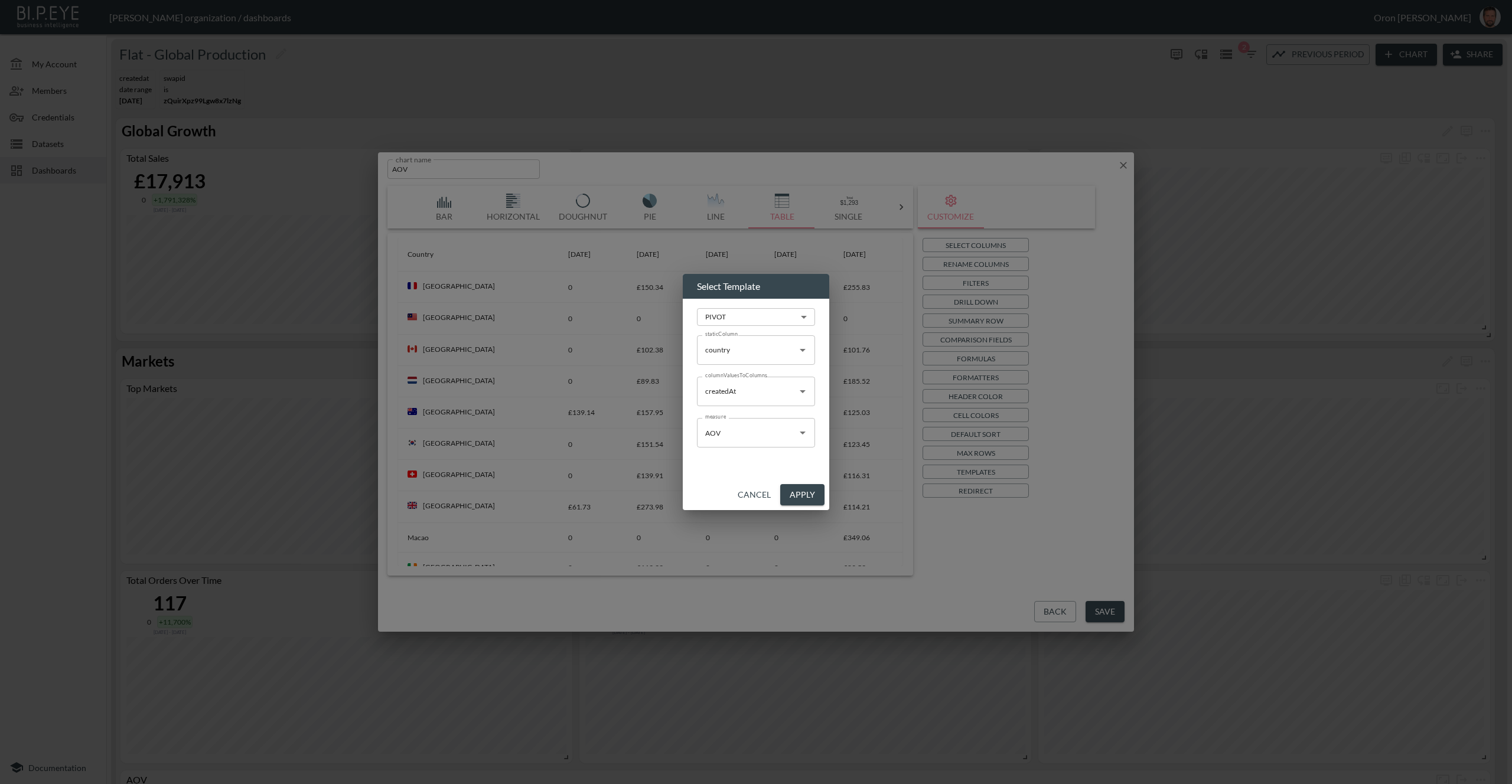
scroll to position [587, 0]
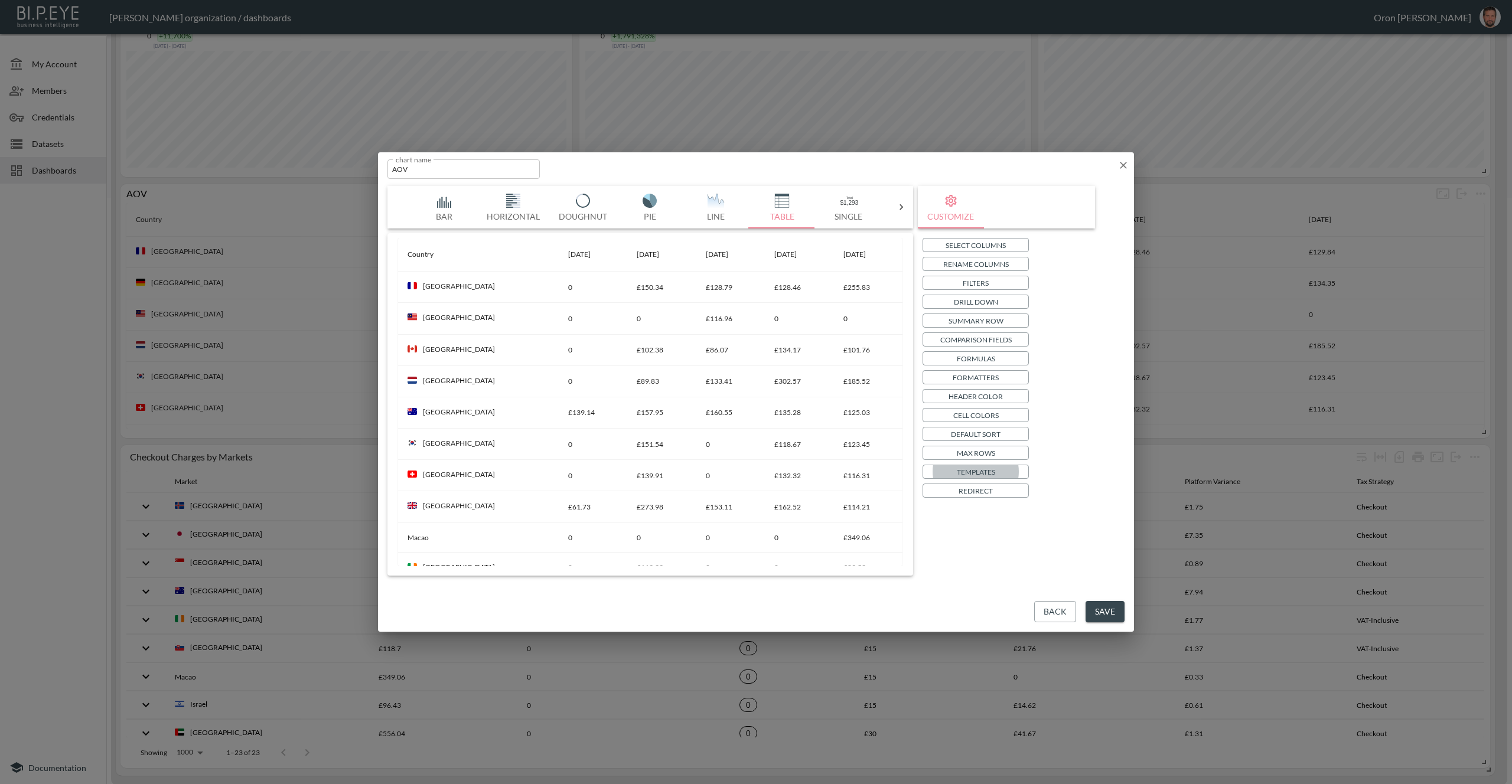
drag, startPoint x: 1123, startPoint y: 219, endPoint x: 1120, endPoint y: 172, distance: 47.1
click at [1122, 206] on div "Bar Horizontal Doughnut Pie Line Table Single Map Google Stacked Calendar Title…" at bounding box center [756, 381] width 737 height 390
click at [1120, 166] on icon "button" at bounding box center [1123, 165] width 12 height 12
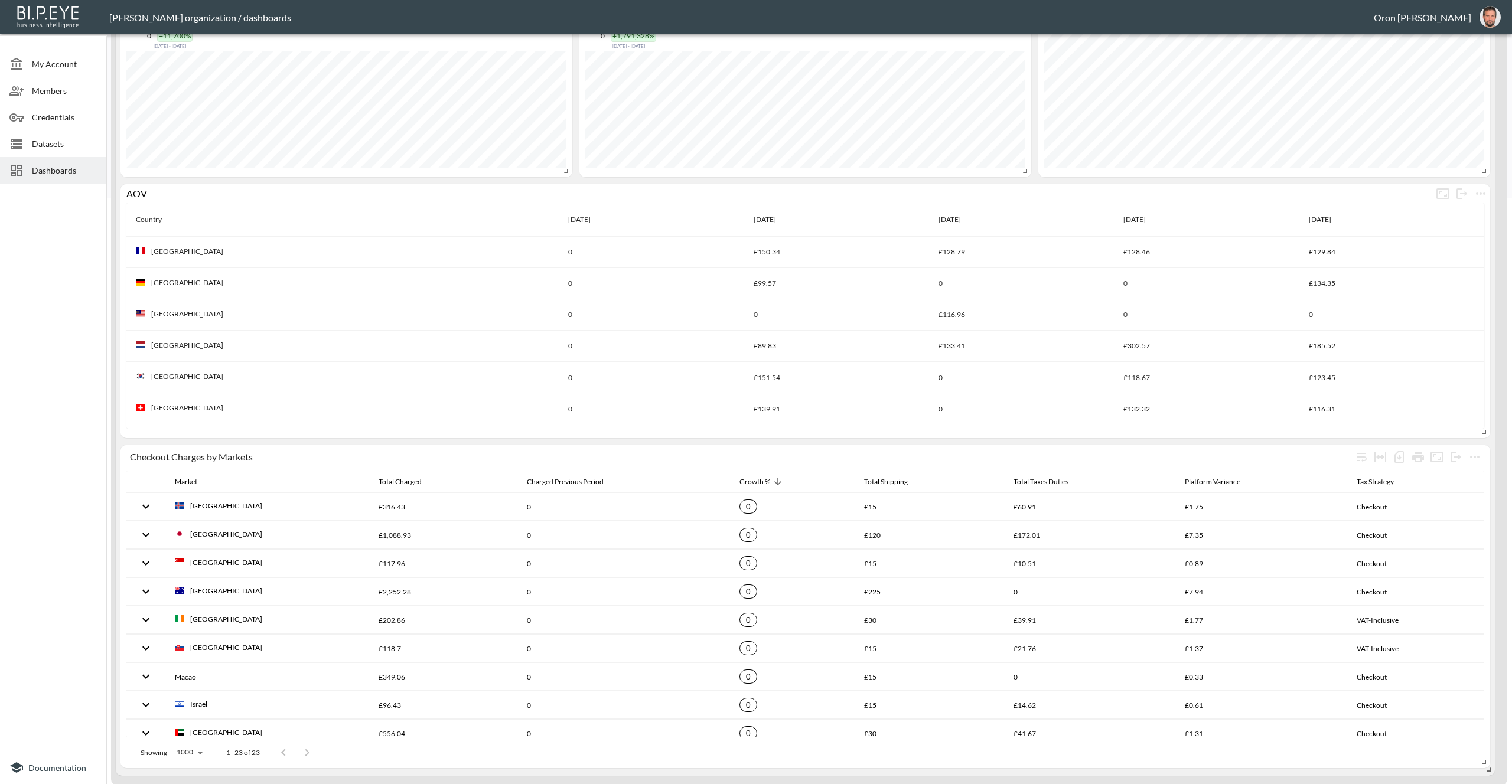
scroll to position [0, 0]
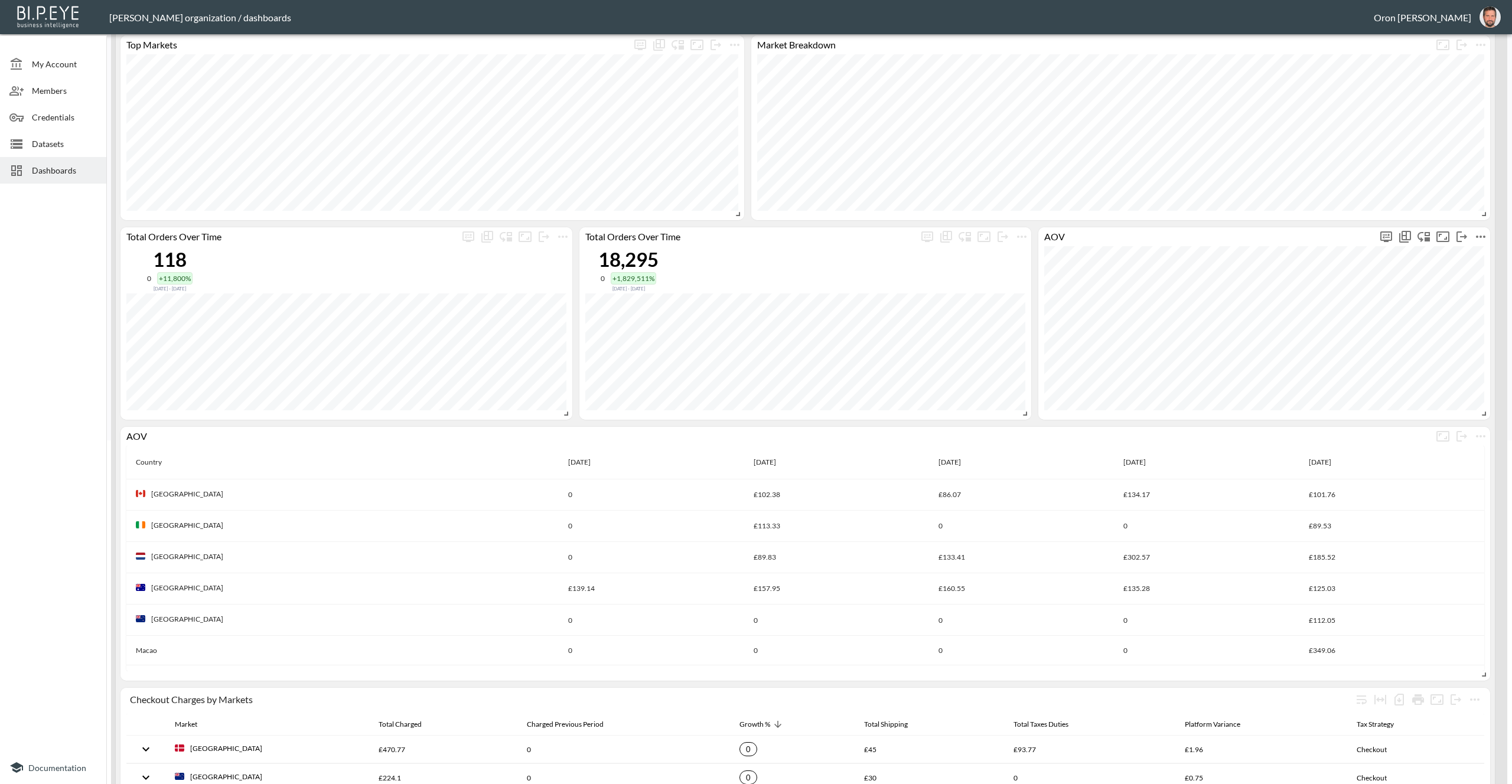
scroll to position [515, 0]
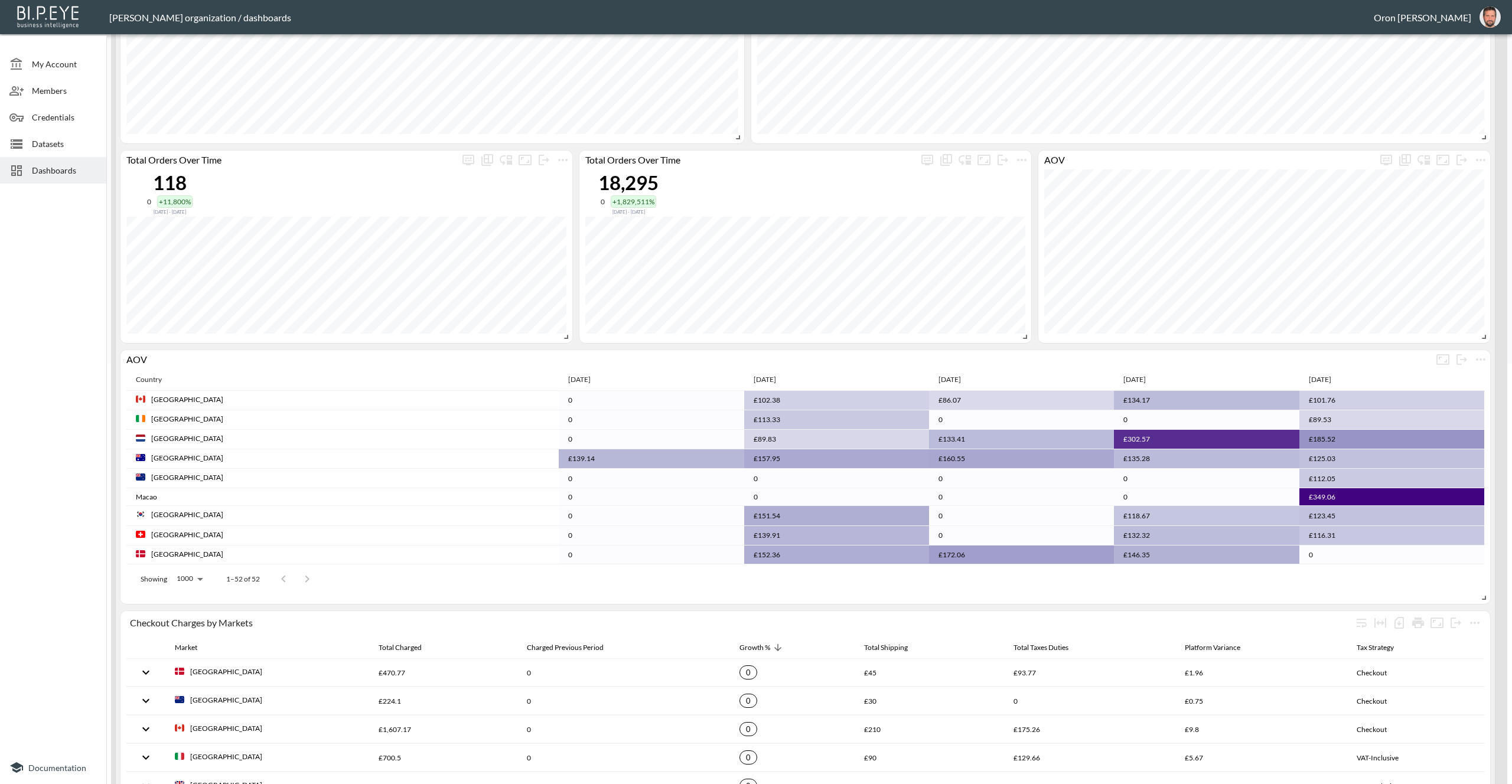
scroll to position [441, 0]
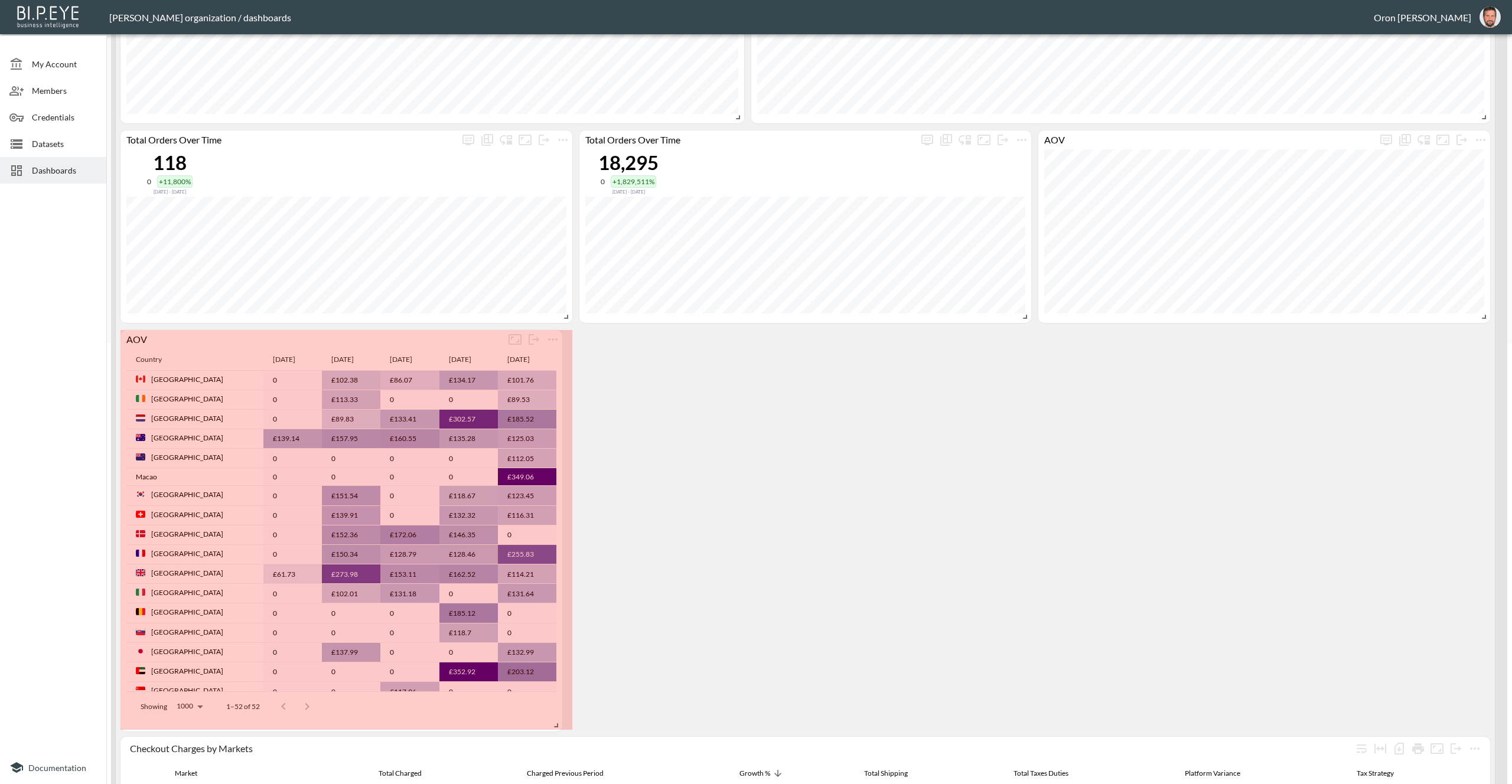
drag, startPoint x: 1484, startPoint y: 572, endPoint x: 555, endPoint y: 720, distance: 940.7
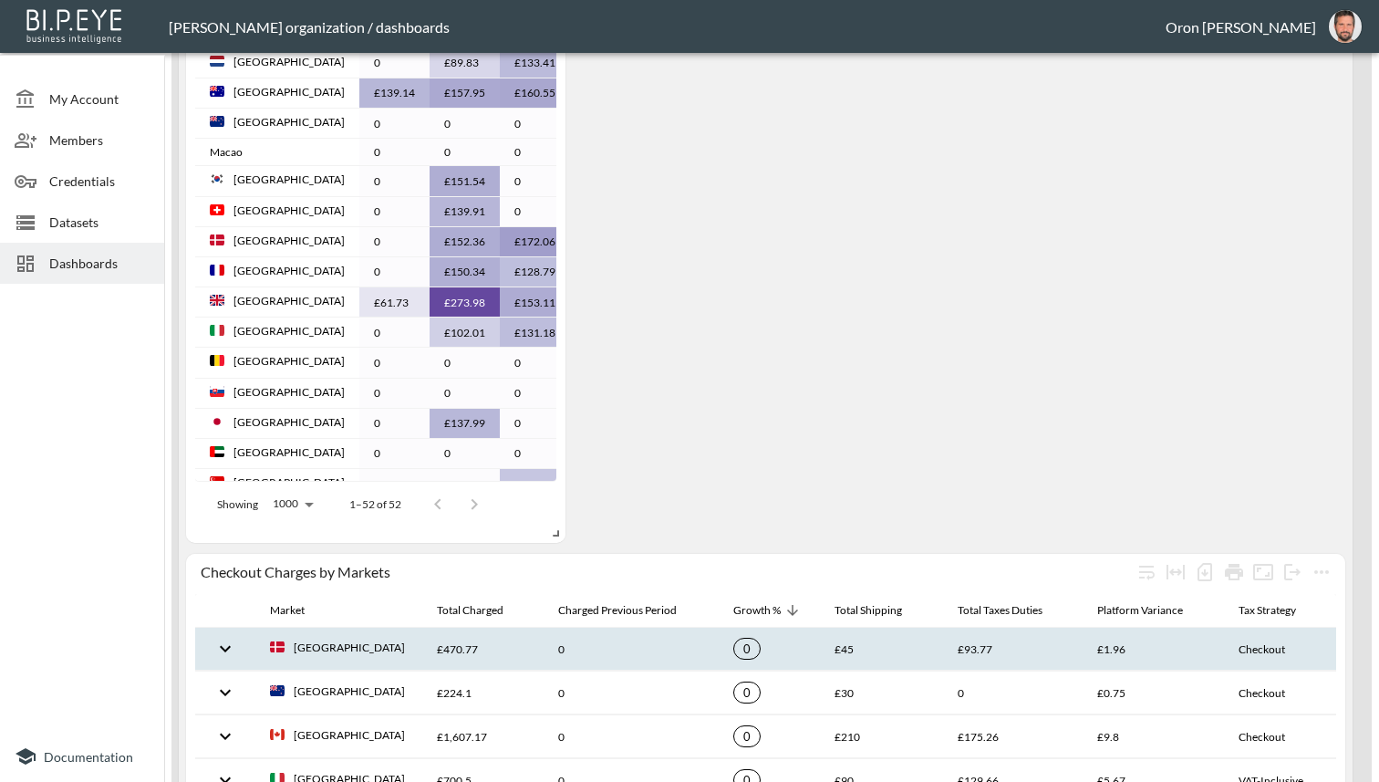
scroll to position [1294, 0]
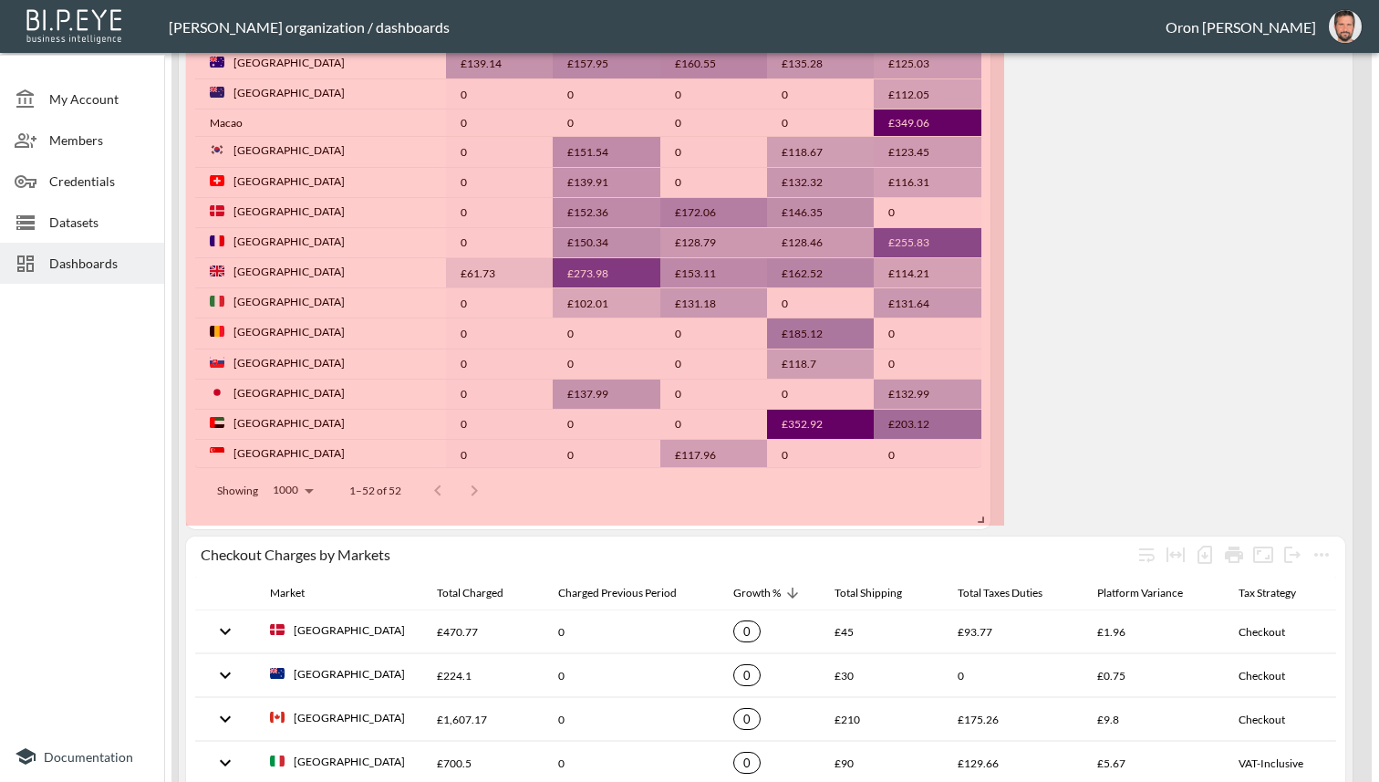
drag, startPoint x: 553, startPoint y: 502, endPoint x: 978, endPoint y: 517, distance: 425.4
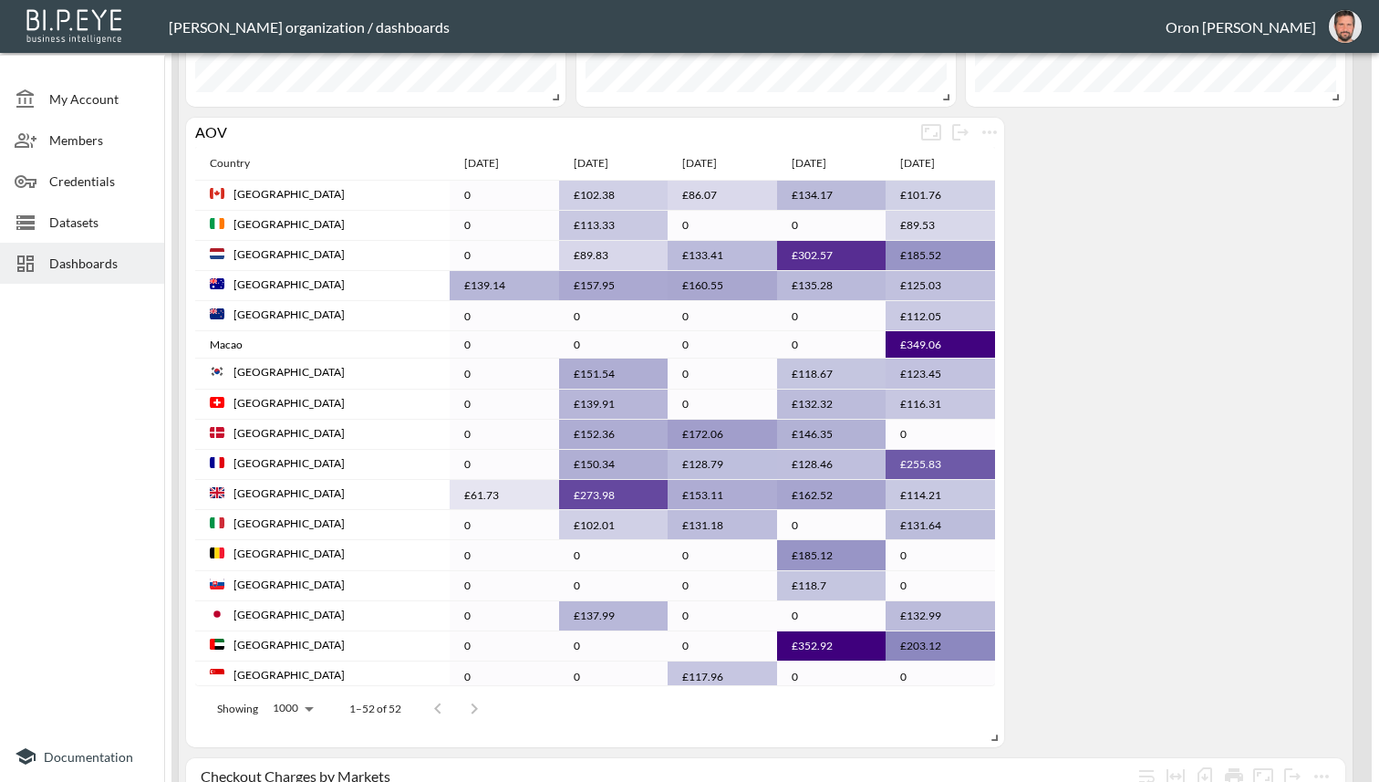
scroll to position [1100, 0]
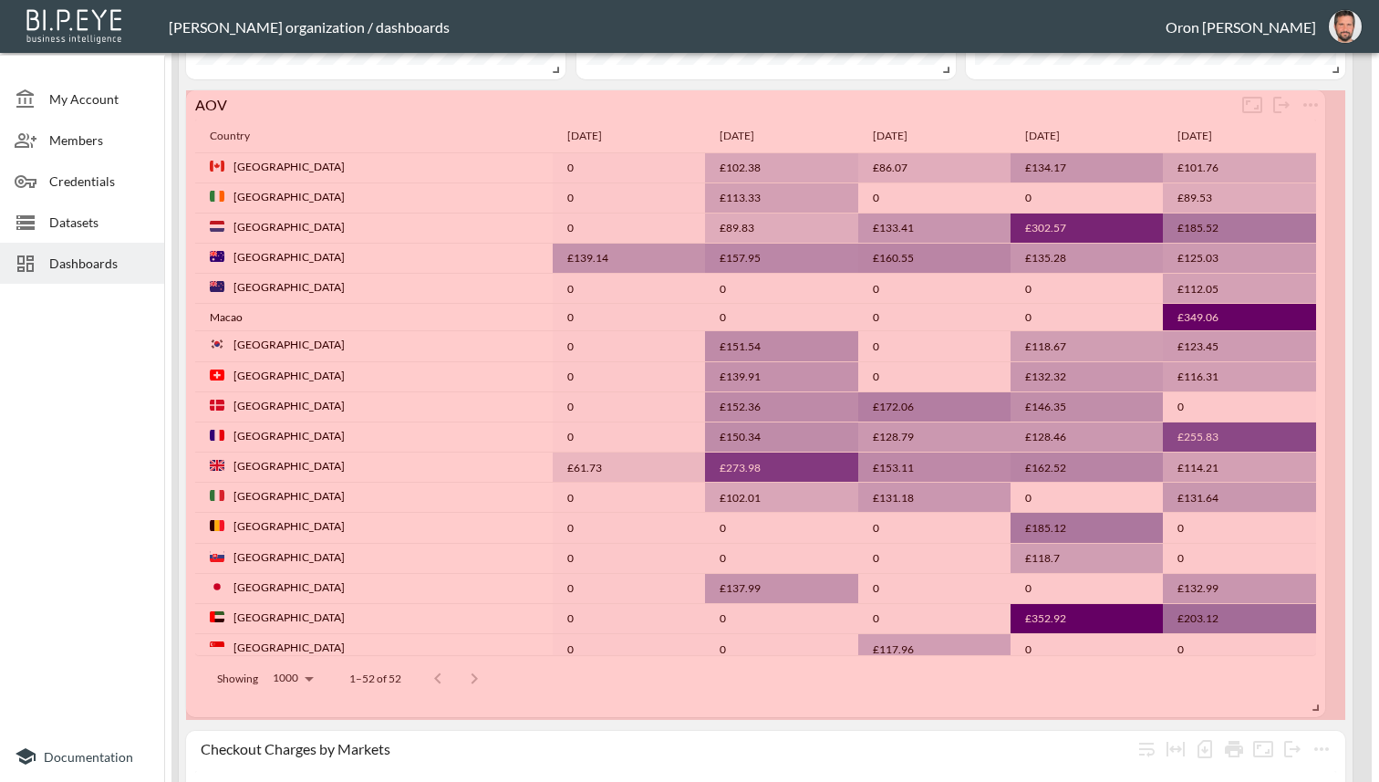
drag, startPoint x: 982, startPoint y: 703, endPoint x: 1310, endPoint y: 700, distance: 327.5
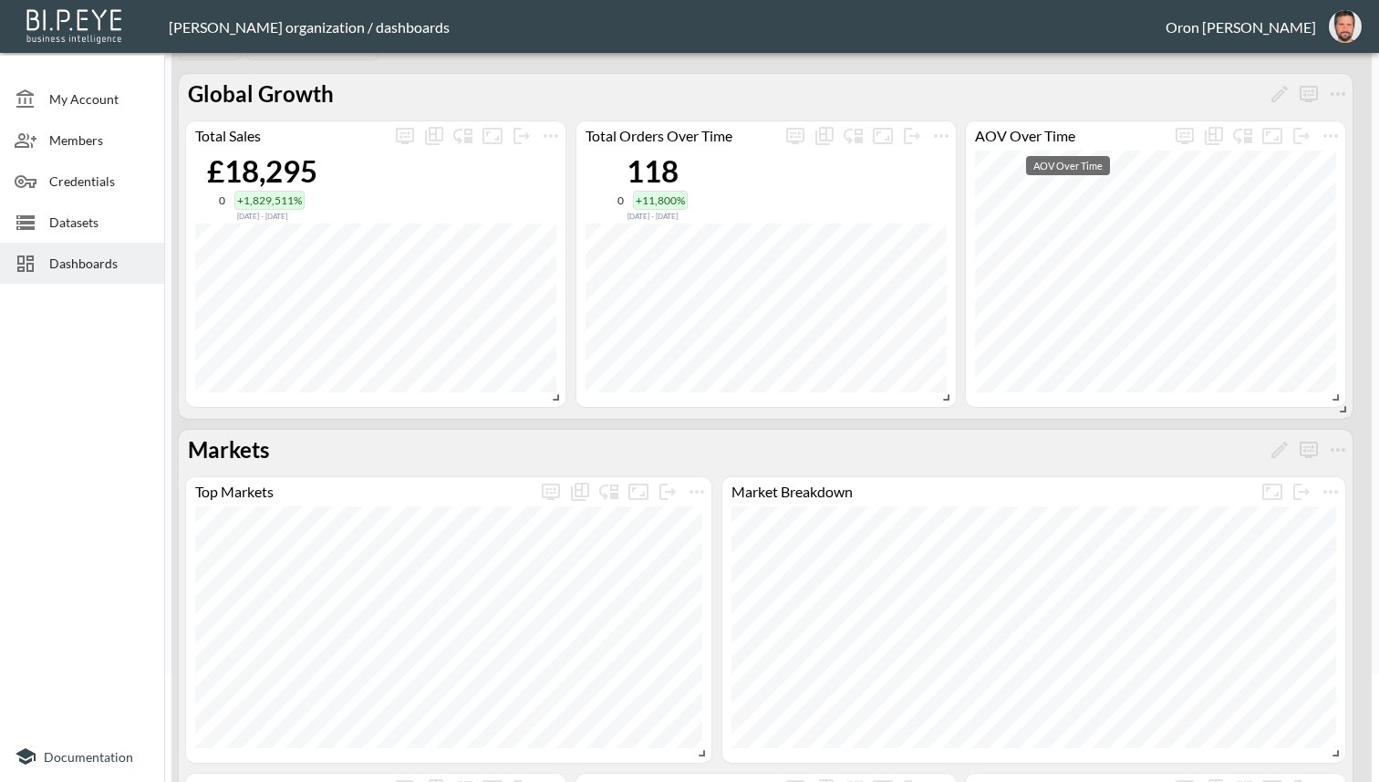
scroll to position [0, 0]
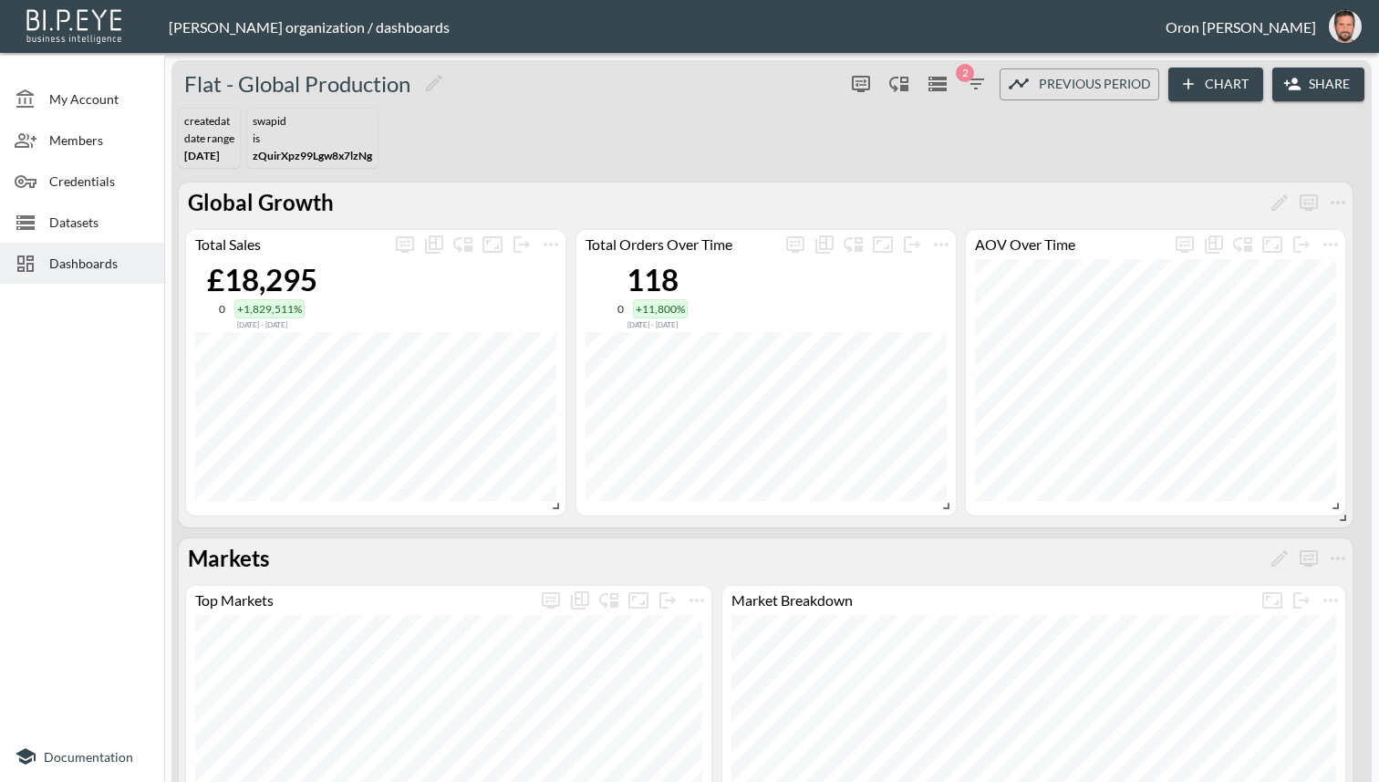
click at [980, 89] on icon "button" at bounding box center [976, 84] width 22 height 22
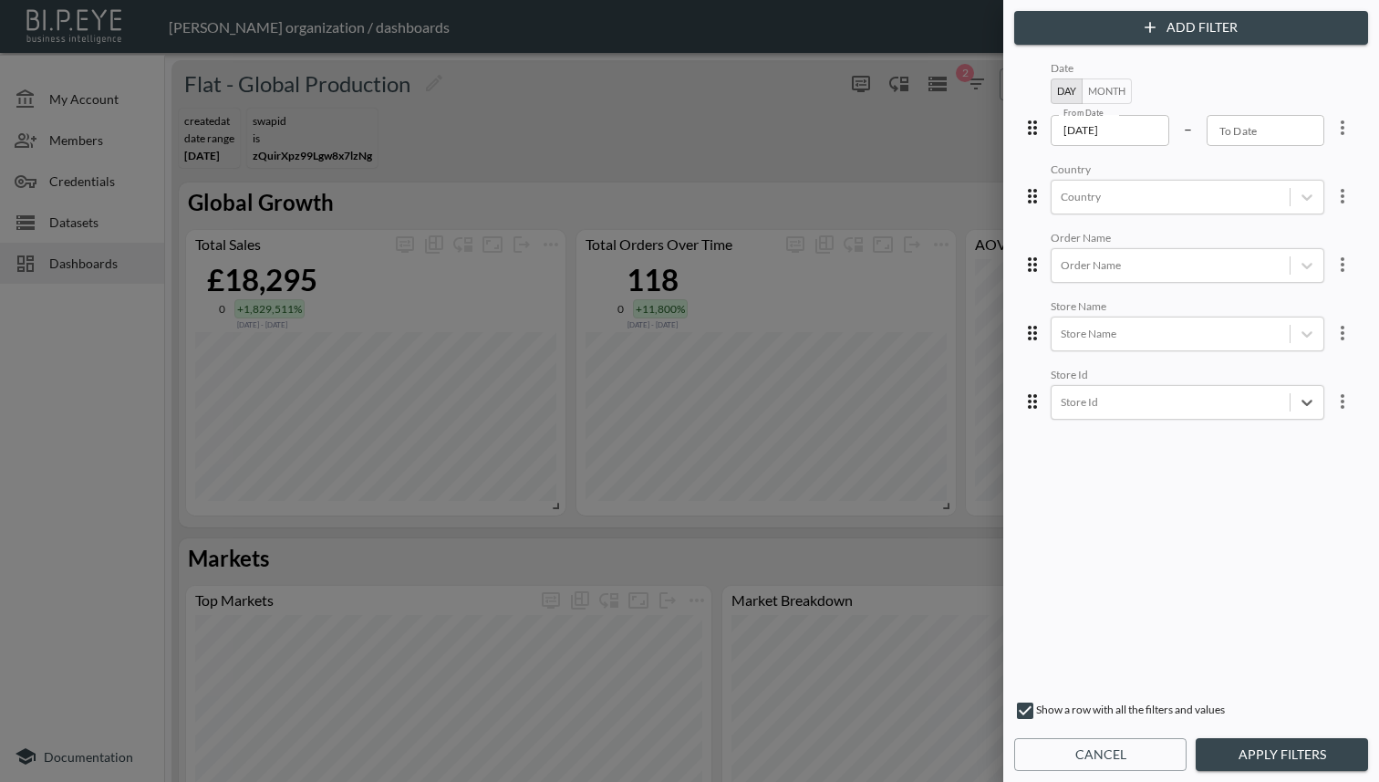
drag, startPoint x: 1304, startPoint y: 749, endPoint x: 1192, endPoint y: 510, distance: 264.0
click at [1305, 749] on button "Apply Filters" at bounding box center [1282, 755] width 172 height 34
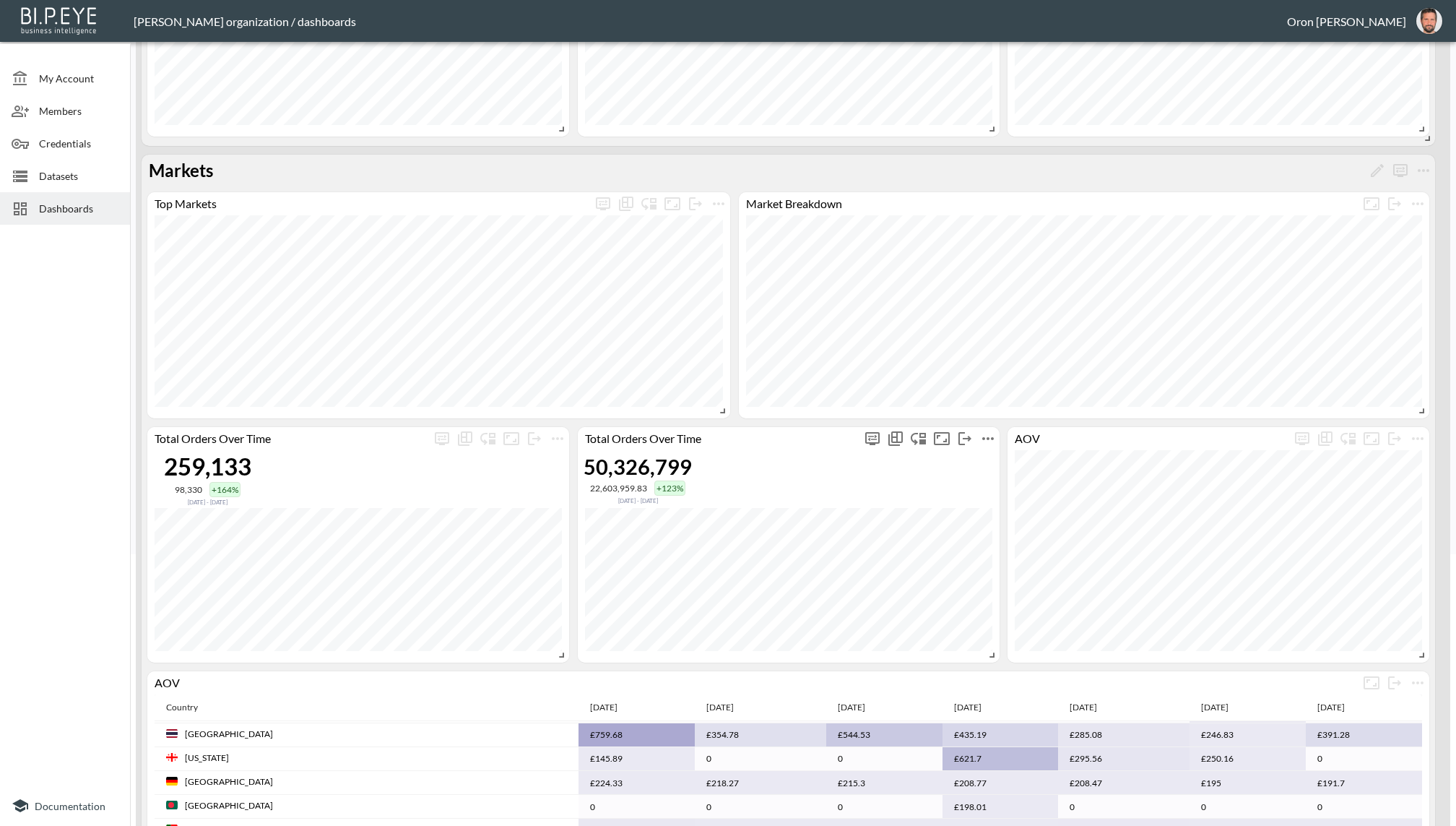
scroll to position [356, 0]
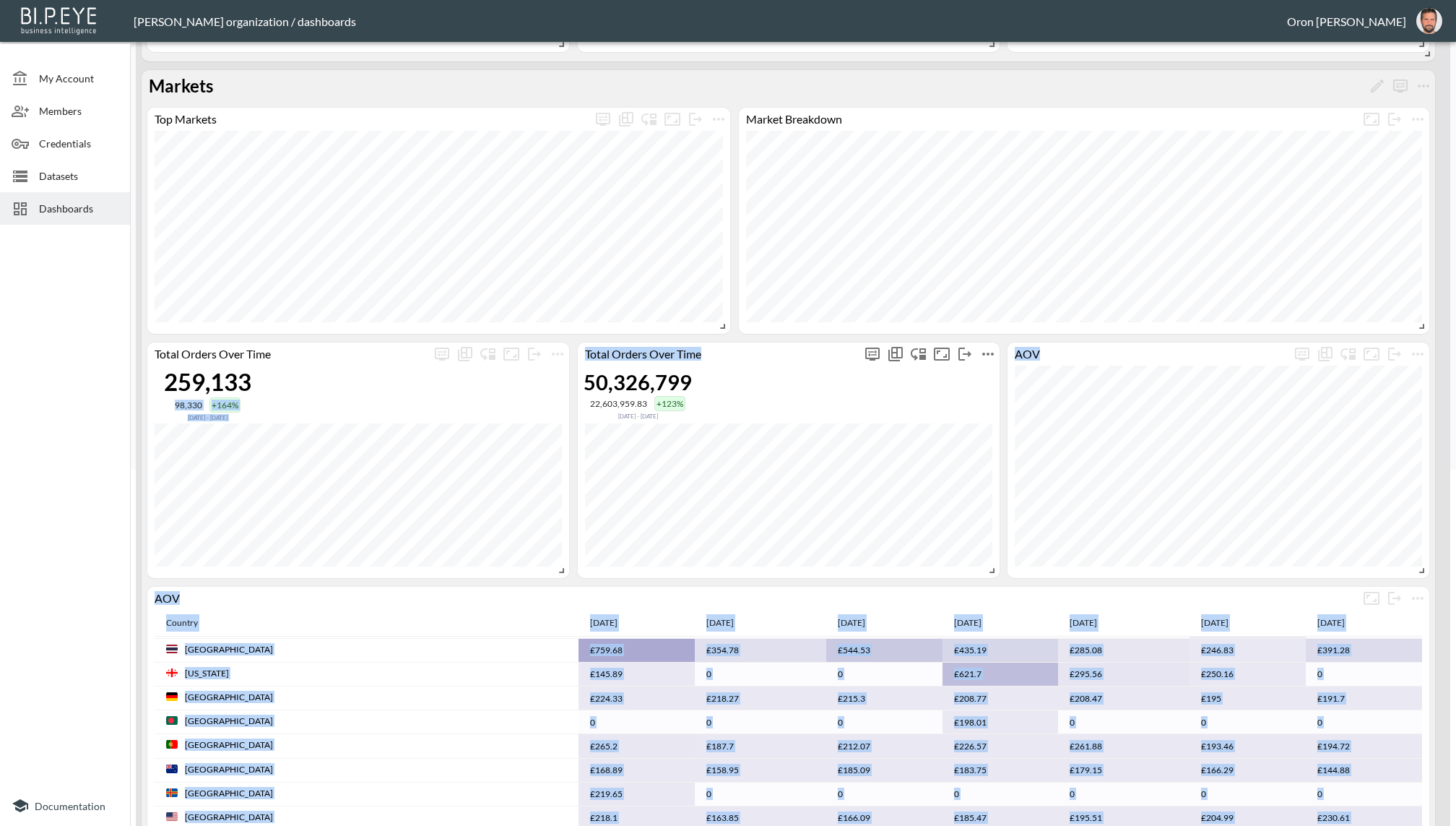
drag, startPoint x: 743, startPoint y: 356, endPoint x: 671, endPoint y: 363, distance: 72.3
click at [430, 367] on div "Market Breakdown Top Markets Checkout Charges by Markets Market Total Charged C…" at bounding box center [789, 798] width 1294 height 1381
click at [918, 356] on icon "Enable/disable chart dragging" at bounding box center [918, 355] width 15 height 13
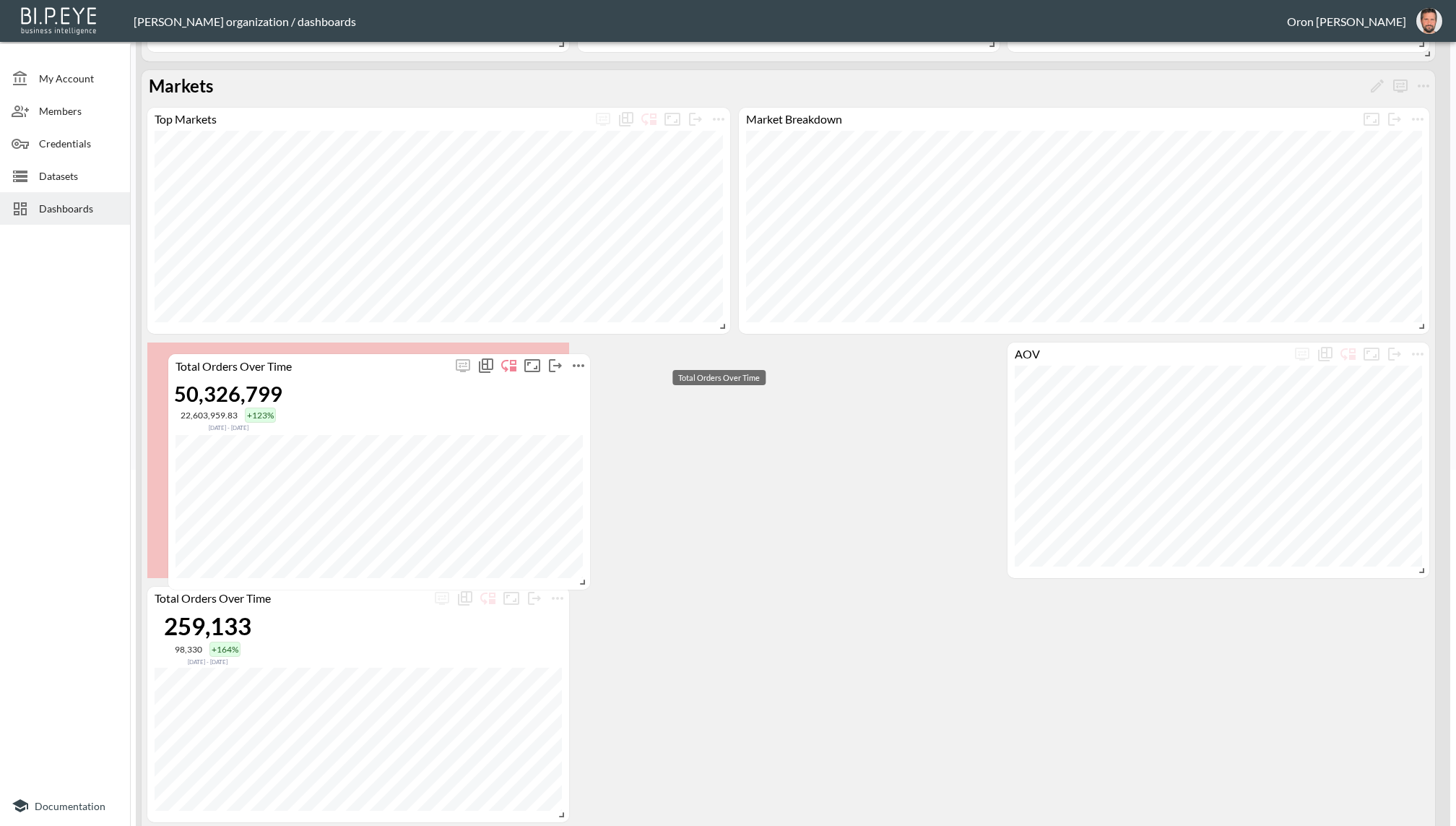
drag, startPoint x: 569, startPoint y: 371, endPoint x: 404, endPoint y: 368, distance: 165.0
click at [404, 368] on div "Total Orders Over Time" at bounding box center [310, 364] width 283 height 13
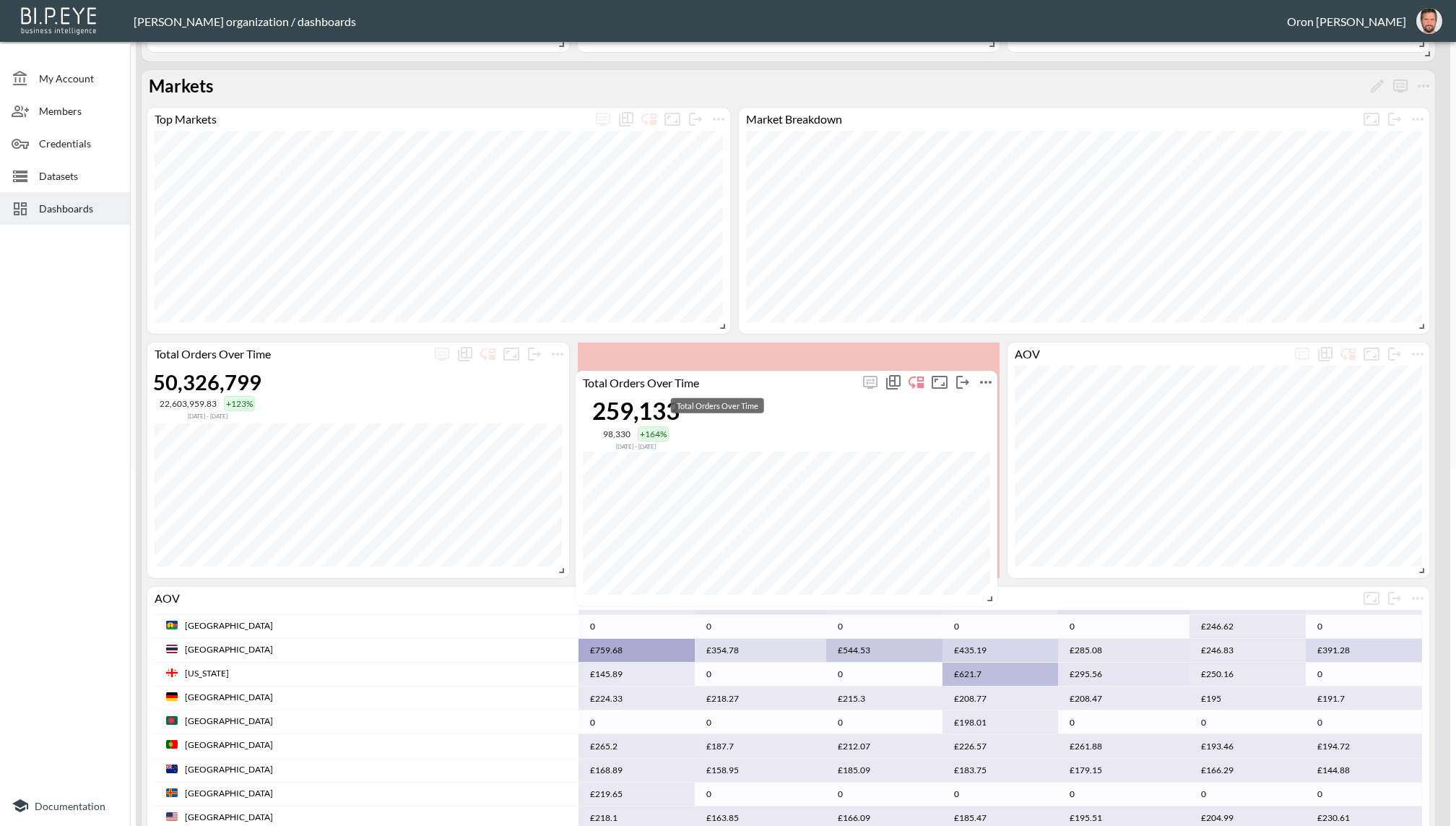
drag, startPoint x: 753, startPoint y: 504, endPoint x: 804, endPoint y: 383, distance: 131.3
click at [804, 383] on div "Total Orders Over Time" at bounding box center [717, 381] width 283 height 13
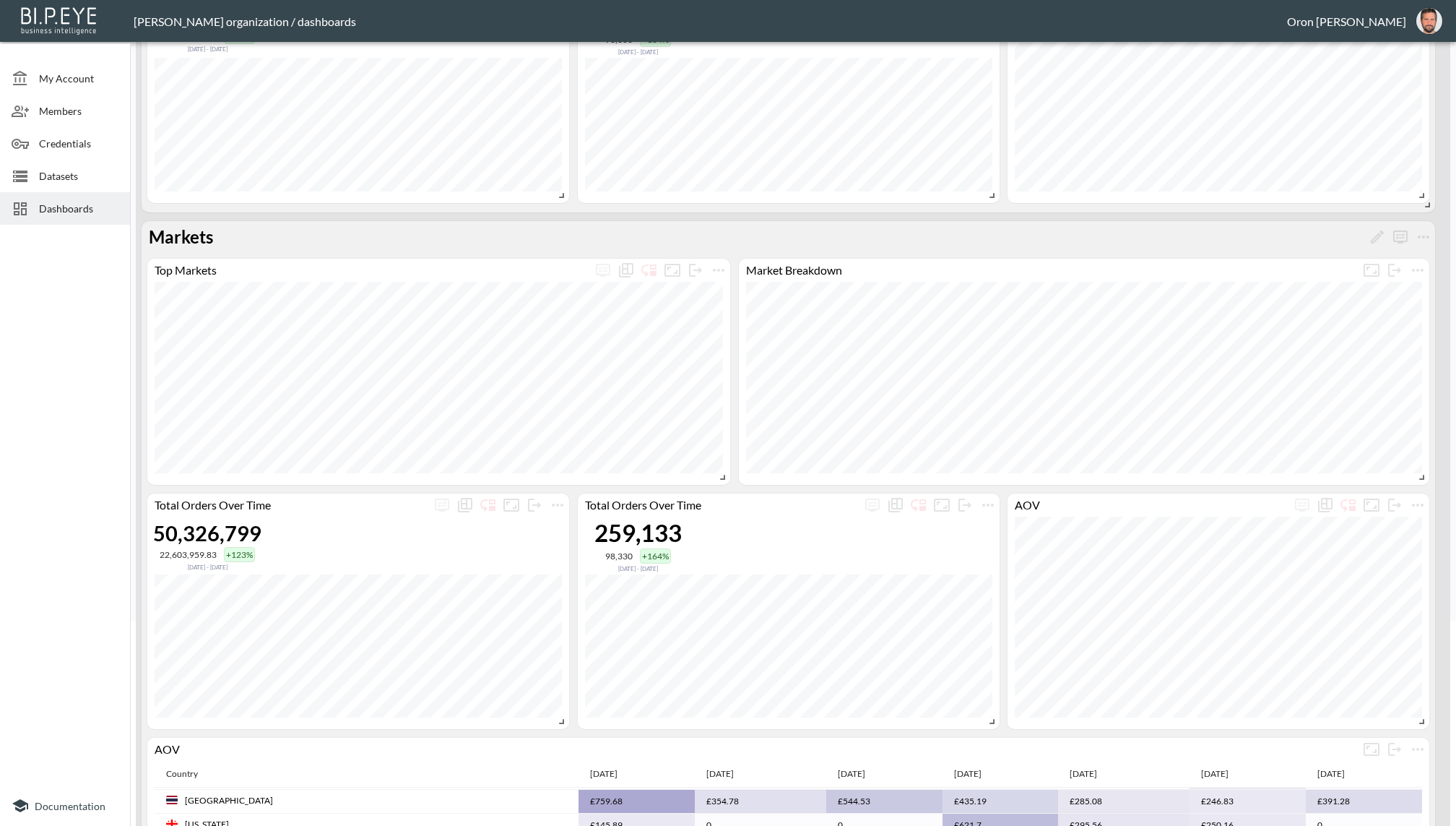
scroll to position [125, 0]
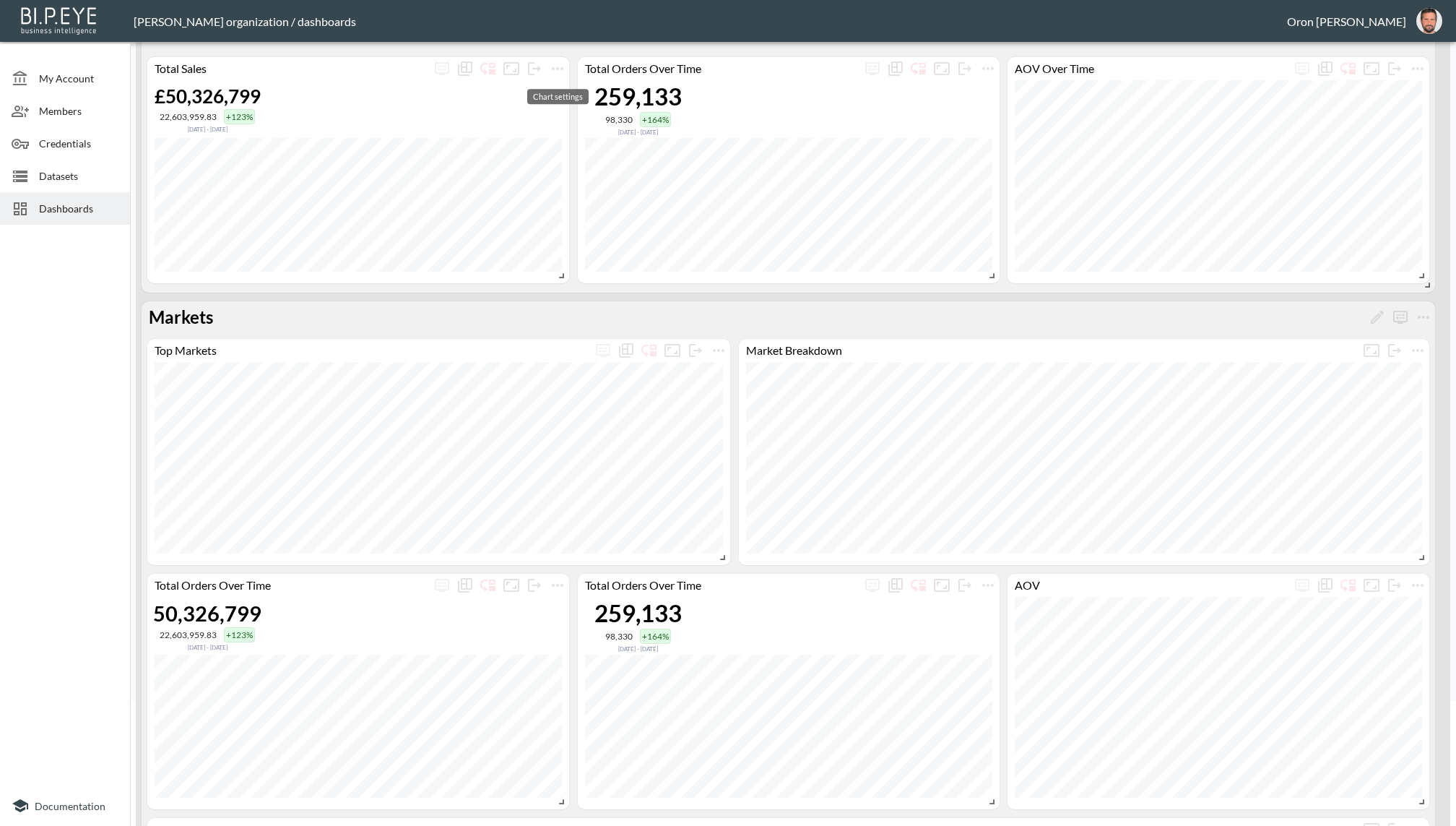
click at [553, 70] on icon "more" at bounding box center [557, 69] width 17 height 17
drag, startPoint x: 567, startPoint y: 584, endPoint x: 558, endPoint y: 585, distance: 9.1
click at [565, 584] on div at bounding box center [728, 413] width 1456 height 826
click at [558, 585] on div at bounding box center [728, 413] width 1456 height 826
click at [557, 584] on icon "more" at bounding box center [557, 585] width 12 height 3
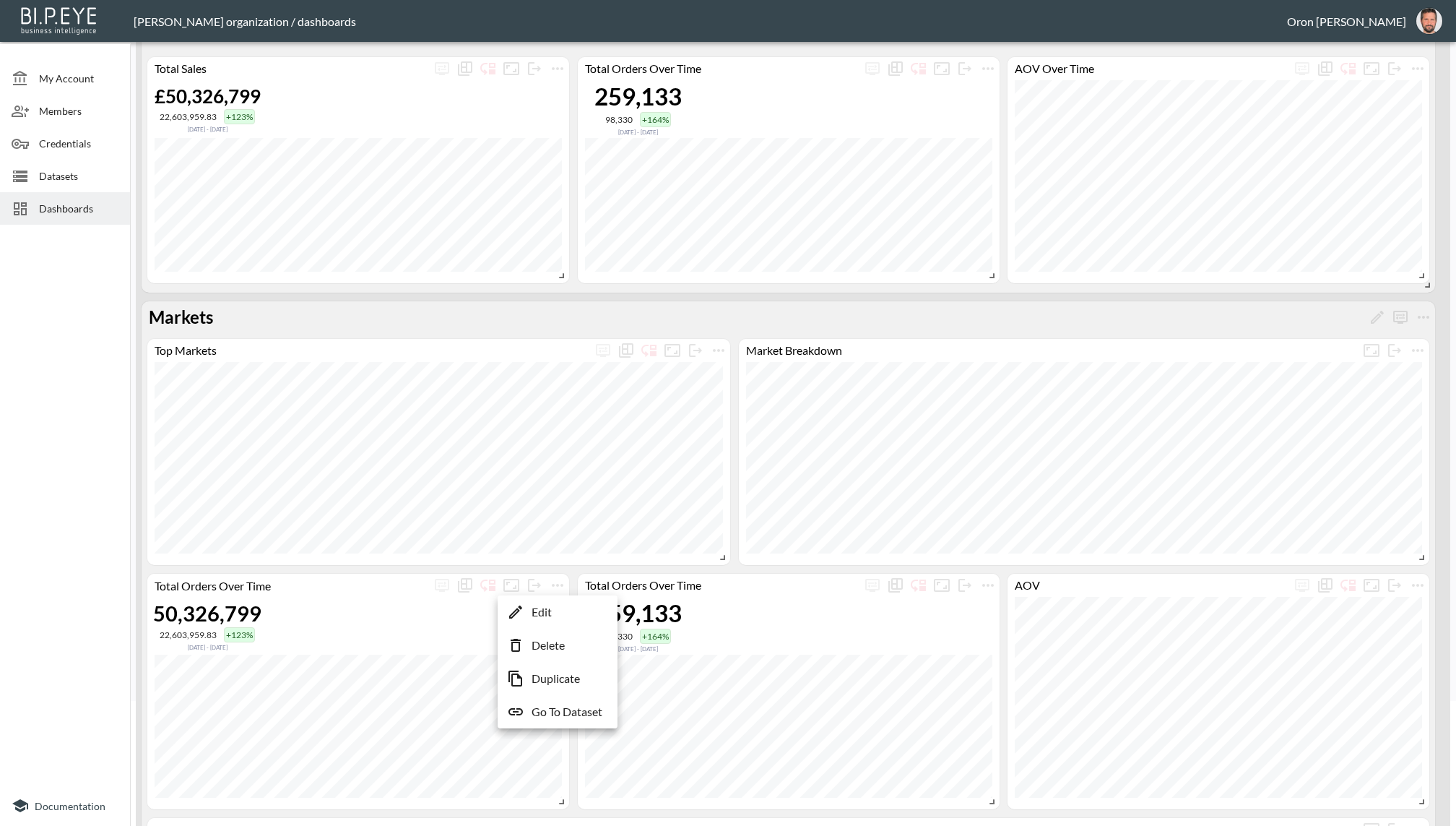
click at [554, 606] on li "Edit" at bounding box center [557, 611] width 112 height 26
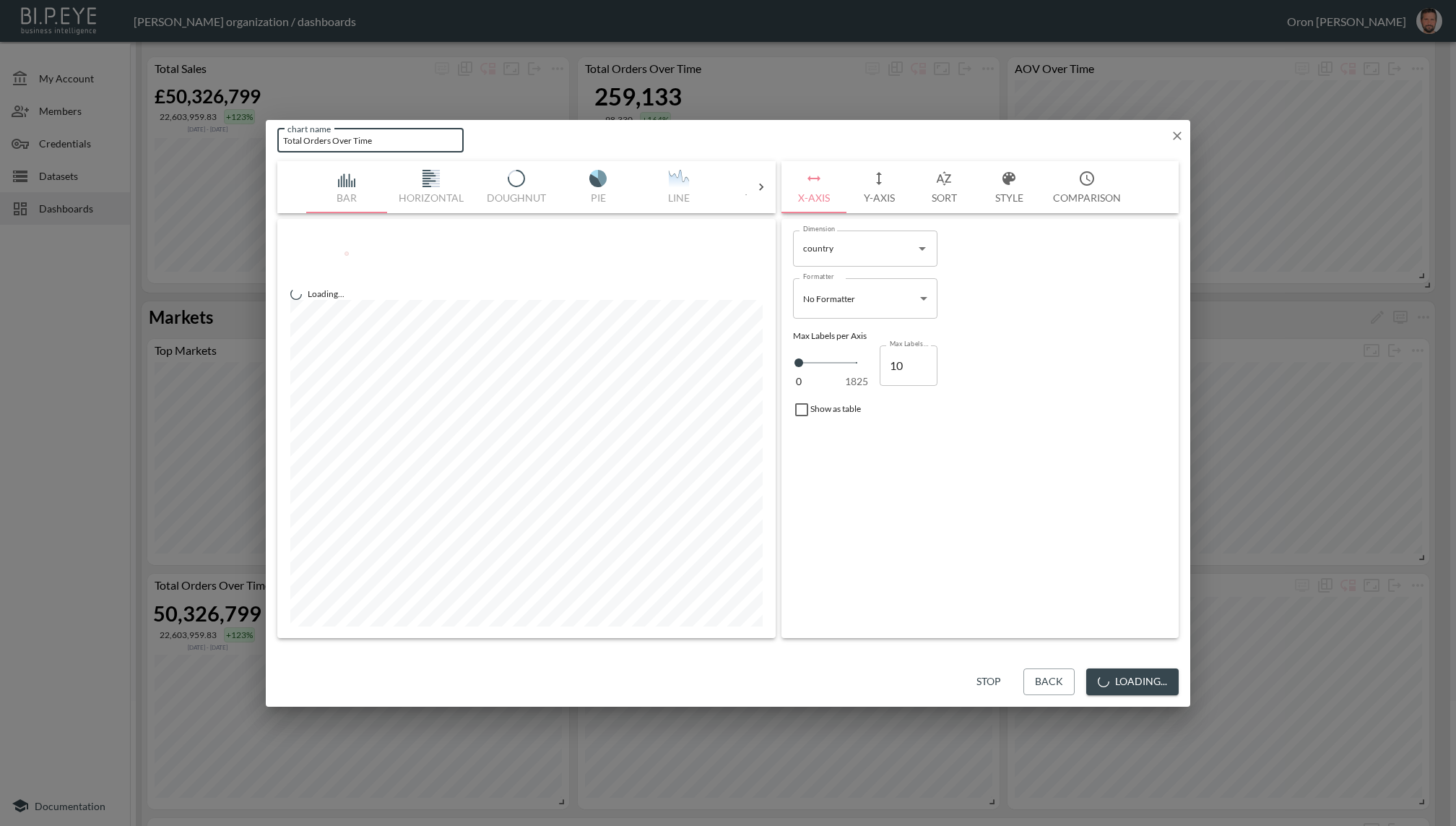
click at [314, 135] on input "Total Orders Over Time" at bounding box center [370, 140] width 186 height 24
click at [325, 139] on input "Total Charged Over Time" at bounding box center [370, 140] width 186 height 24
type input "Total Sales Over Time"
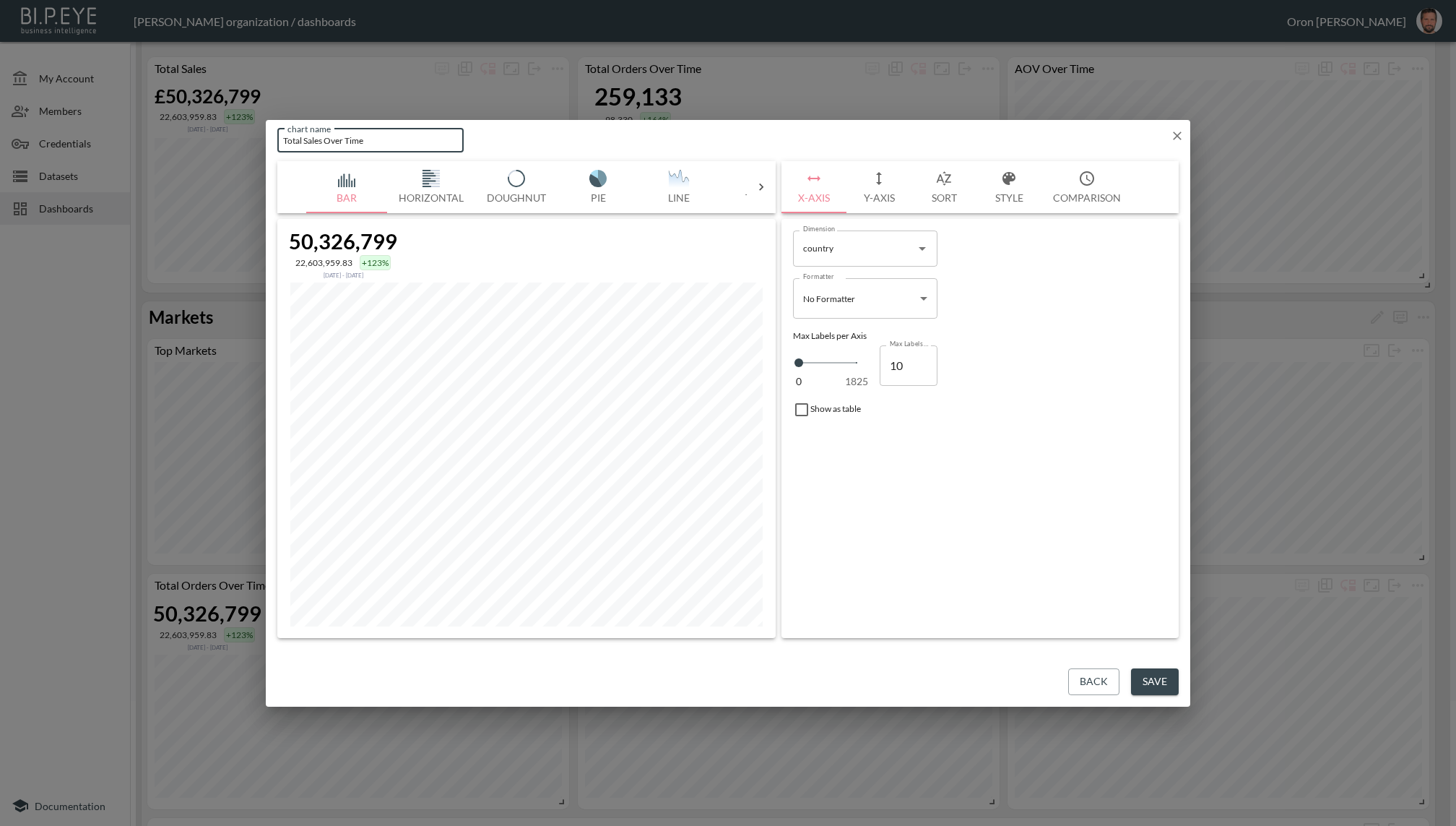
click at [1136, 673] on button "Save" at bounding box center [1155, 682] width 48 height 27
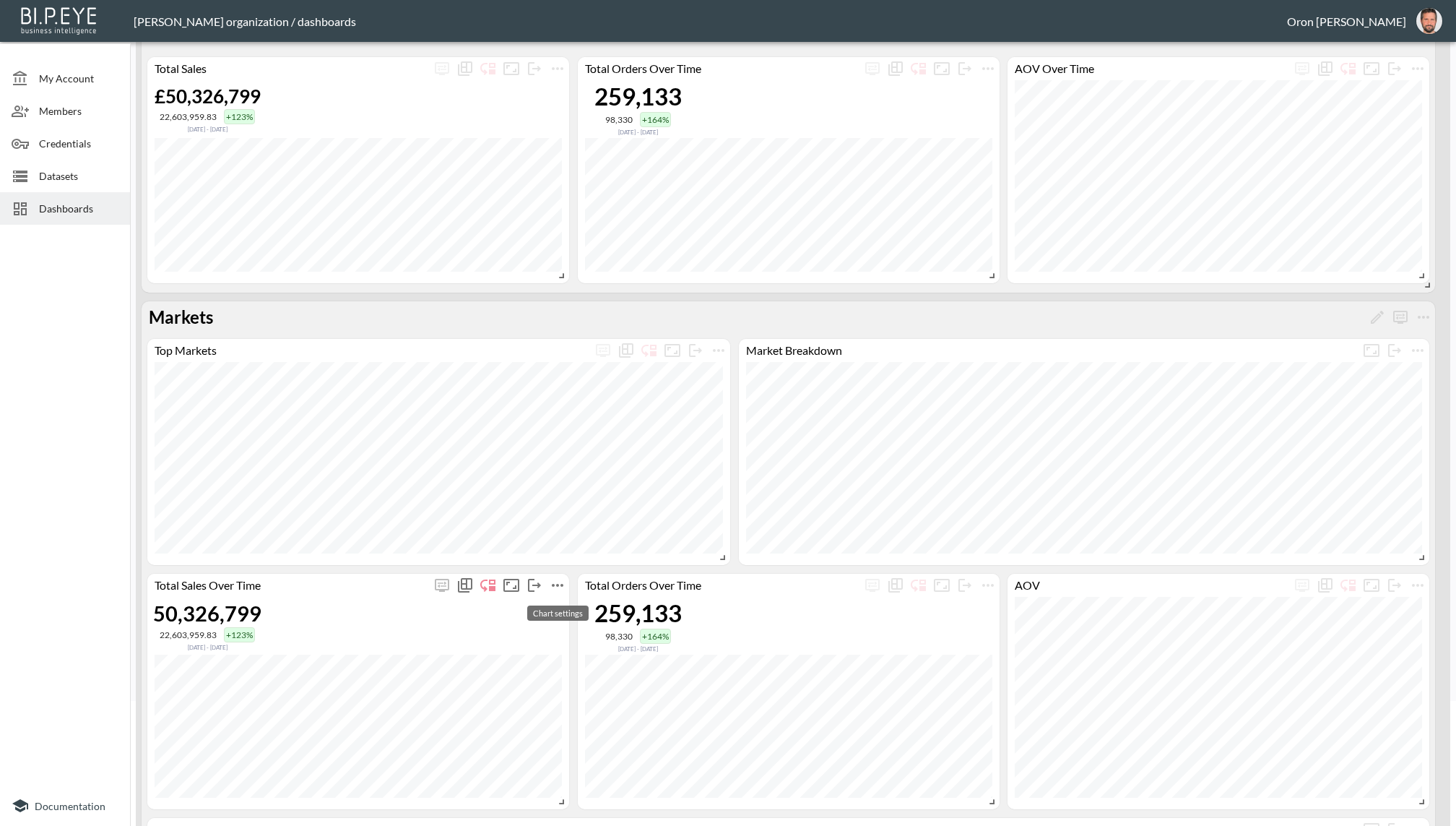
click at [553, 580] on icon "more" at bounding box center [557, 585] width 17 height 17
click at [552, 605] on li "Edit" at bounding box center [557, 611] width 112 height 26
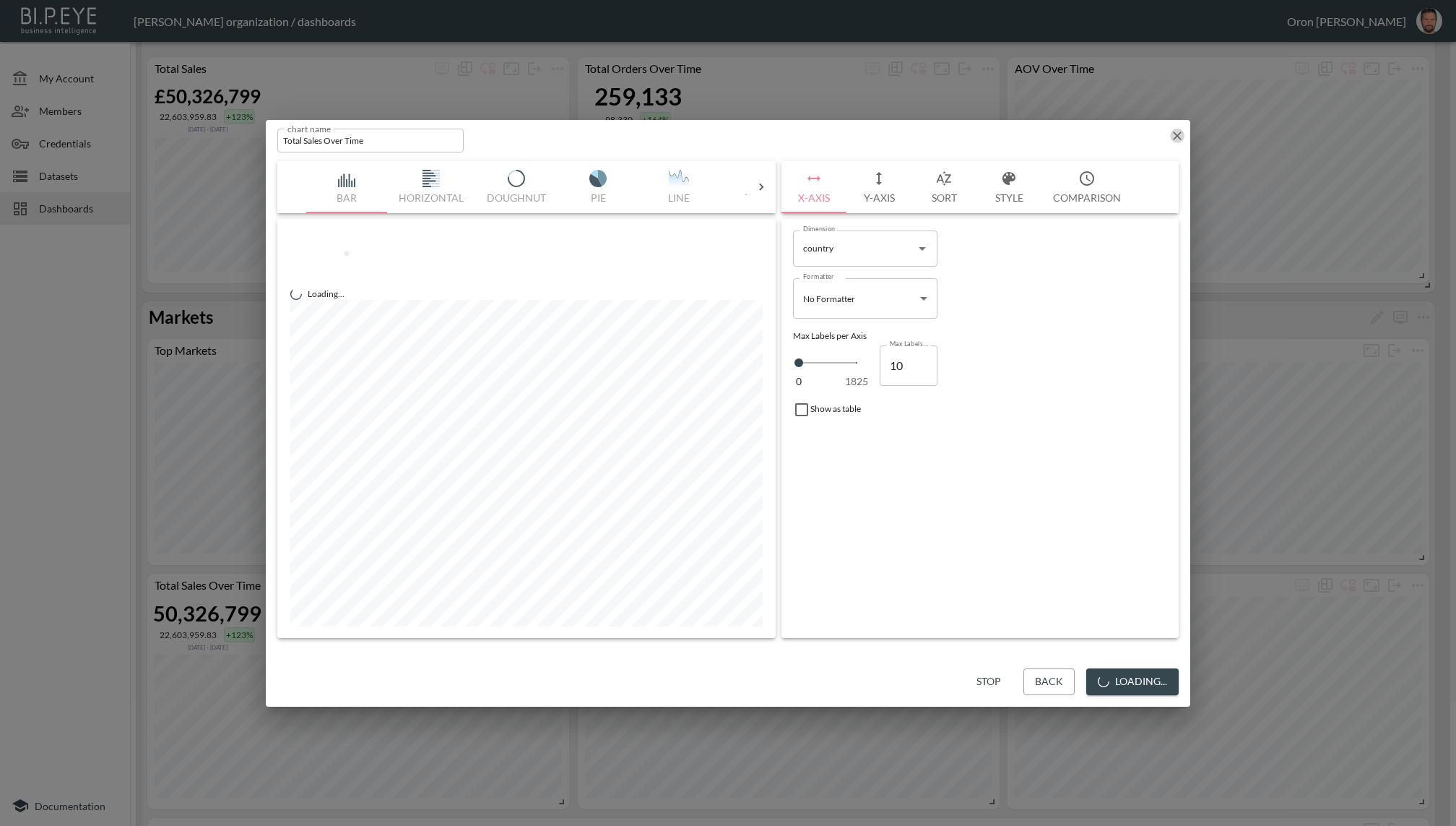
drag, startPoint x: 1177, startPoint y: 132, endPoint x: 659, endPoint y: 101, distance: 518.9
click at [1176, 132] on icon "button" at bounding box center [1177, 135] width 14 height 14
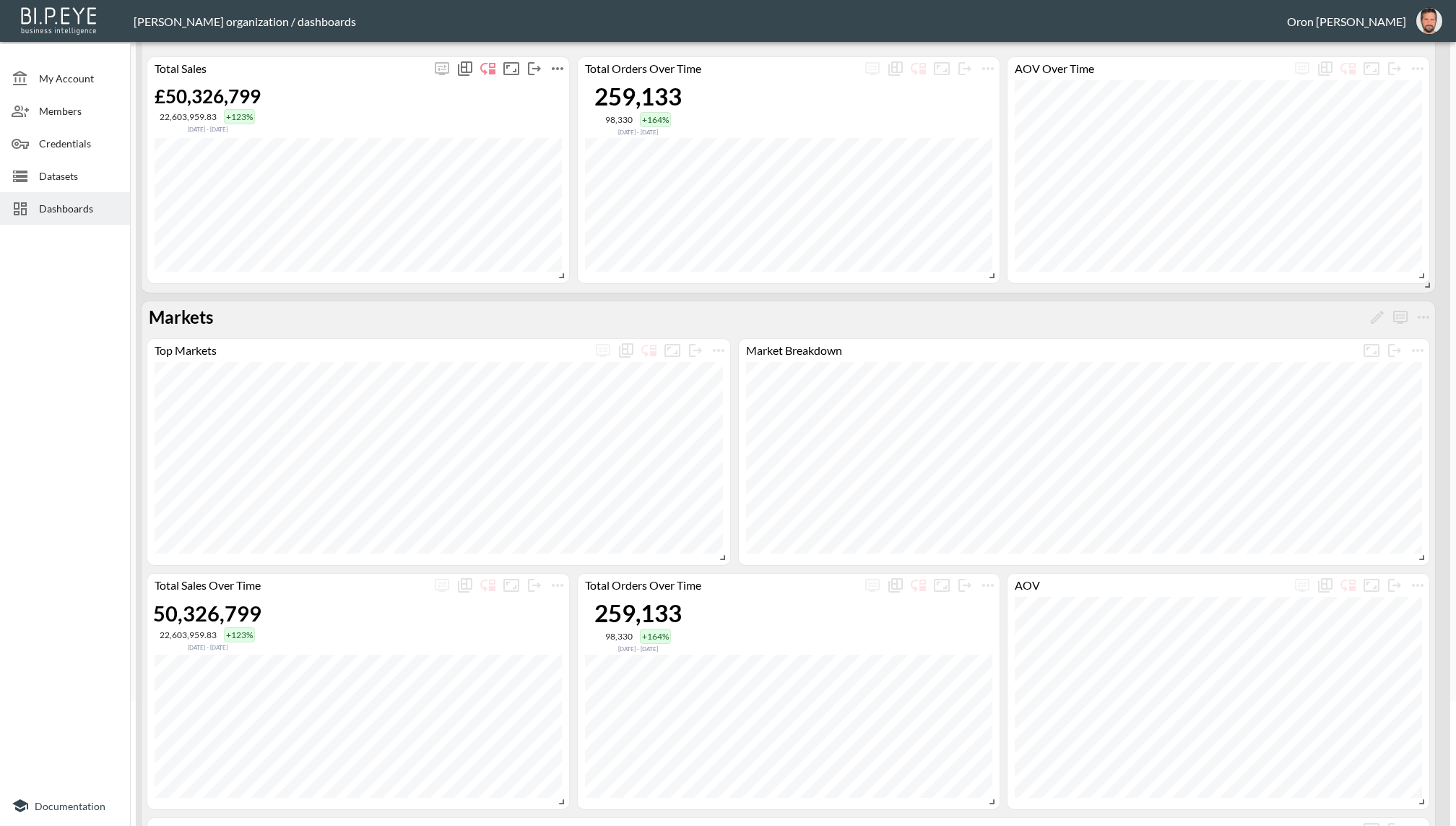
click at [559, 70] on icon "more" at bounding box center [557, 69] width 17 height 17
click at [546, 100] on div "Chart settings" at bounding box center [558, 96] width 62 height 15
click at [523, 97] on icon at bounding box center [515, 95] width 17 height 17
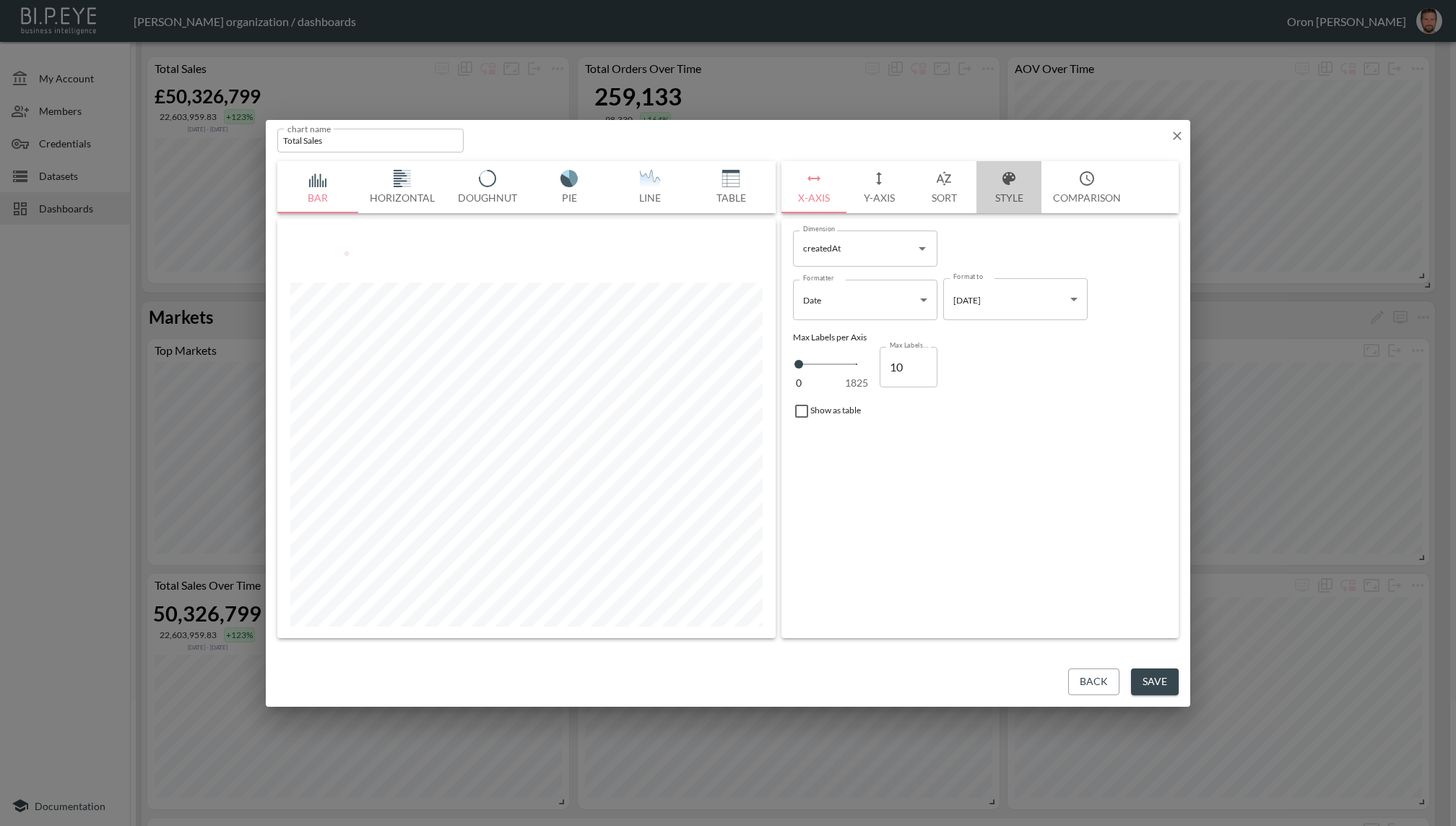
click at [990, 181] on button "Style" at bounding box center [1009, 187] width 65 height 52
click at [802, 361] on div at bounding box center [804, 362] width 21 height 21
click at [1173, 139] on div at bounding box center [728, 413] width 1456 height 826
click at [1173, 134] on div at bounding box center [728, 413] width 1456 height 826
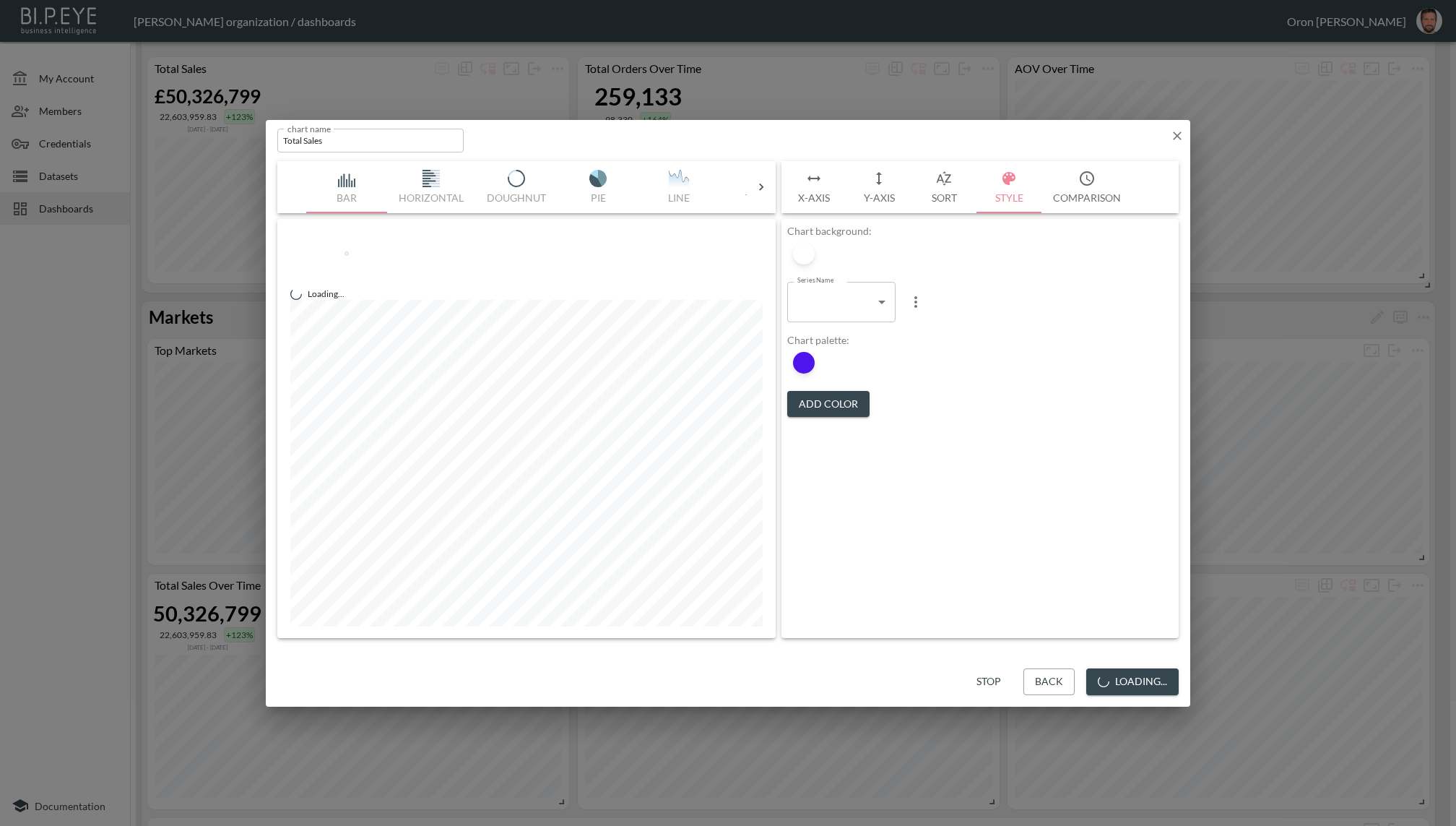
click at [1177, 130] on div at bounding box center [728, 413] width 1456 height 826
click at [1180, 135] on div at bounding box center [728, 413] width 1456 height 826
click at [983, 680] on div "Change chip color: #5015EB hex Close" at bounding box center [728, 413] width 1456 height 826
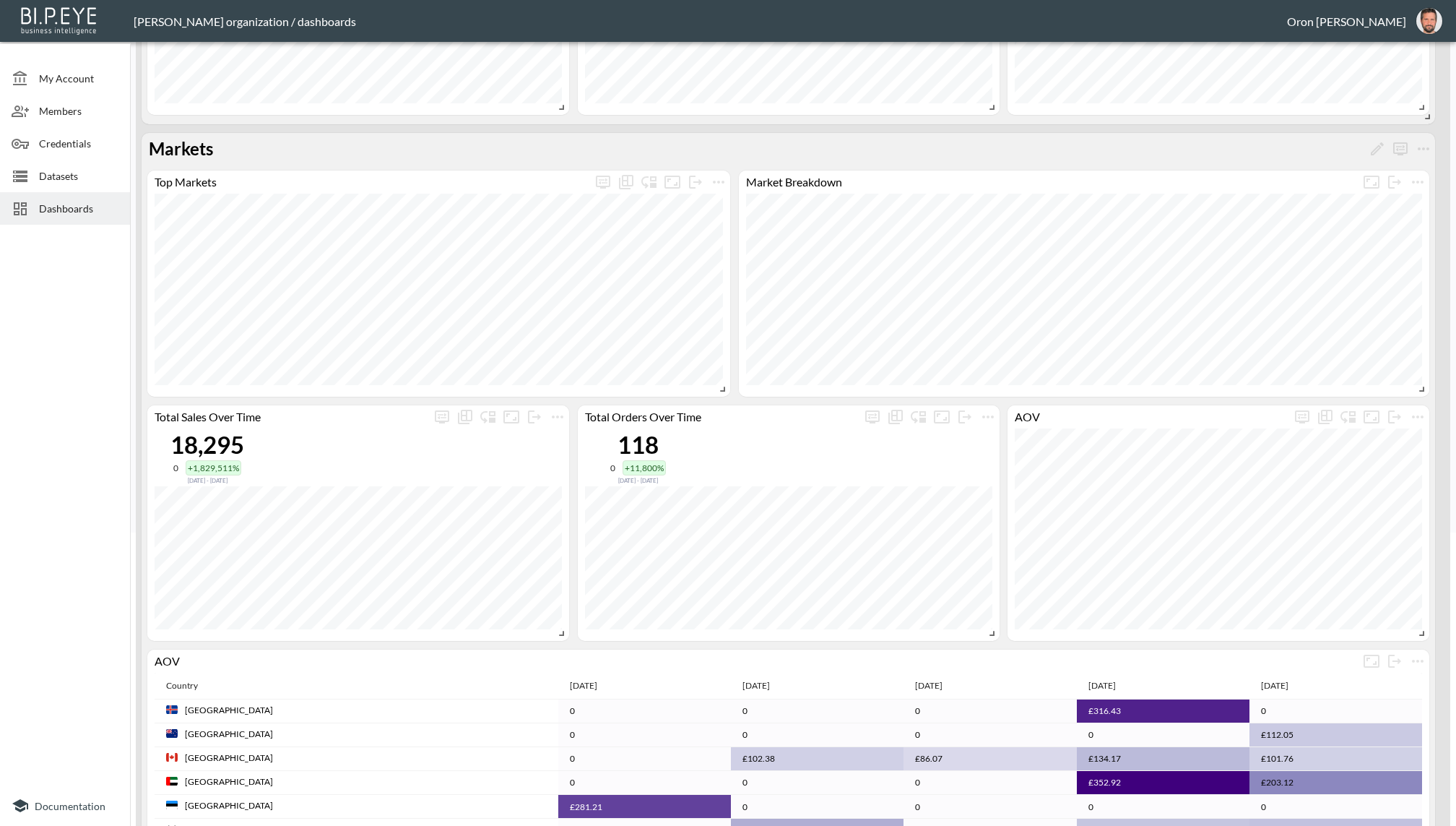
scroll to position [316, 0]
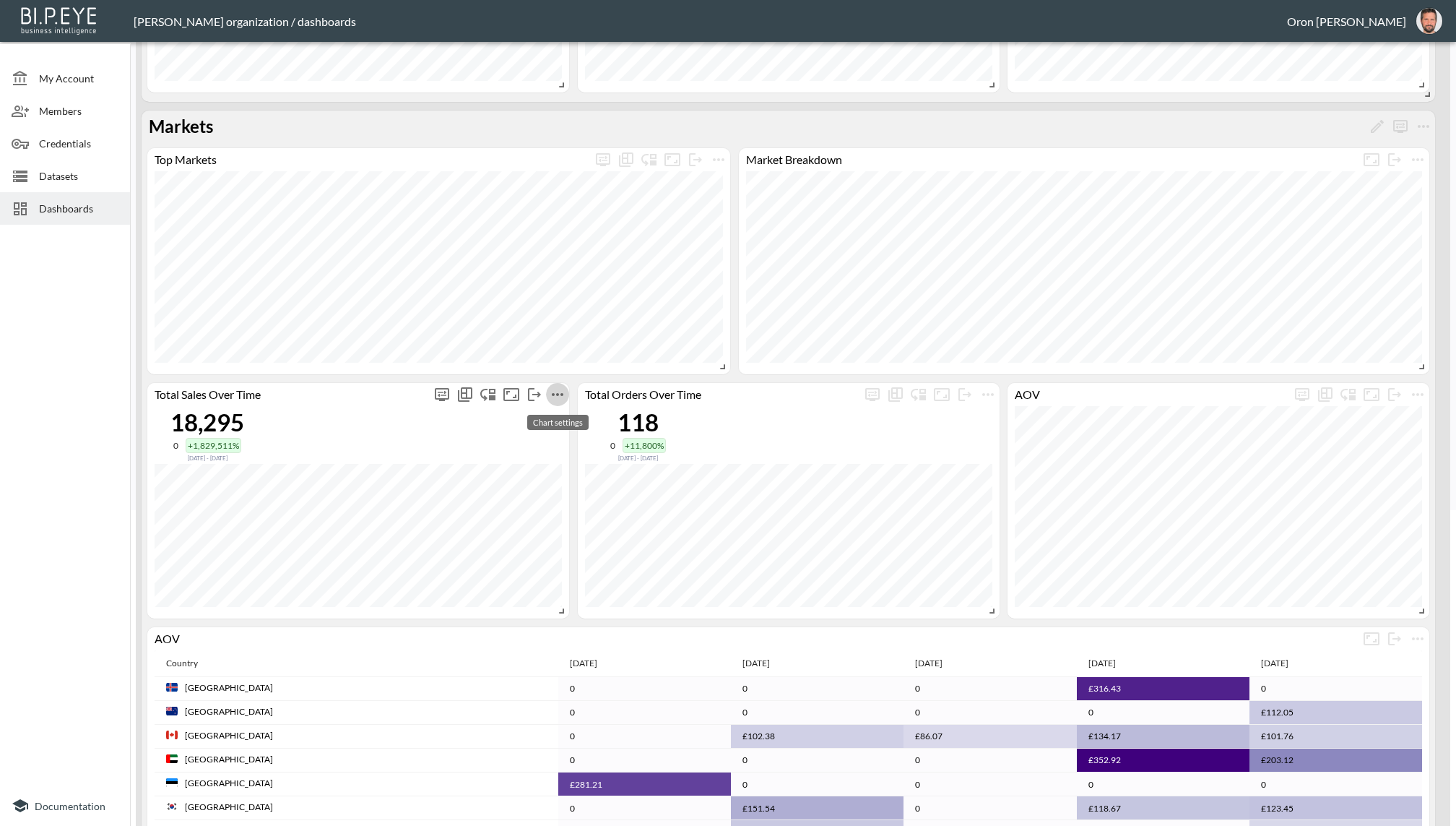
click at [555, 391] on icon "more" at bounding box center [557, 394] width 17 height 17
click at [558, 413] on li "Edit" at bounding box center [557, 421] width 112 height 26
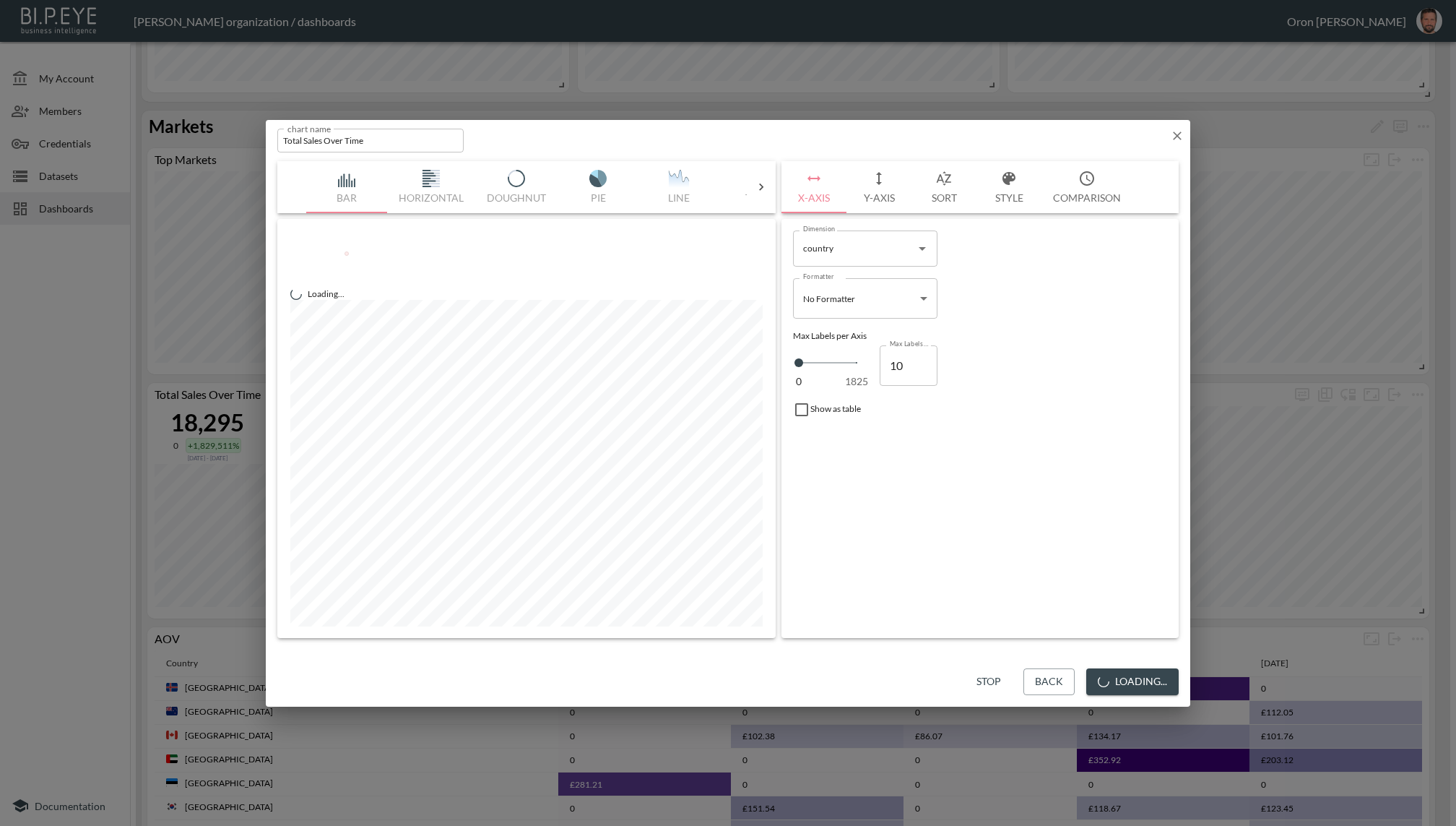
click at [941, 185] on icon "button" at bounding box center [944, 178] width 17 height 17
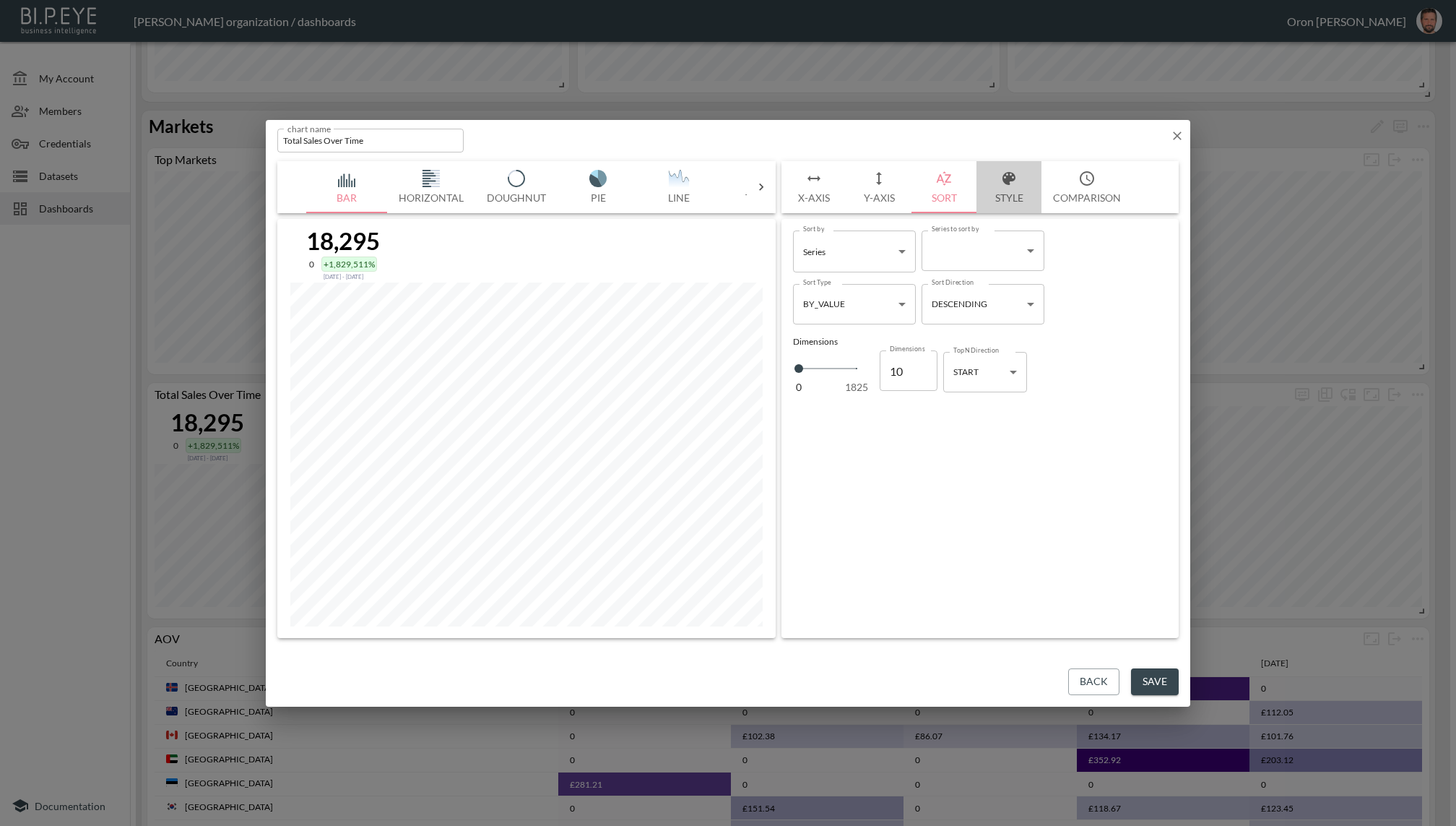
click at [998, 183] on button "Style" at bounding box center [1009, 187] width 65 height 52
click at [805, 359] on div at bounding box center [804, 362] width 21 height 21
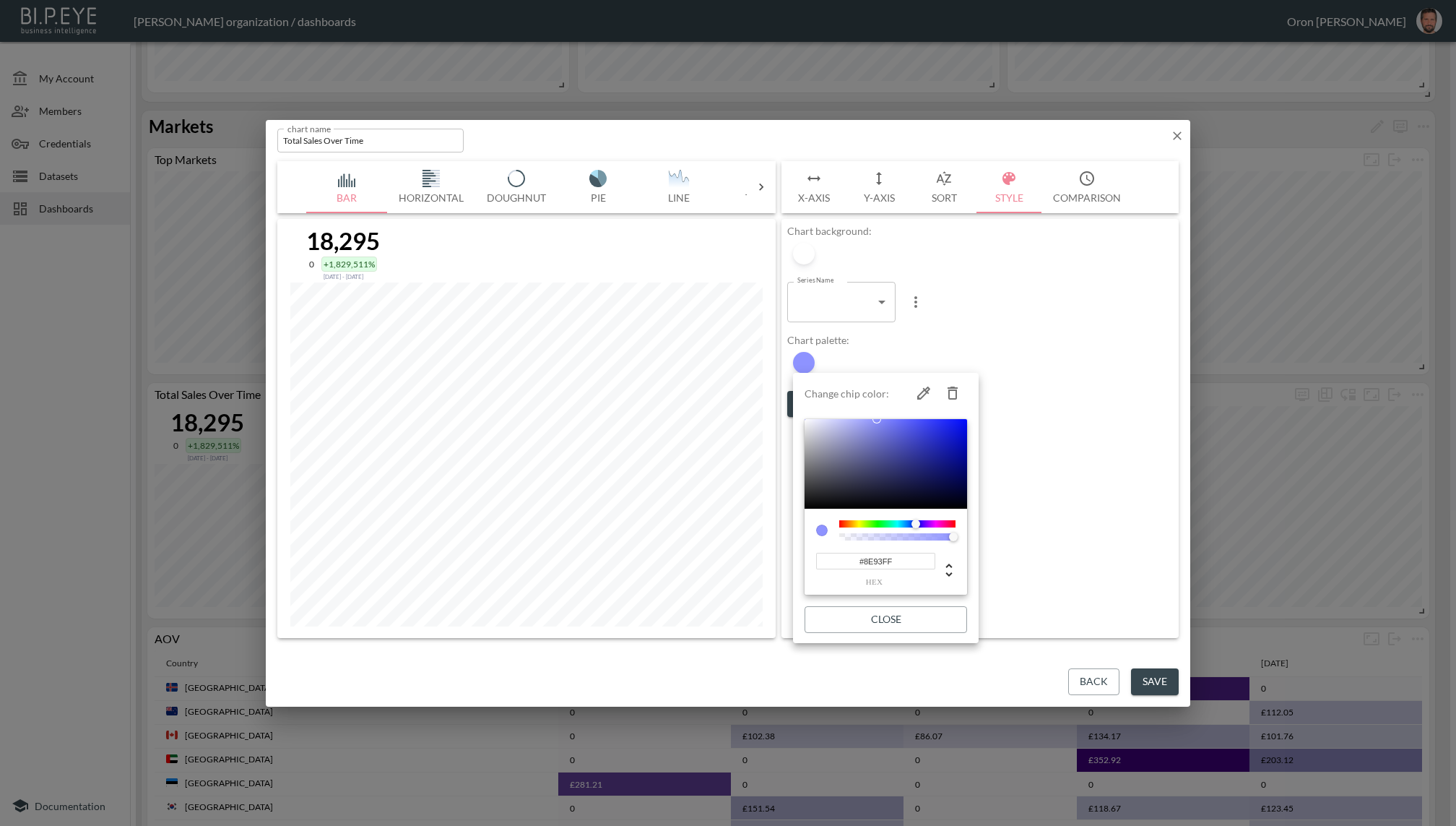
click at [872, 558] on input "#8E93FF" at bounding box center [876, 561] width 120 height 17
drag, startPoint x: 872, startPoint y: 558, endPoint x: 879, endPoint y: 572, distance: 15.7
click at [874, 561] on input "#8E93FF" at bounding box center [876, 561] width 120 height 17
paste input "5015EB"
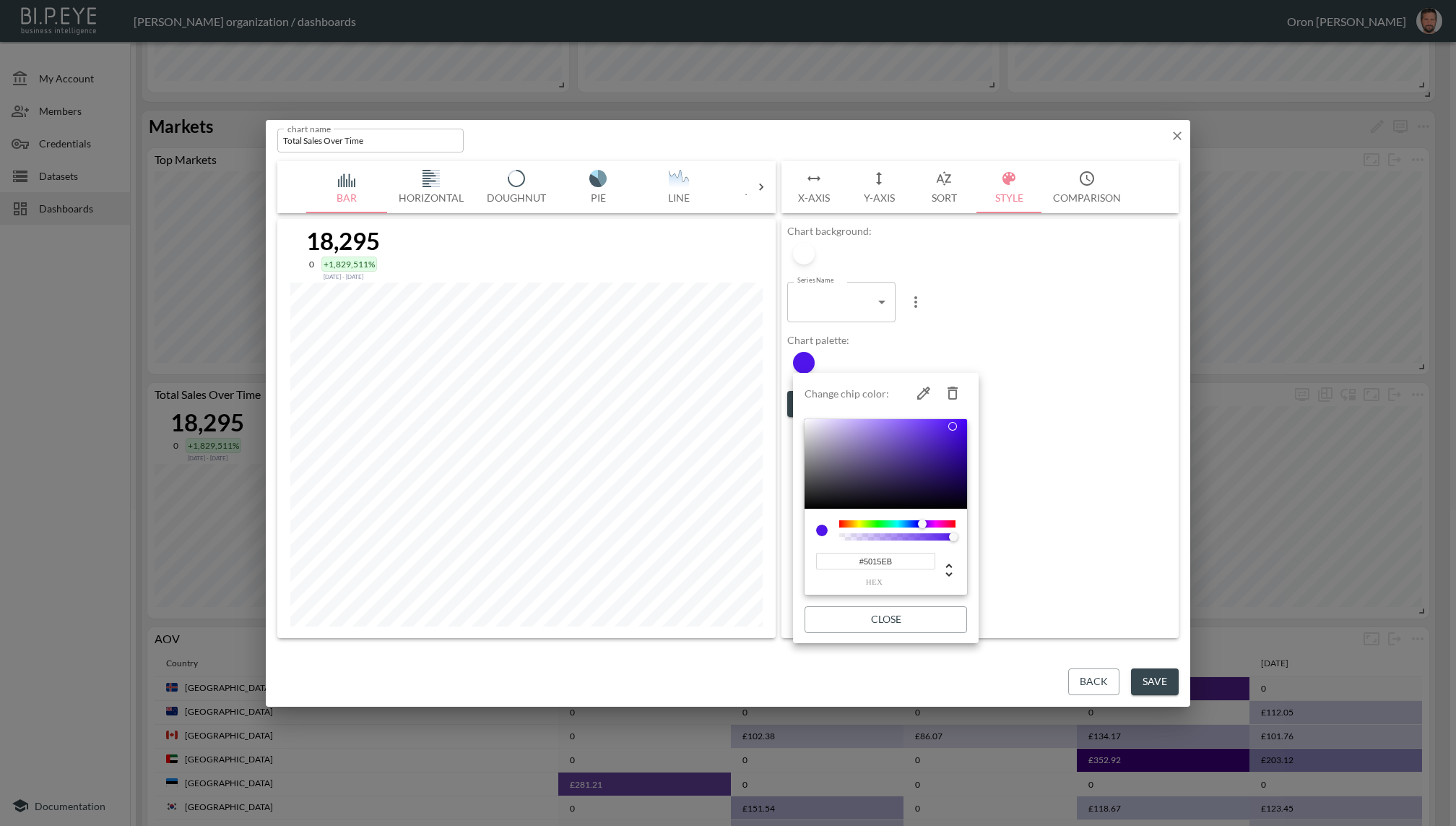
type input "#5015EB"
click at [897, 630] on button "Close" at bounding box center [885, 619] width 162 height 27
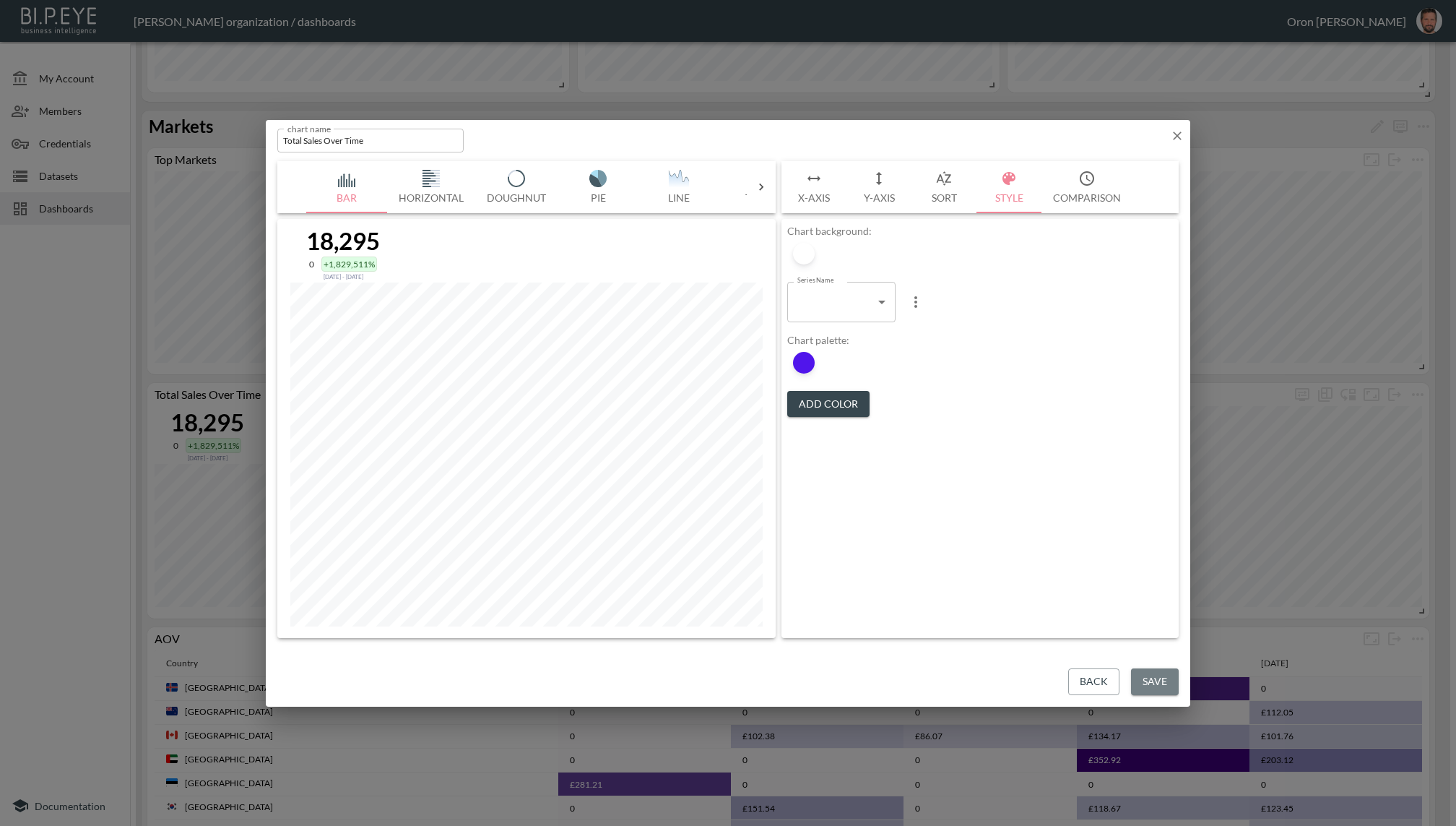
drag, startPoint x: 1152, startPoint y: 677, endPoint x: 1051, endPoint y: 646, distance: 105.7
click at [1152, 677] on button "Save" at bounding box center [1155, 682] width 48 height 27
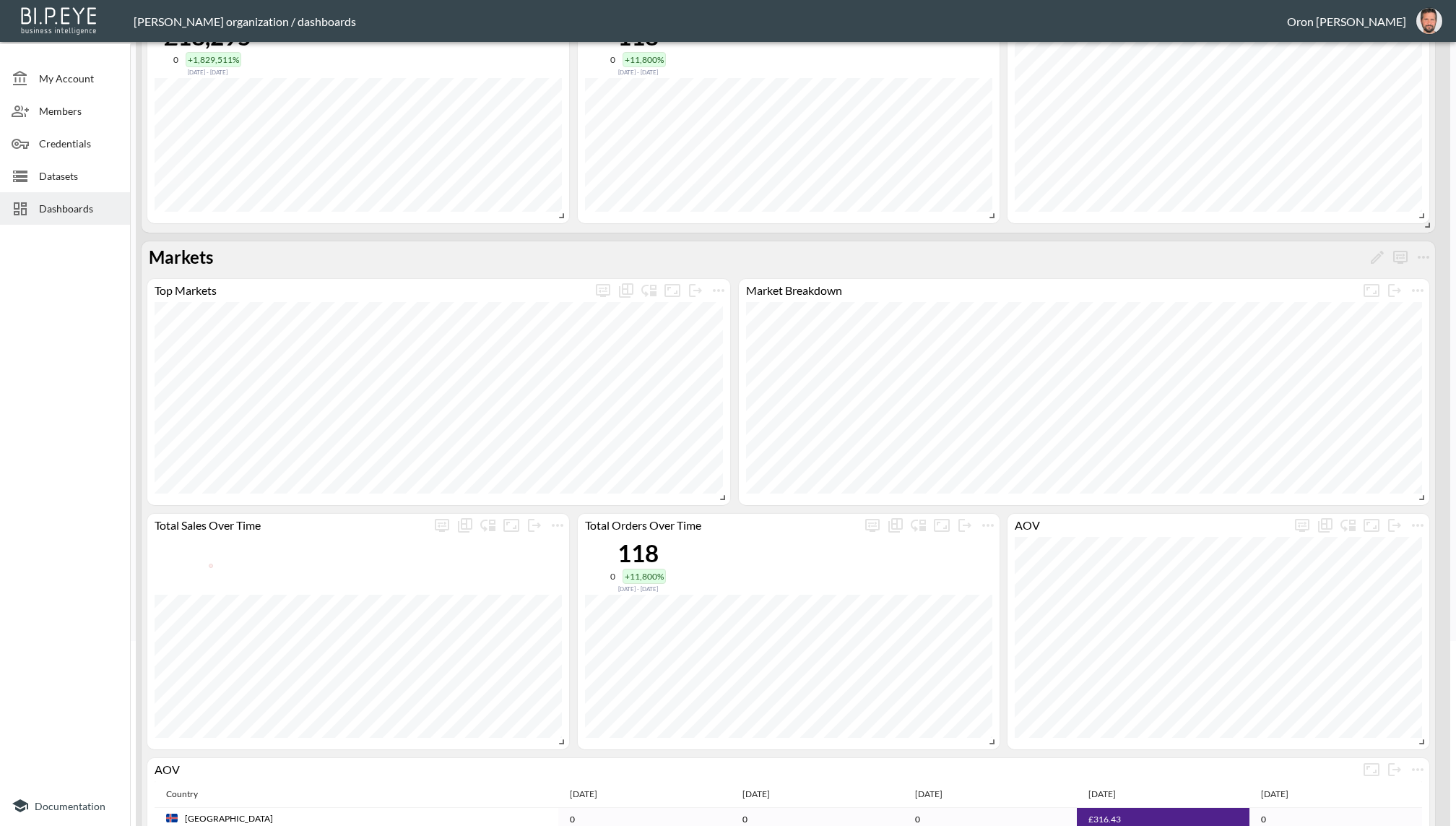
scroll to position [78, 0]
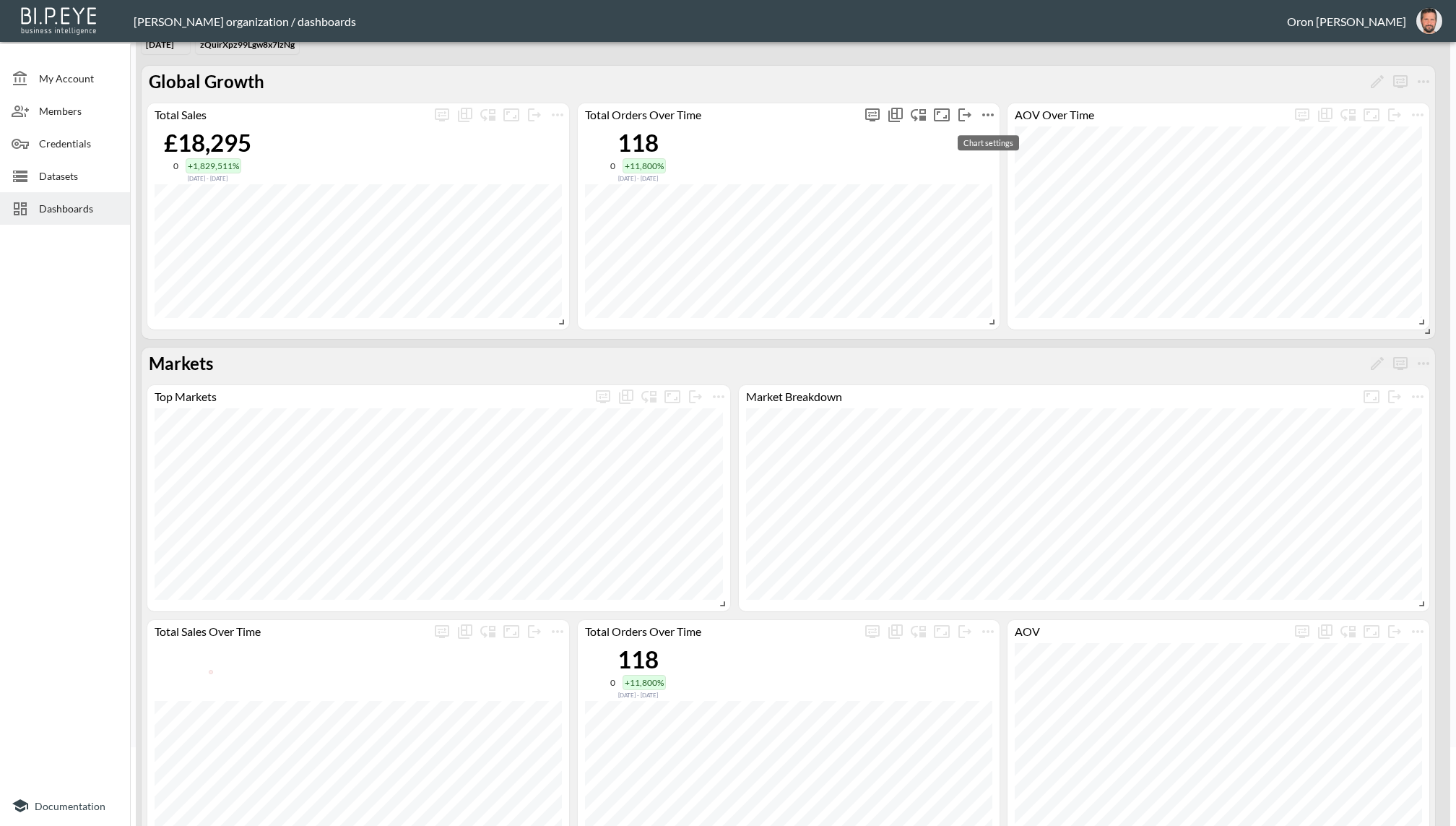
click at [985, 111] on icon "more" at bounding box center [988, 115] width 17 height 17
click at [981, 139] on p "Edit" at bounding box center [972, 142] width 21 height 17
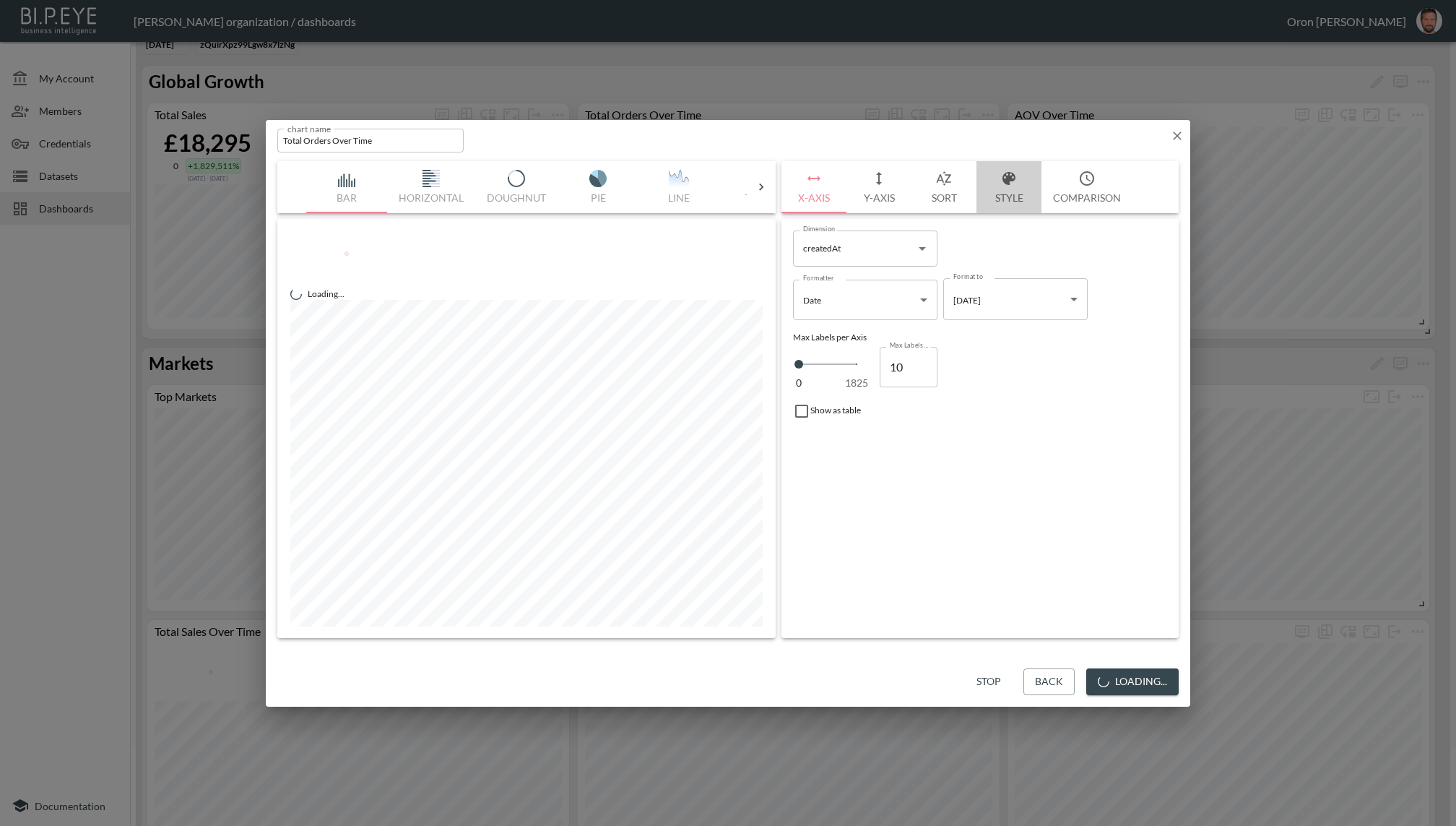
drag, startPoint x: 998, startPoint y: 175, endPoint x: 984, endPoint y: 177, distance: 14.1
click at [998, 175] on button "Style" at bounding box center [1009, 187] width 65 height 52
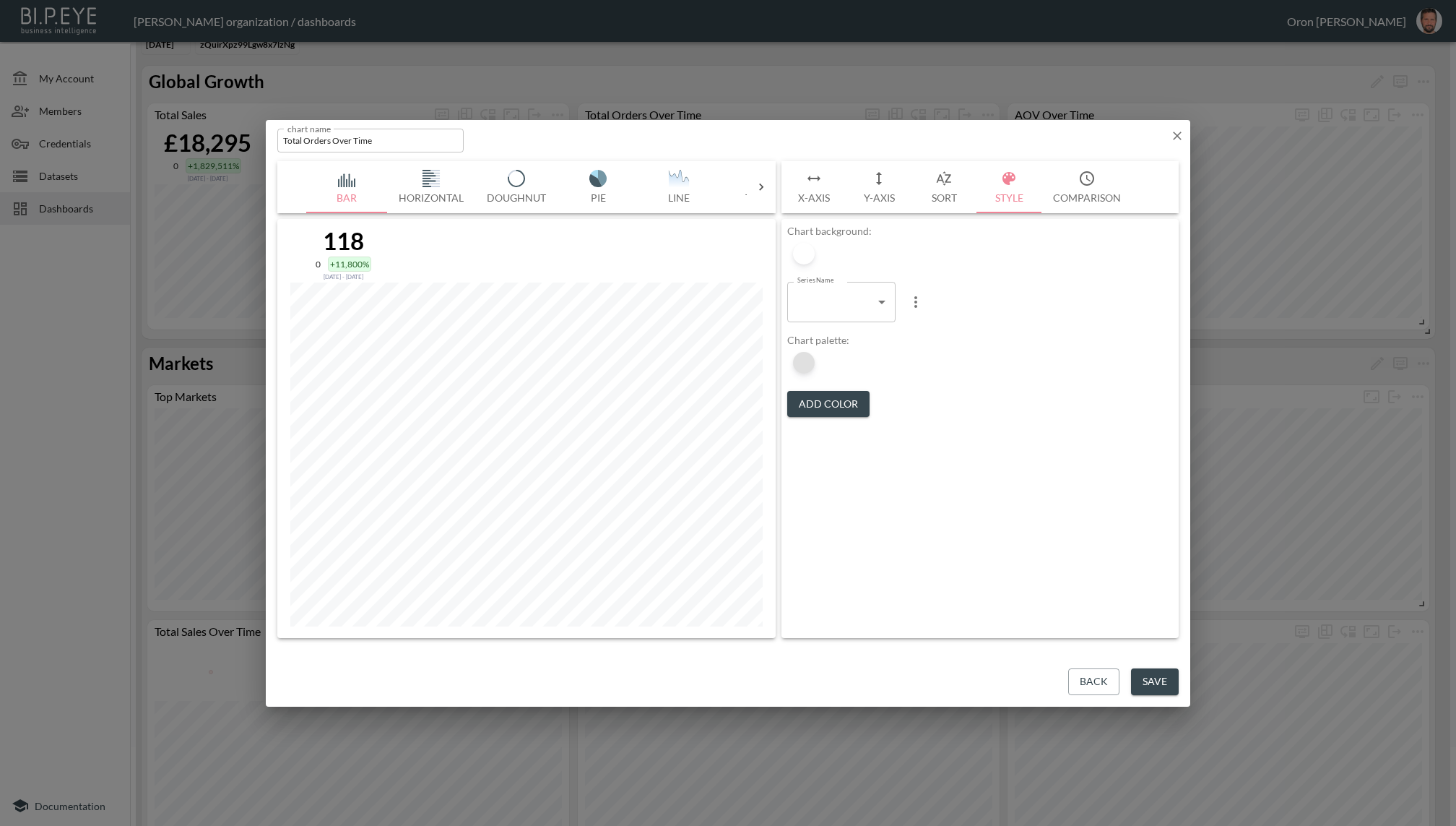
click at [802, 365] on div at bounding box center [804, 362] width 21 height 21
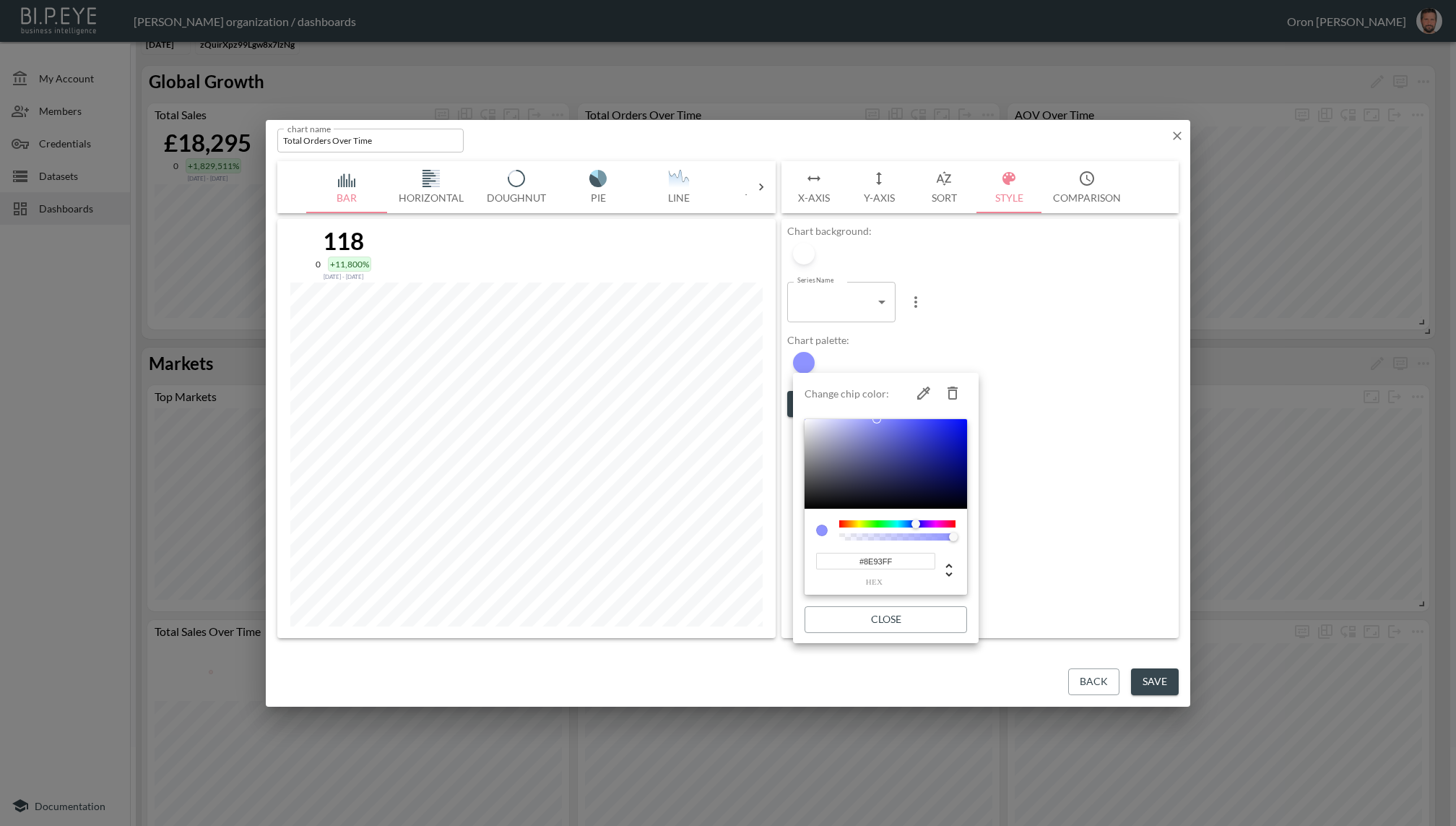
click at [880, 557] on input "#8E93FF" at bounding box center [876, 561] width 120 height 17
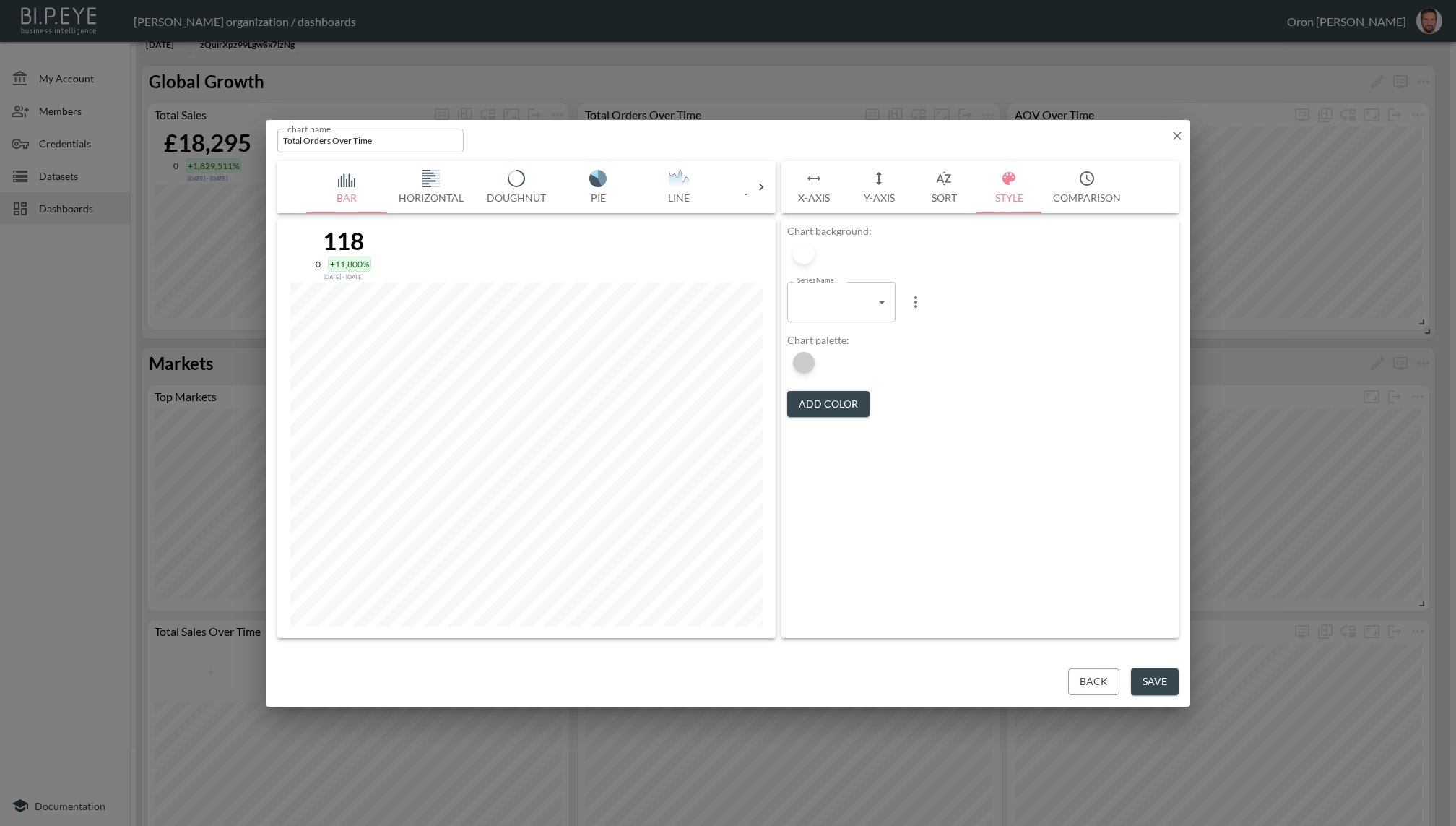
click at [1184, 131] on icon "button" at bounding box center [1177, 135] width 14 height 14
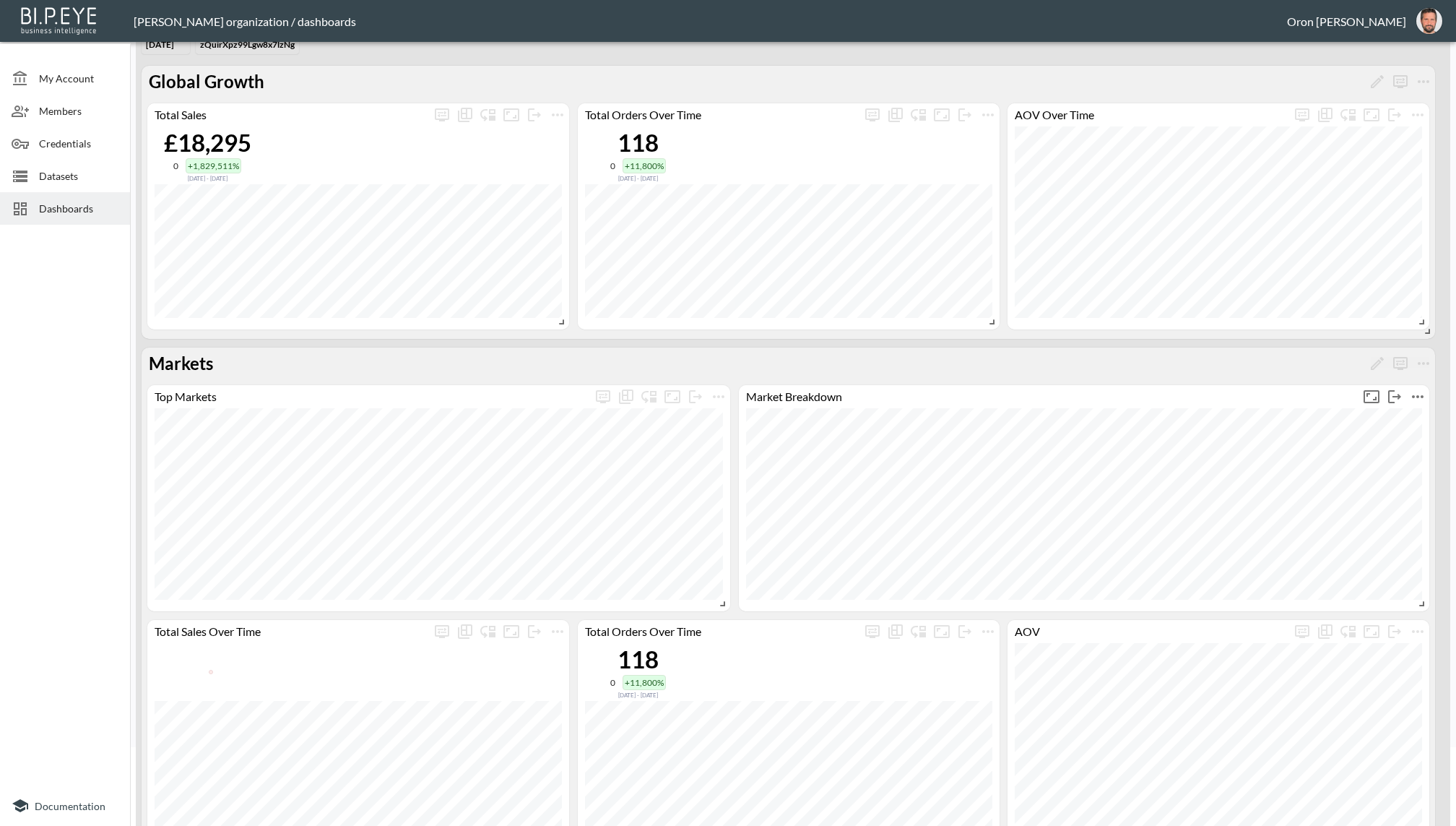
scroll to position [253, 0]
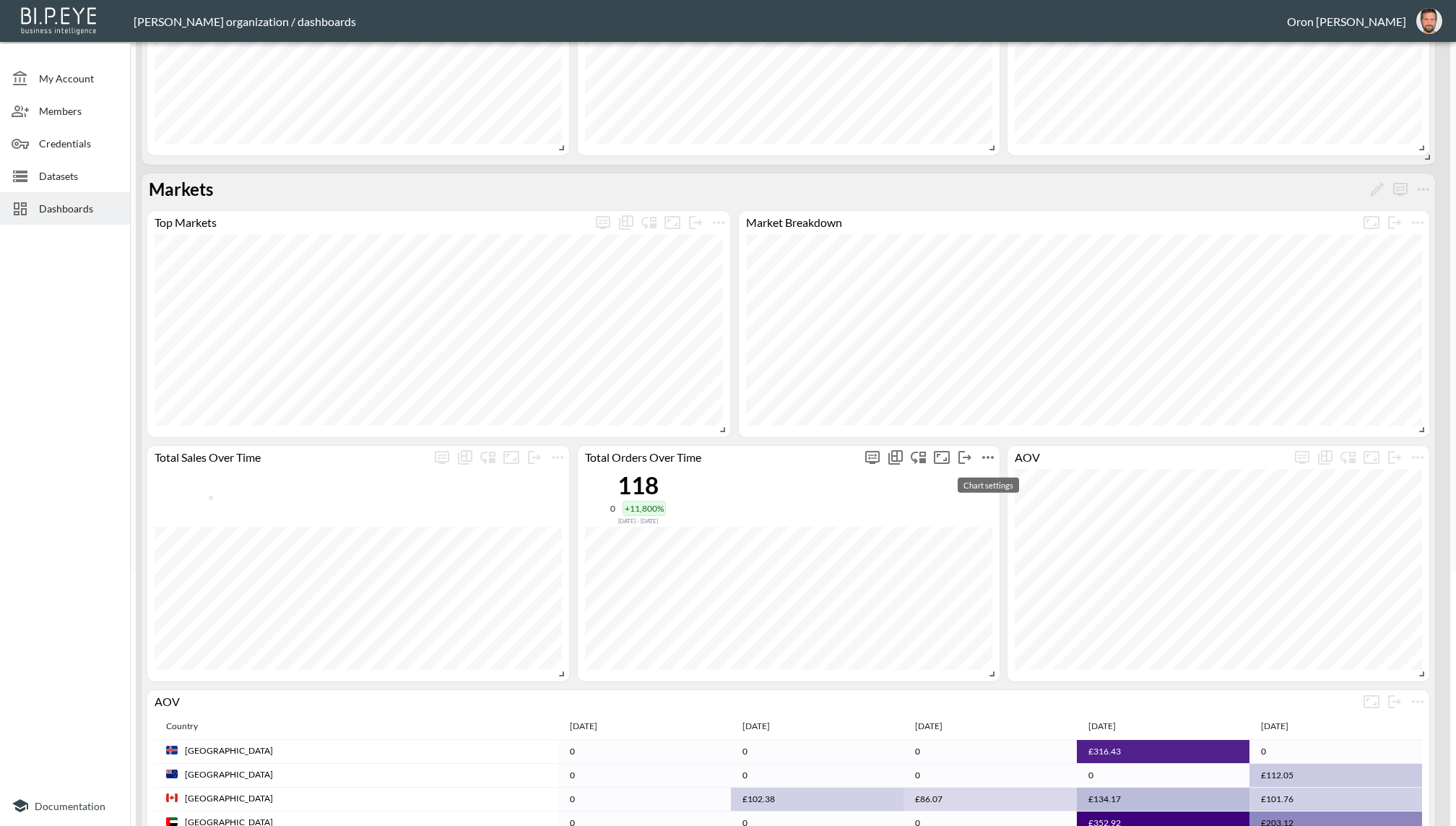
click at [987, 457] on icon "more" at bounding box center [988, 458] width 12 height 3
click at [990, 483] on li "Edit" at bounding box center [988, 484] width 112 height 26
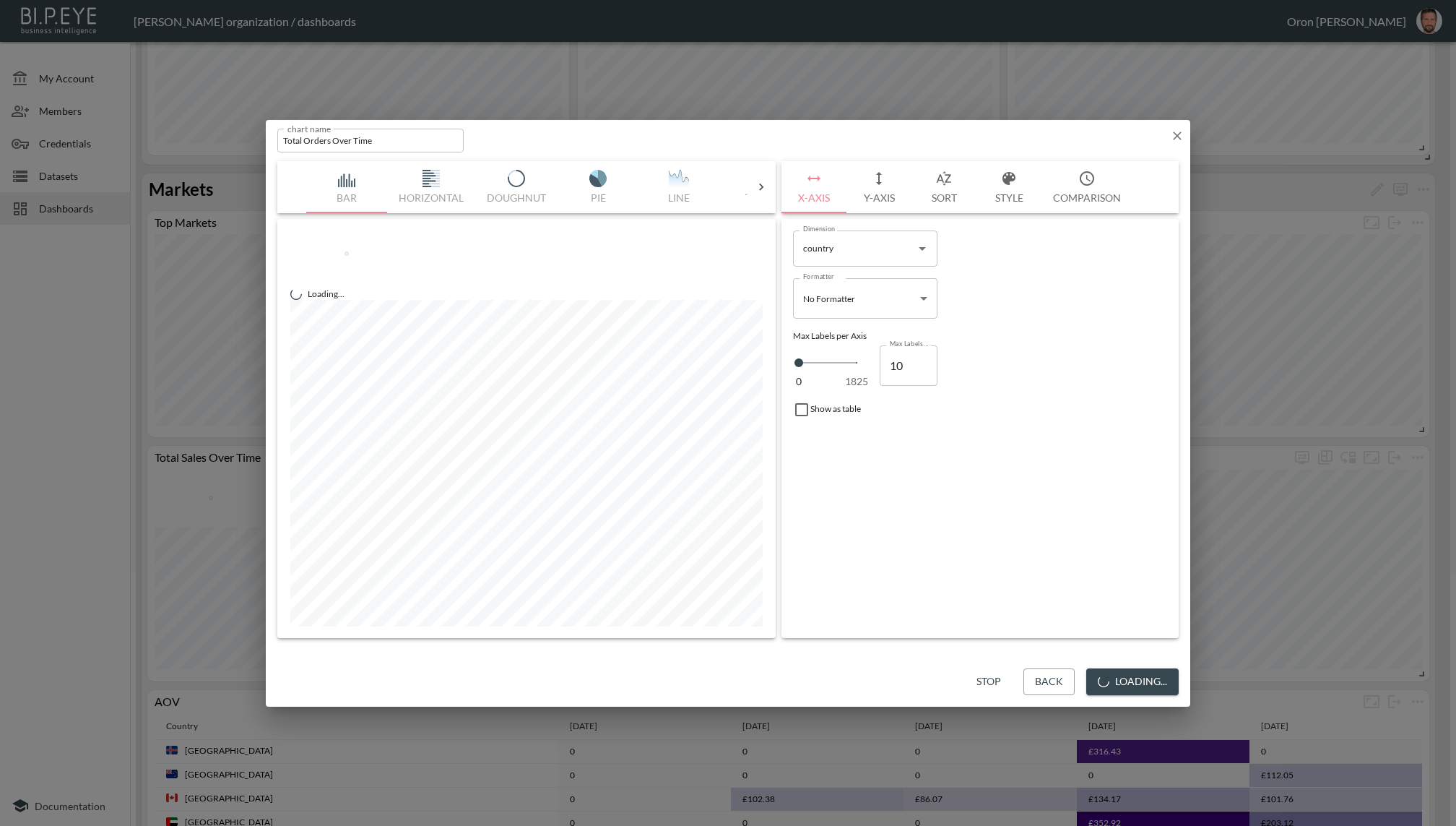
click at [994, 185] on button "Style" at bounding box center [1009, 187] width 65 height 52
click at [806, 361] on div at bounding box center [804, 362] width 21 height 21
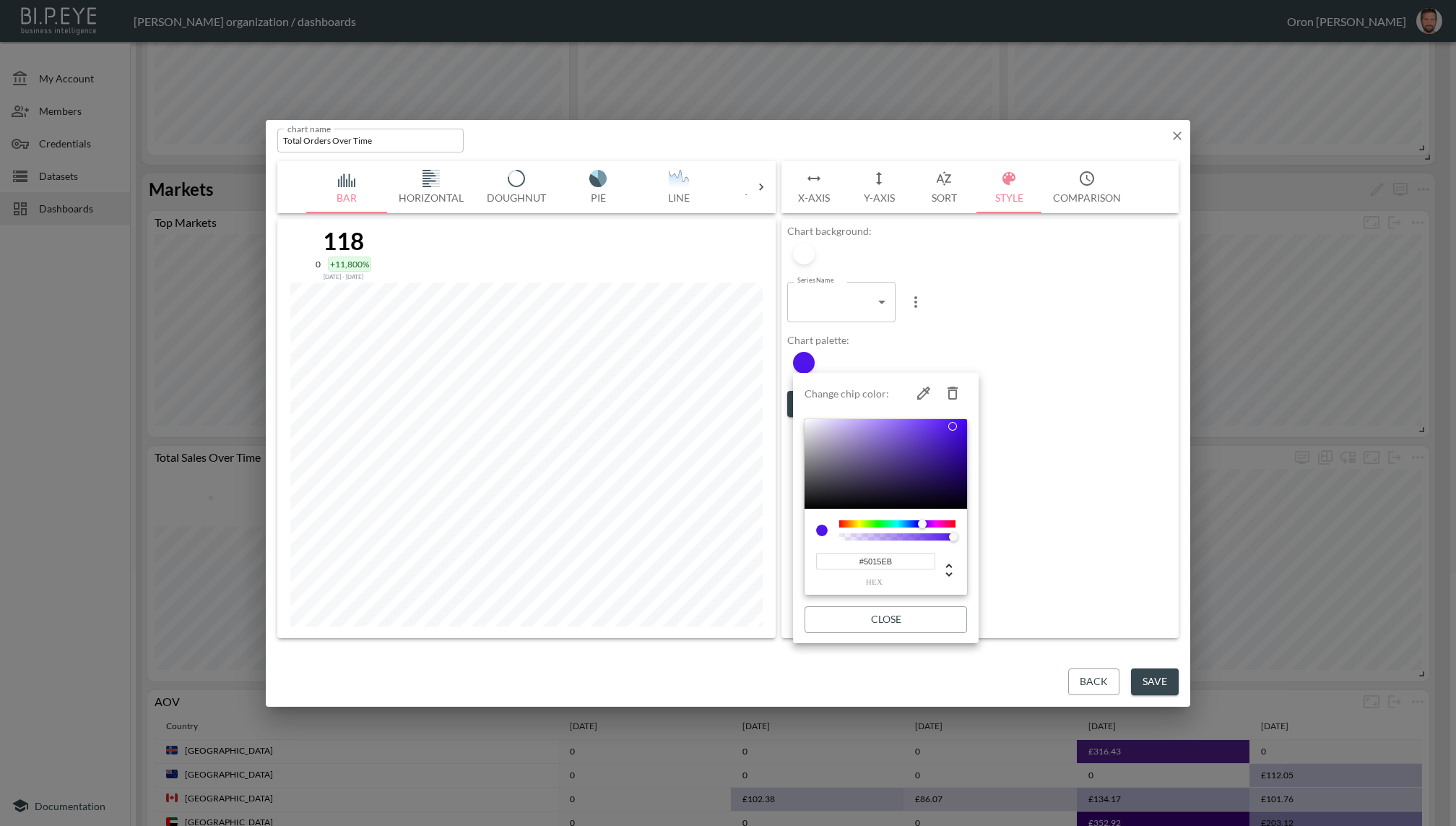
click at [889, 563] on input "#5015EB" at bounding box center [876, 561] width 120 height 17
drag, startPoint x: 889, startPoint y: 563, endPoint x: 892, endPoint y: 588, distance: 25.2
click at [889, 563] on input "#5015EB" at bounding box center [876, 561] width 120 height 17
paste input "8E93FF"
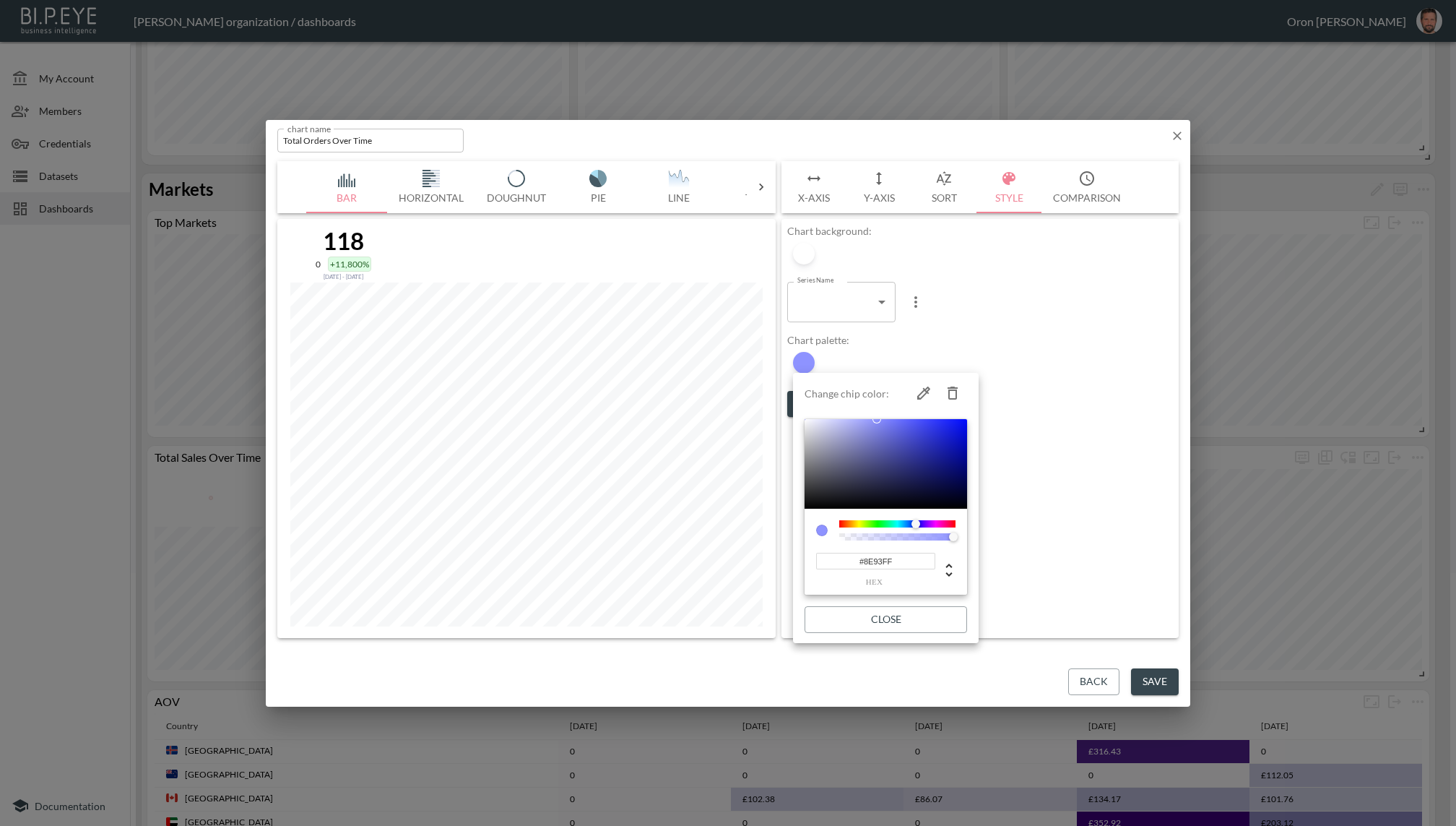
type input "#8E93FF"
click at [892, 614] on button "Close" at bounding box center [885, 619] width 162 height 27
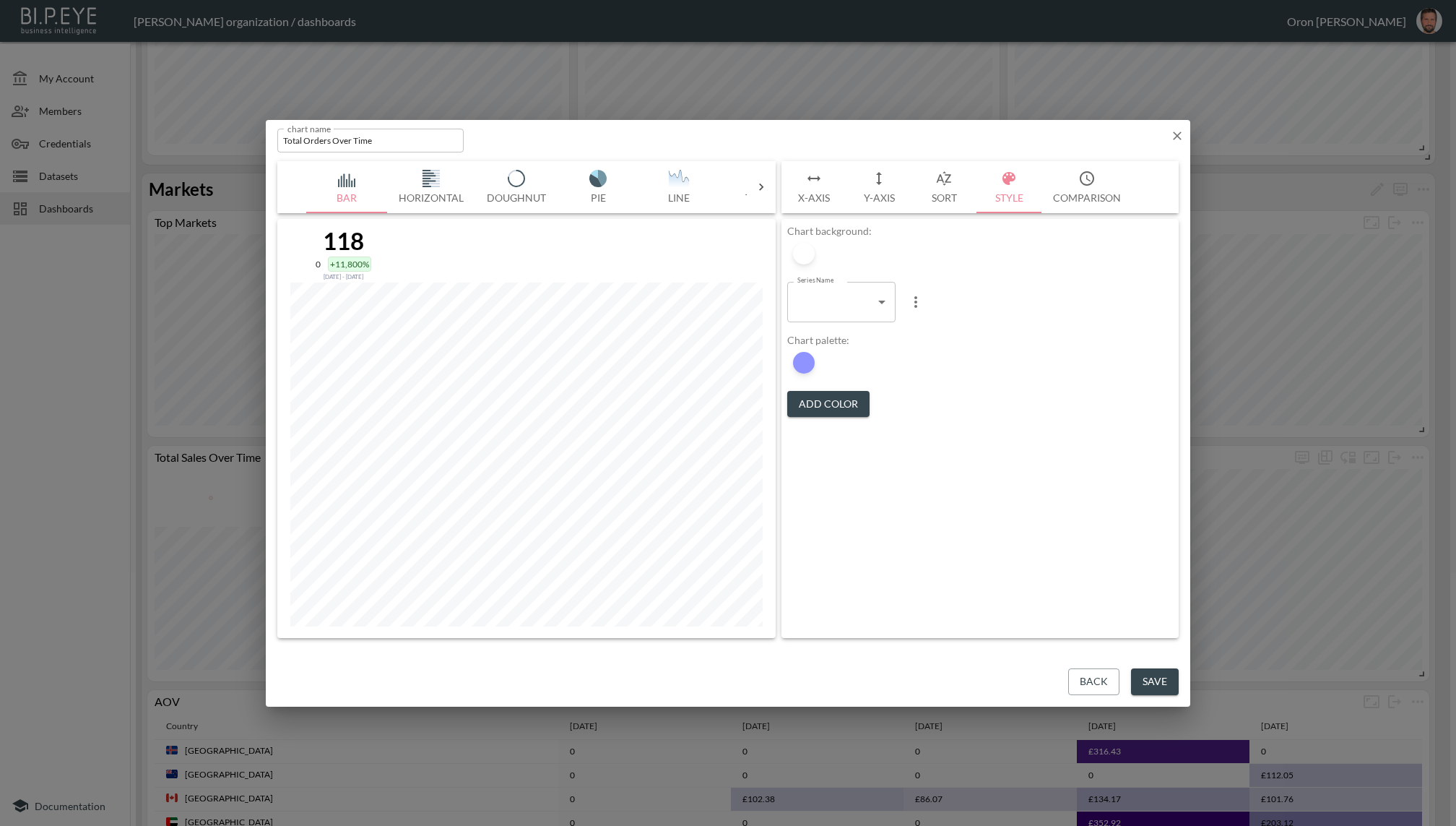
click at [1135, 679] on button "Save" at bounding box center [1155, 682] width 48 height 27
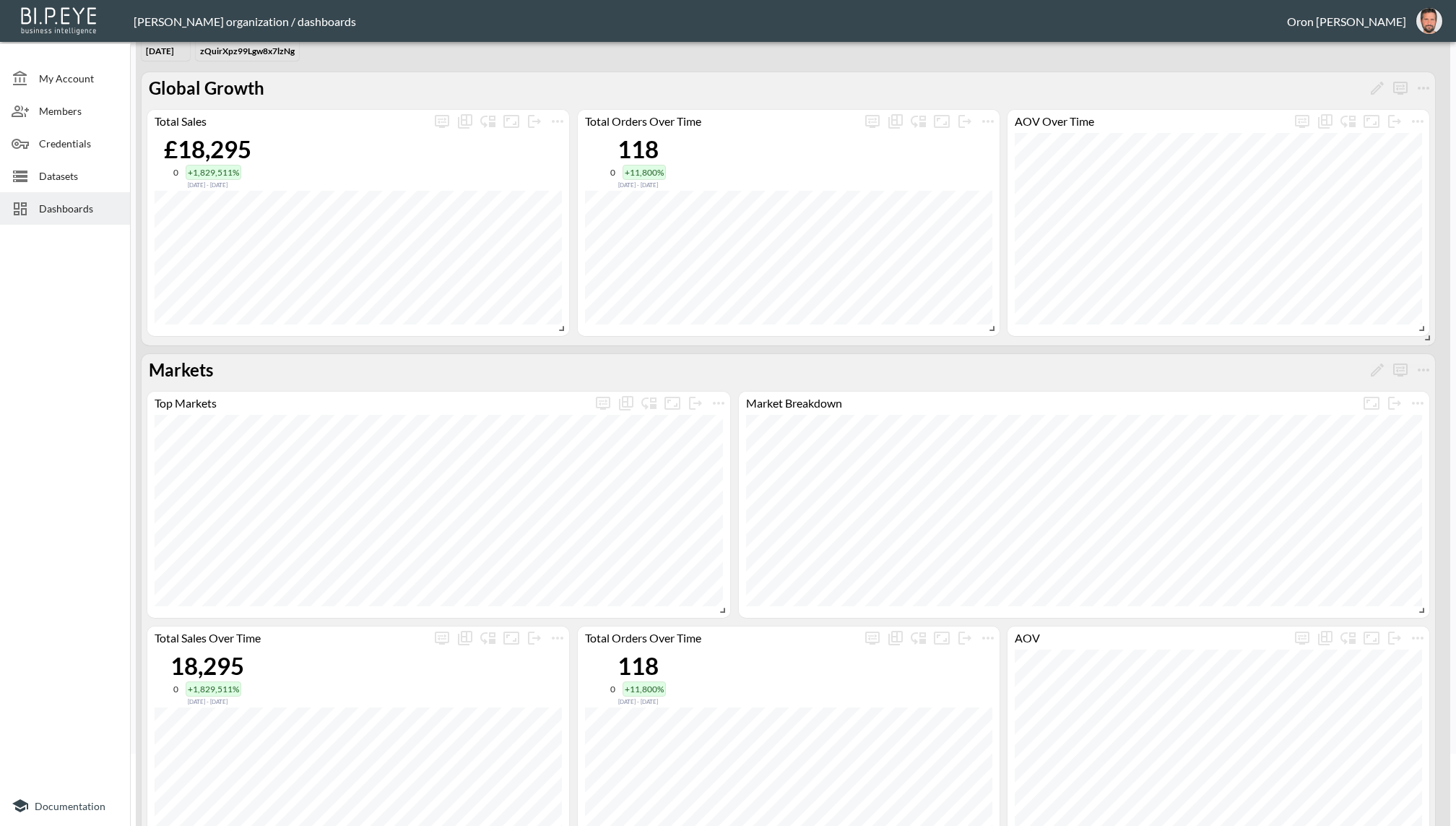
scroll to position [47, 0]
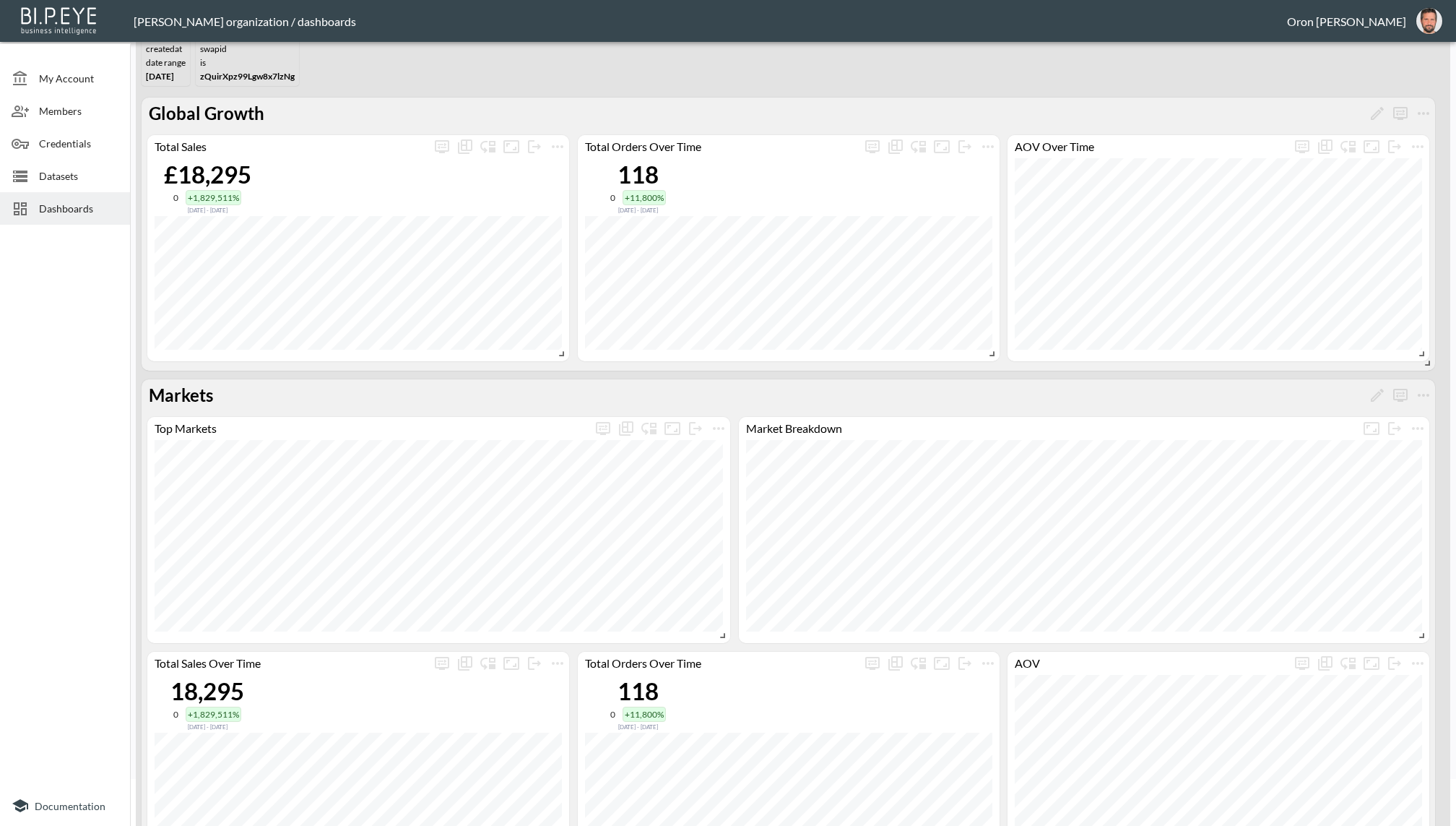
click at [48, 204] on span "Dashboards" at bounding box center [78, 208] width 79 height 15
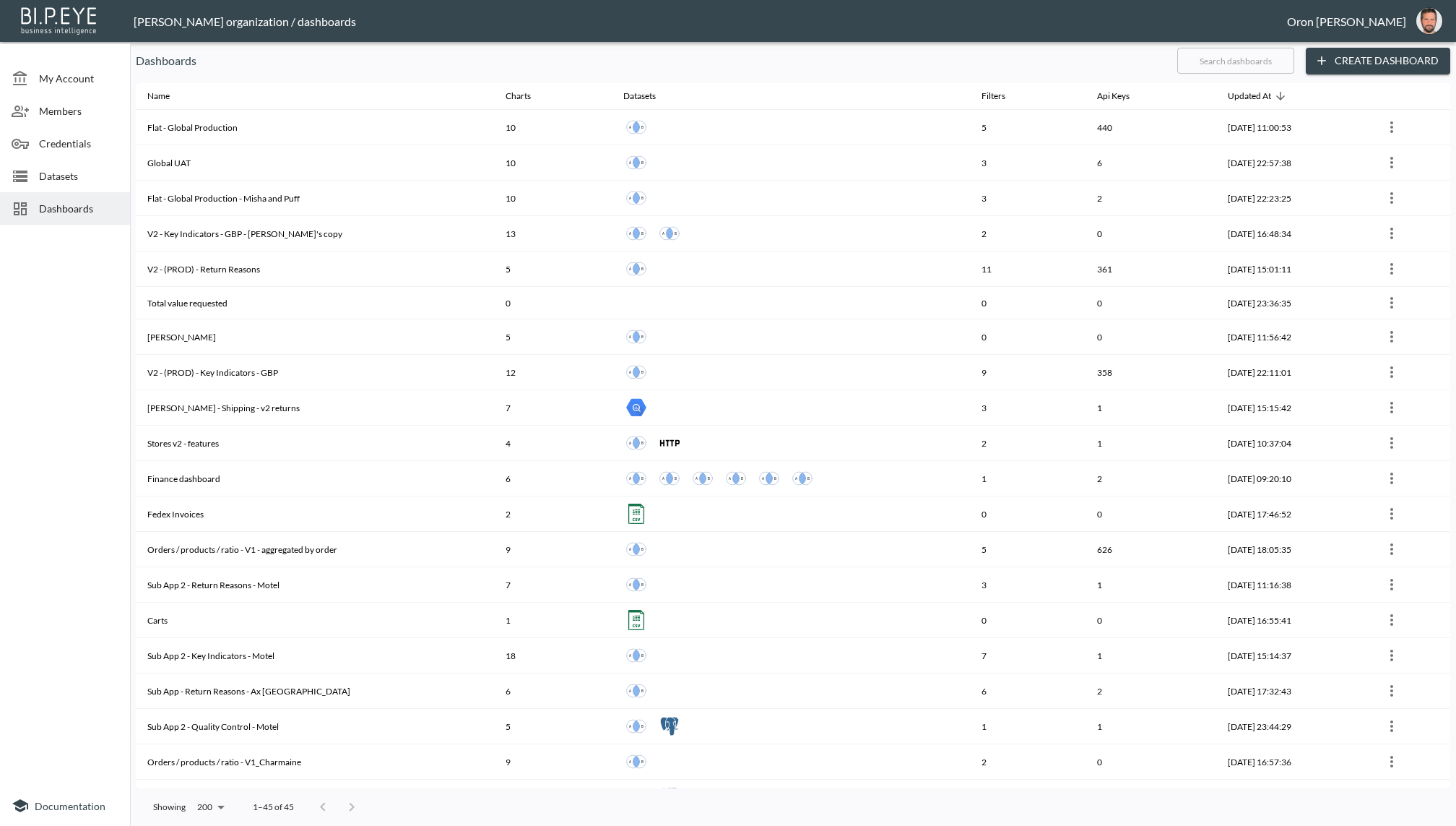
click at [1264, 61] on input "text" at bounding box center [1236, 61] width 117 height 36
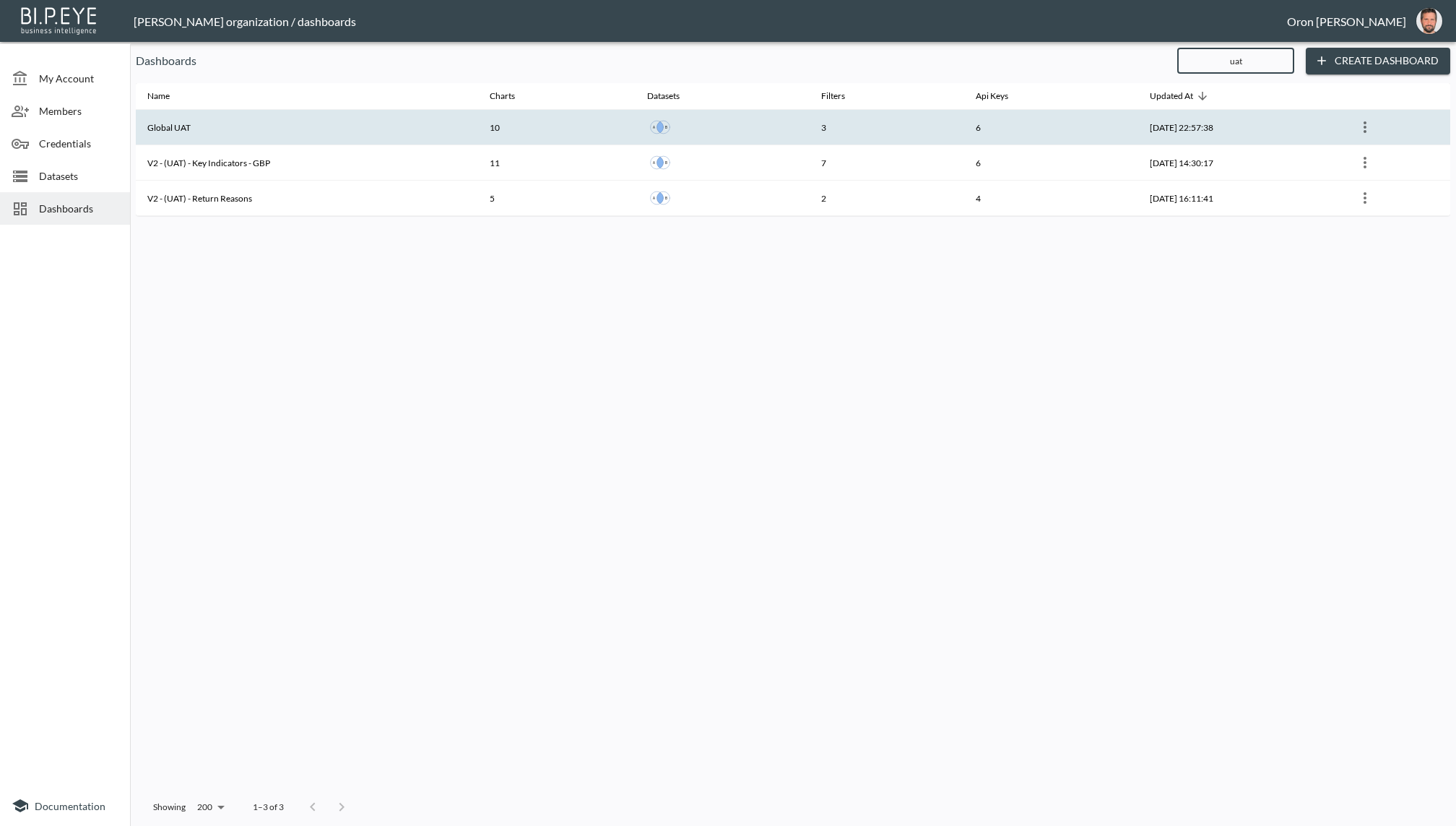
type input "uat"
click at [583, 128] on th "10" at bounding box center [557, 128] width 158 height 36
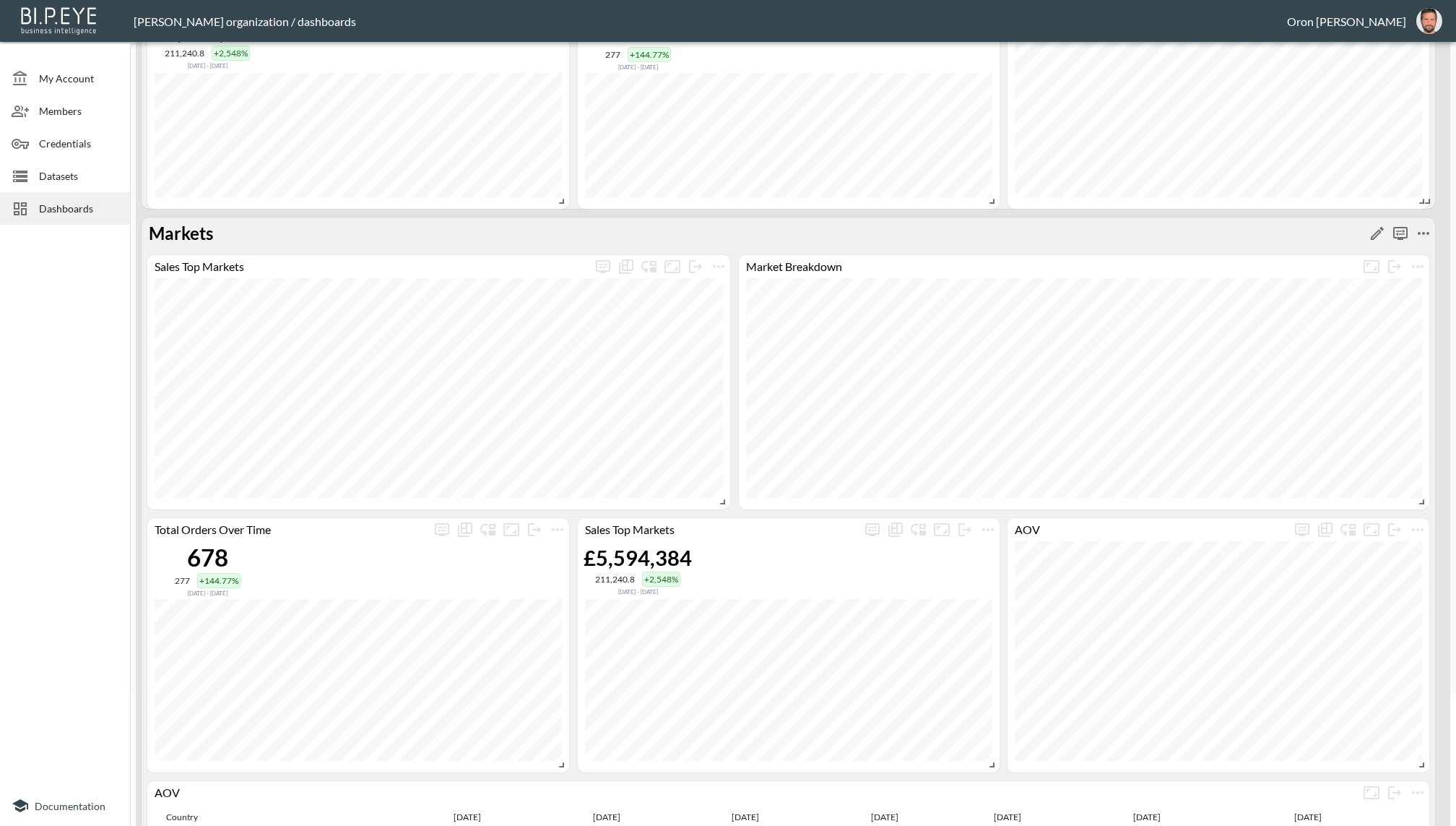
scroll to position [140, 0]
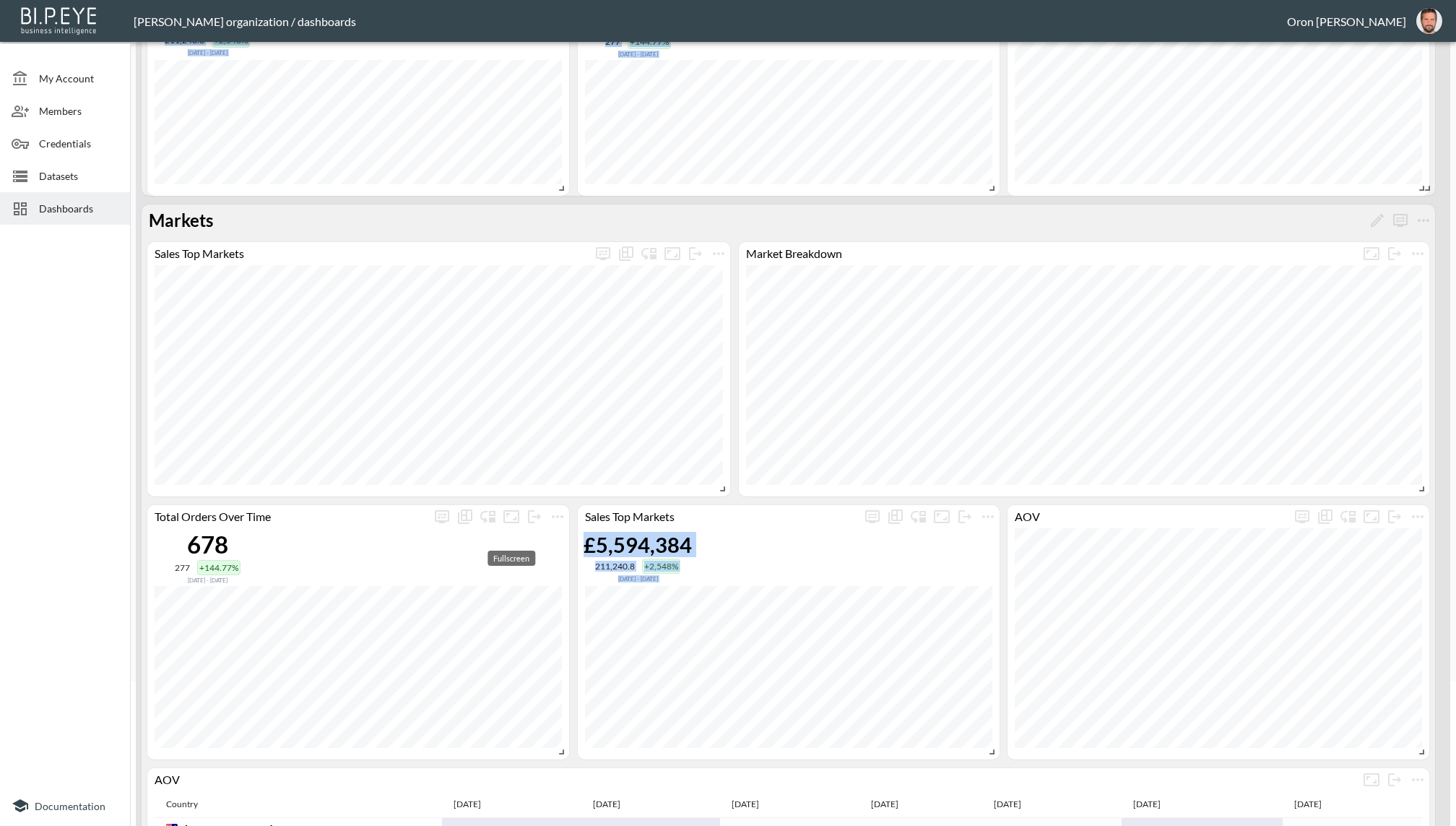
drag, startPoint x: 792, startPoint y: 535, endPoint x: 537, endPoint y: 528, distance: 255.1
click at [523, 528] on body "BI.P.EYE, Interactive Analytics Dashboards - app [PERSON_NAME] organization / d…" at bounding box center [728, 413] width 1456 height 826
drag, startPoint x: 751, startPoint y: 516, endPoint x: 766, endPoint y: 516, distance: 15.0
click at [753, 516] on div "Sales Top Markets" at bounding box center [720, 515] width 283 height 13
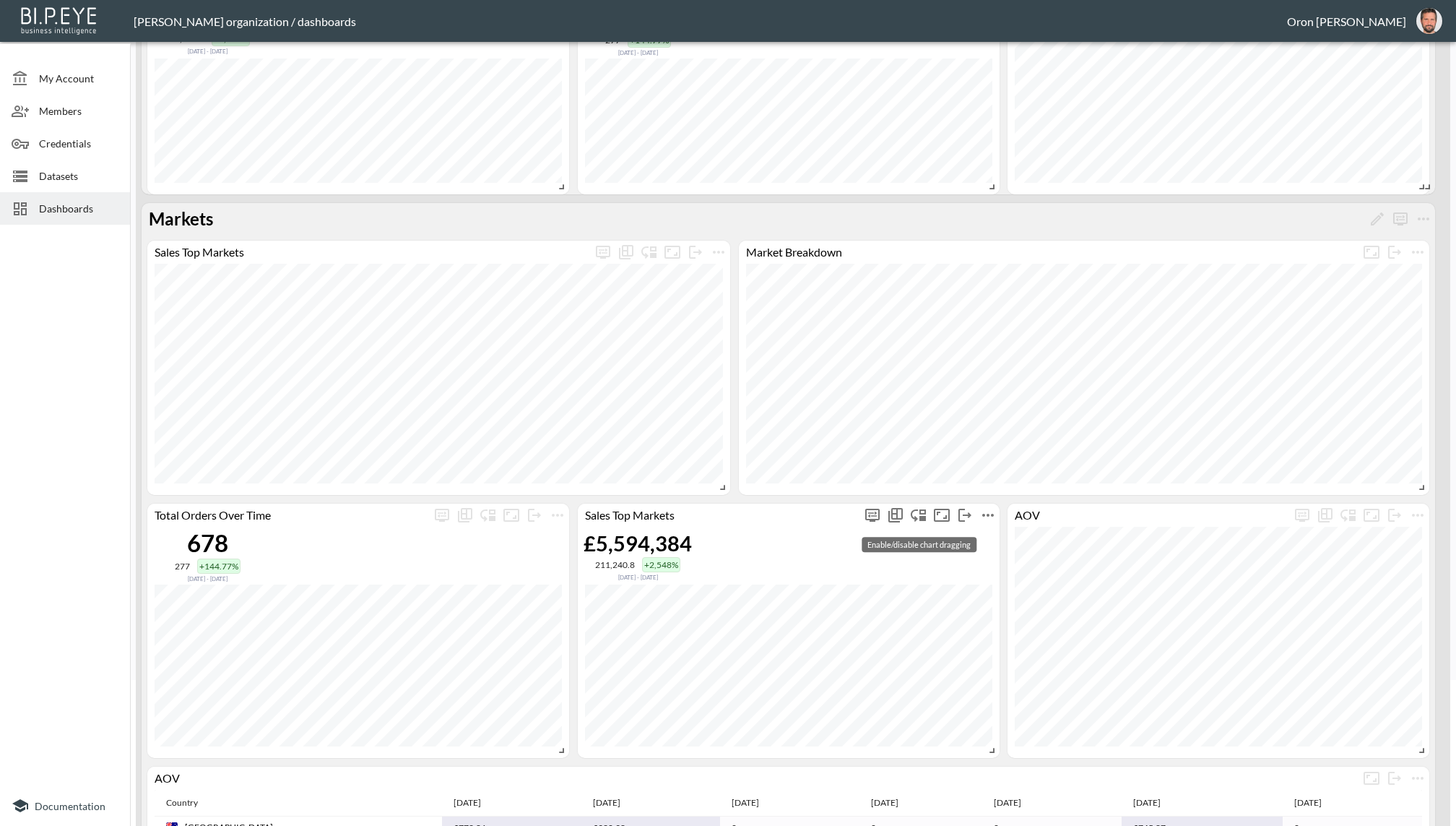
click at [917, 515] on icon "Enable/disable chart dragging" at bounding box center [918, 515] width 17 height 17
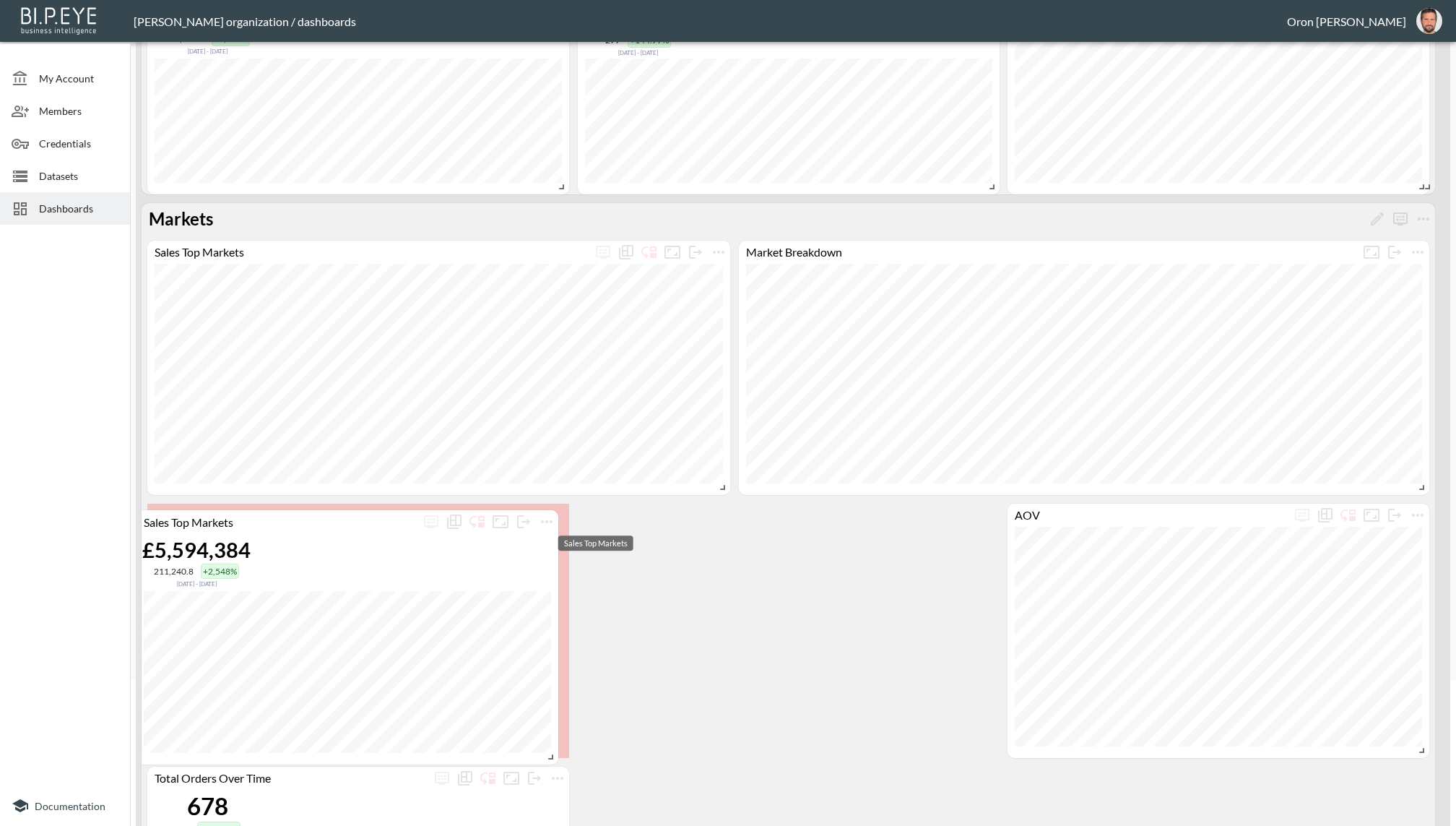
drag, startPoint x: 753, startPoint y: 522, endPoint x: 555, endPoint y: 547, distance: 199.6
click at [350, 526] on div "Sales Top Markets" at bounding box center [278, 521] width 283 height 13
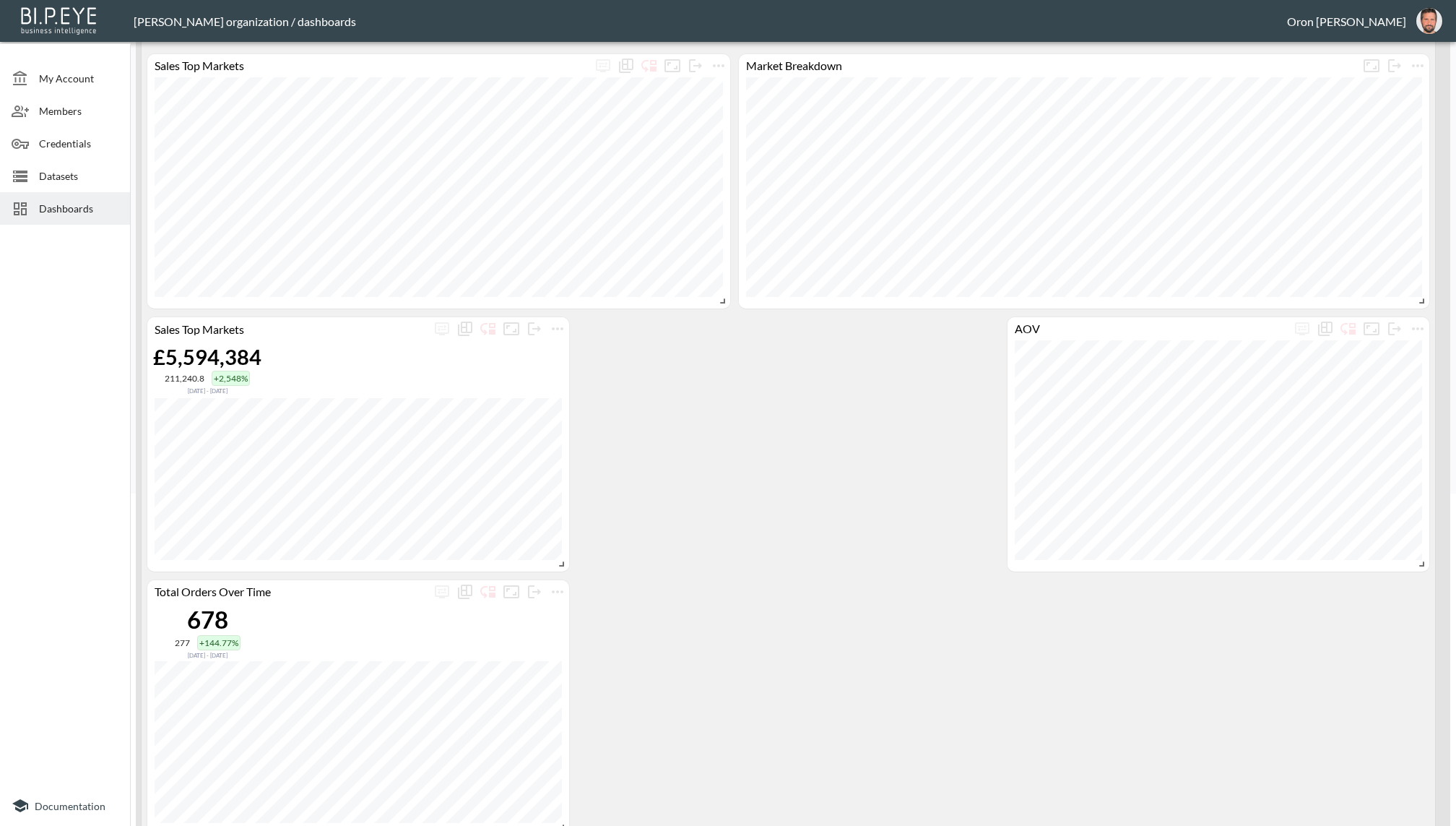
scroll to position [417, 0]
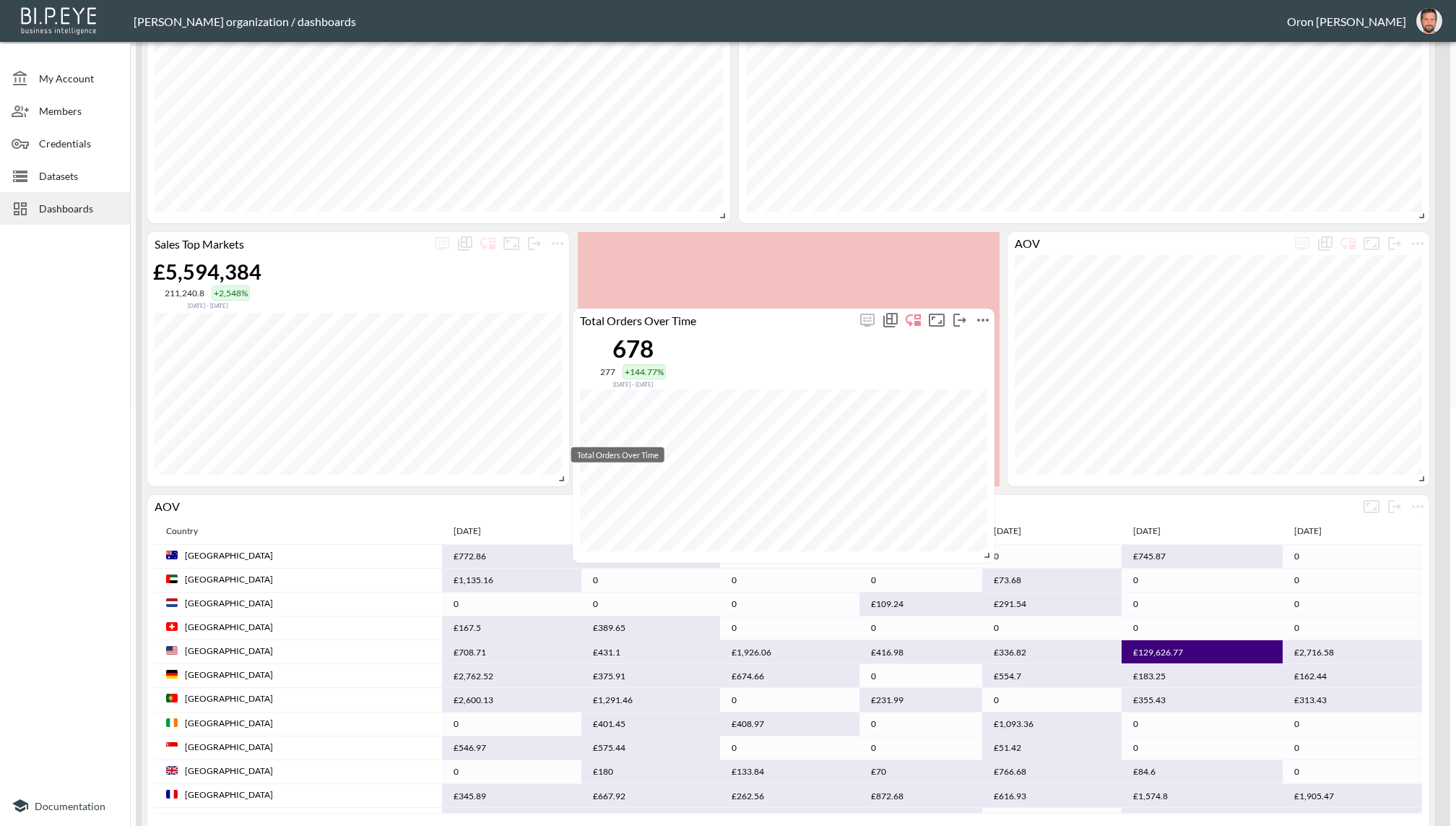
drag, startPoint x: 376, startPoint y: 508, endPoint x: 794, endPoint y: 329, distance: 454.7
click at [801, 322] on div "Total Orders Over Time" at bounding box center [714, 319] width 283 height 13
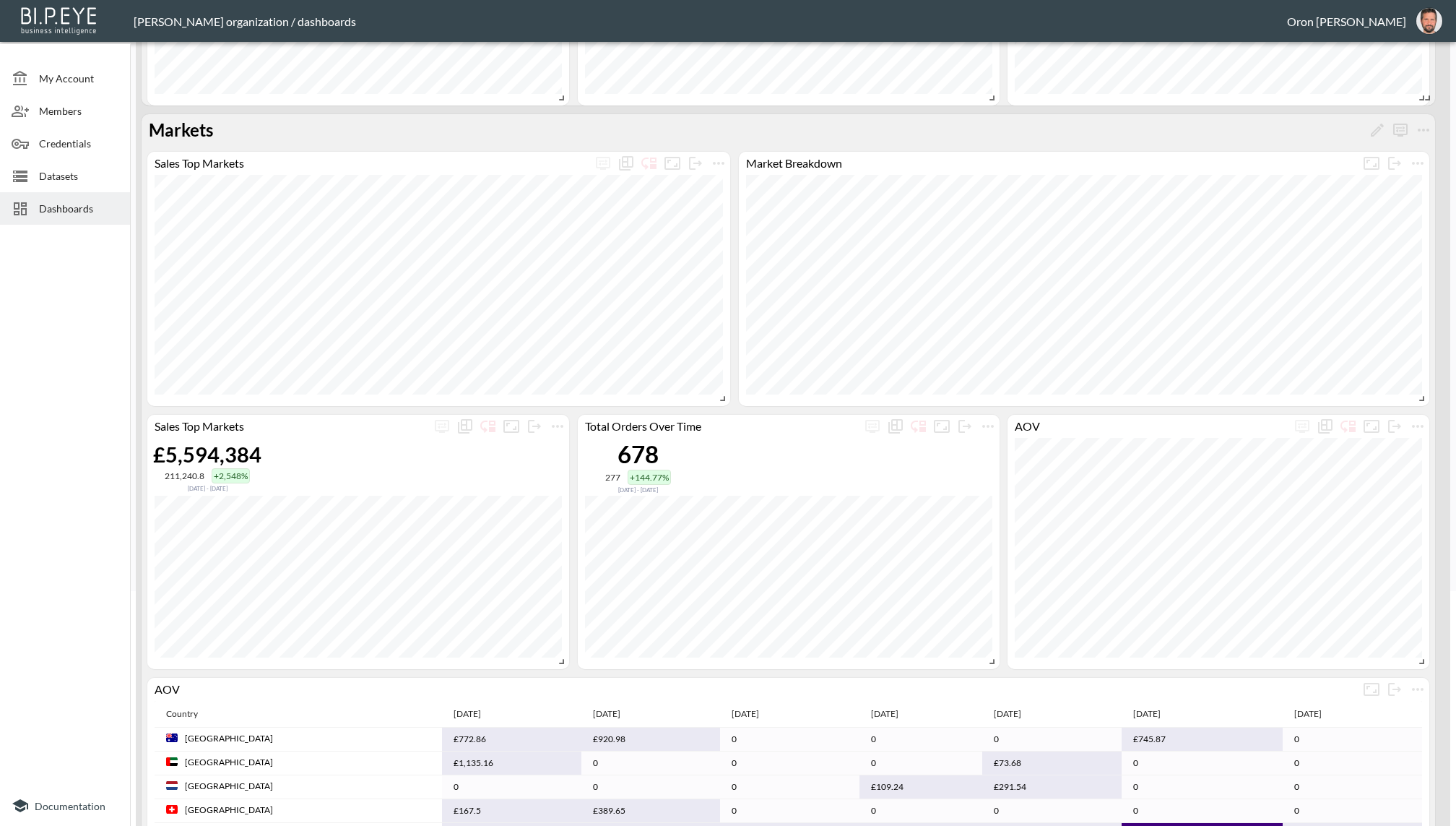
scroll to position [276, 0]
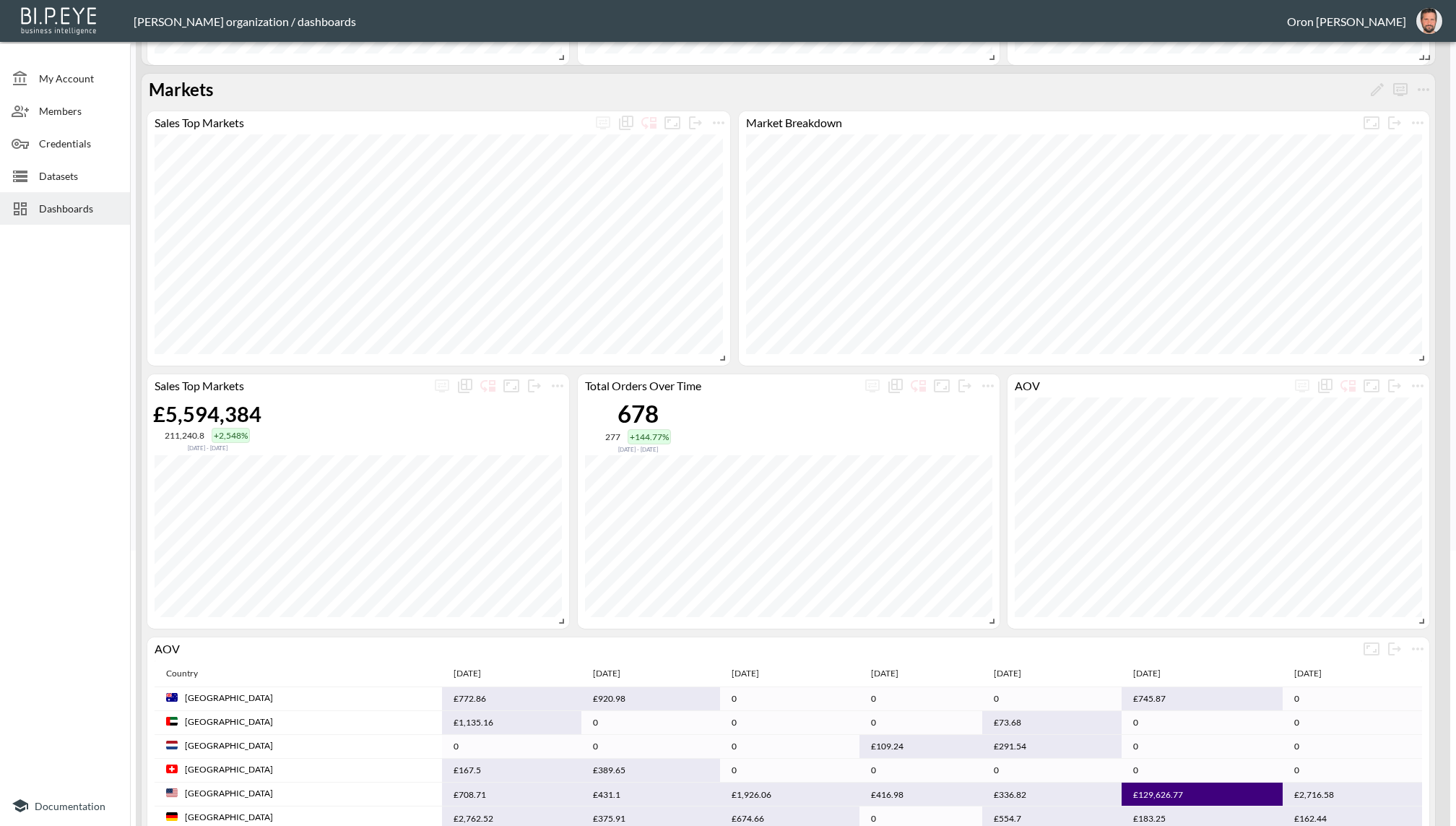
click at [93, 205] on span "Dashboards" at bounding box center [78, 208] width 79 height 15
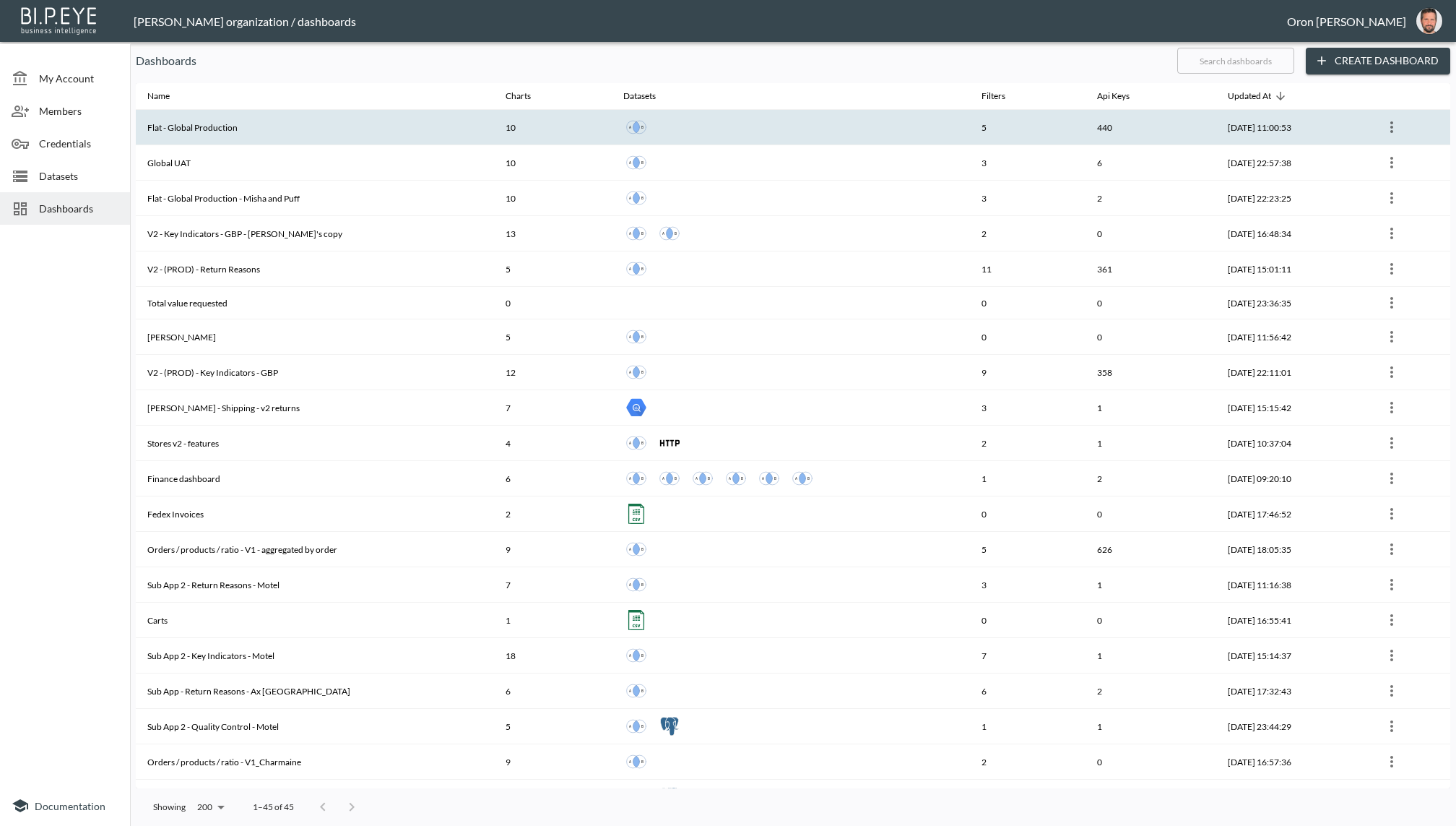
click at [341, 123] on th "Flat - Global Production" at bounding box center [314, 128] width 358 height 36
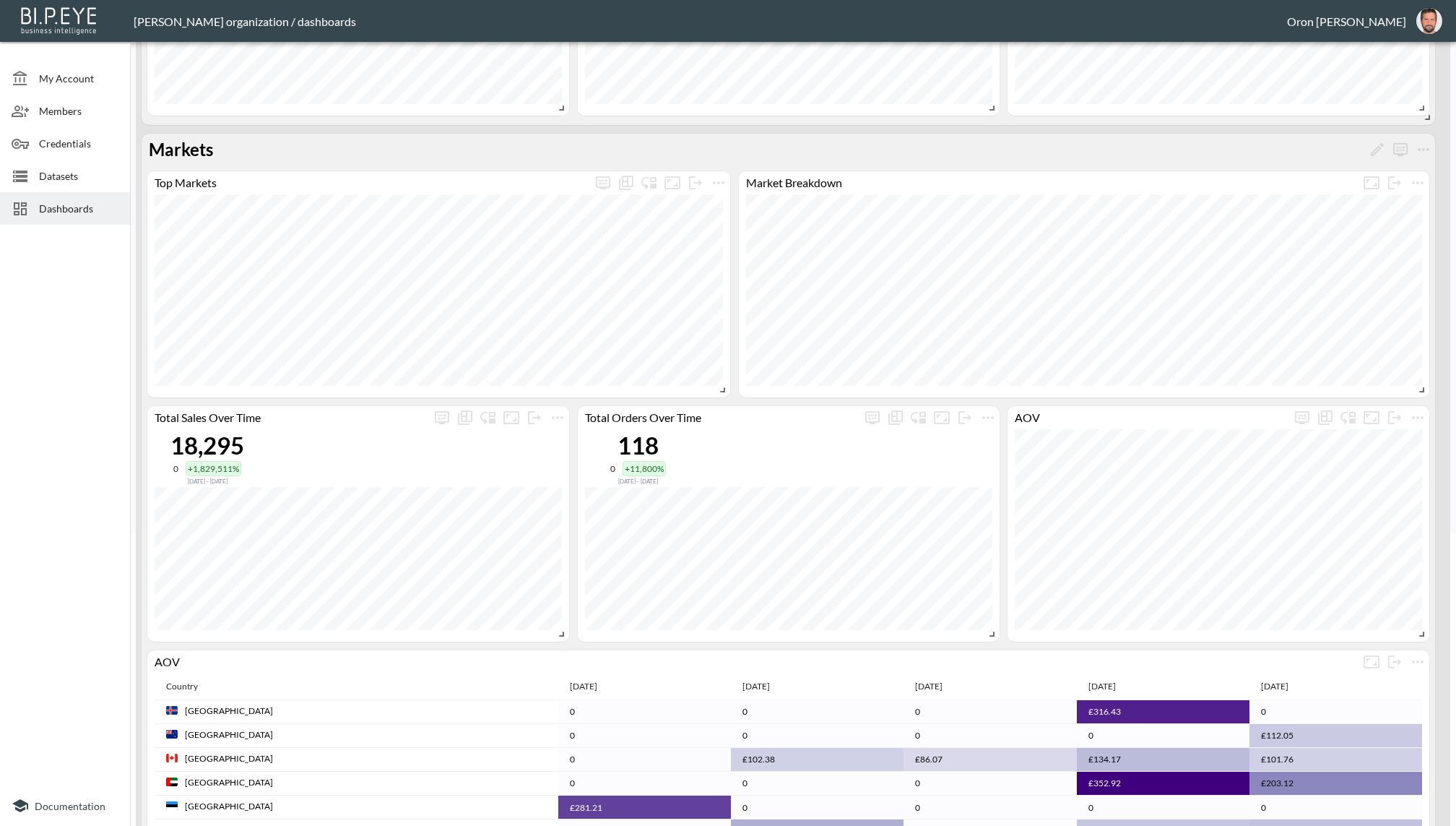
scroll to position [273, 0]
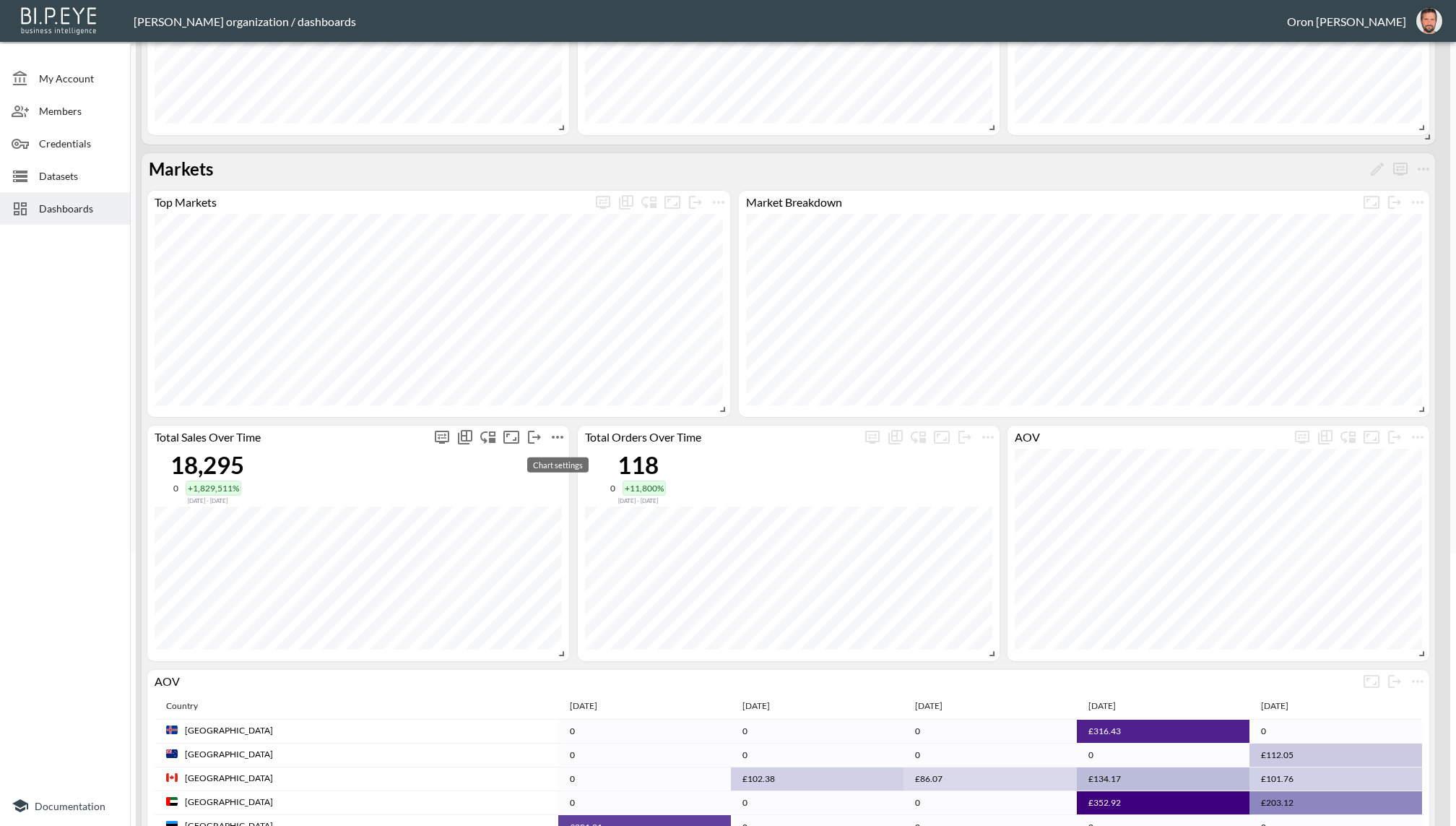
click at [563, 440] on icon "more" at bounding box center [557, 437] width 17 height 17
click at [559, 459] on li "Edit" at bounding box center [557, 463] width 112 height 26
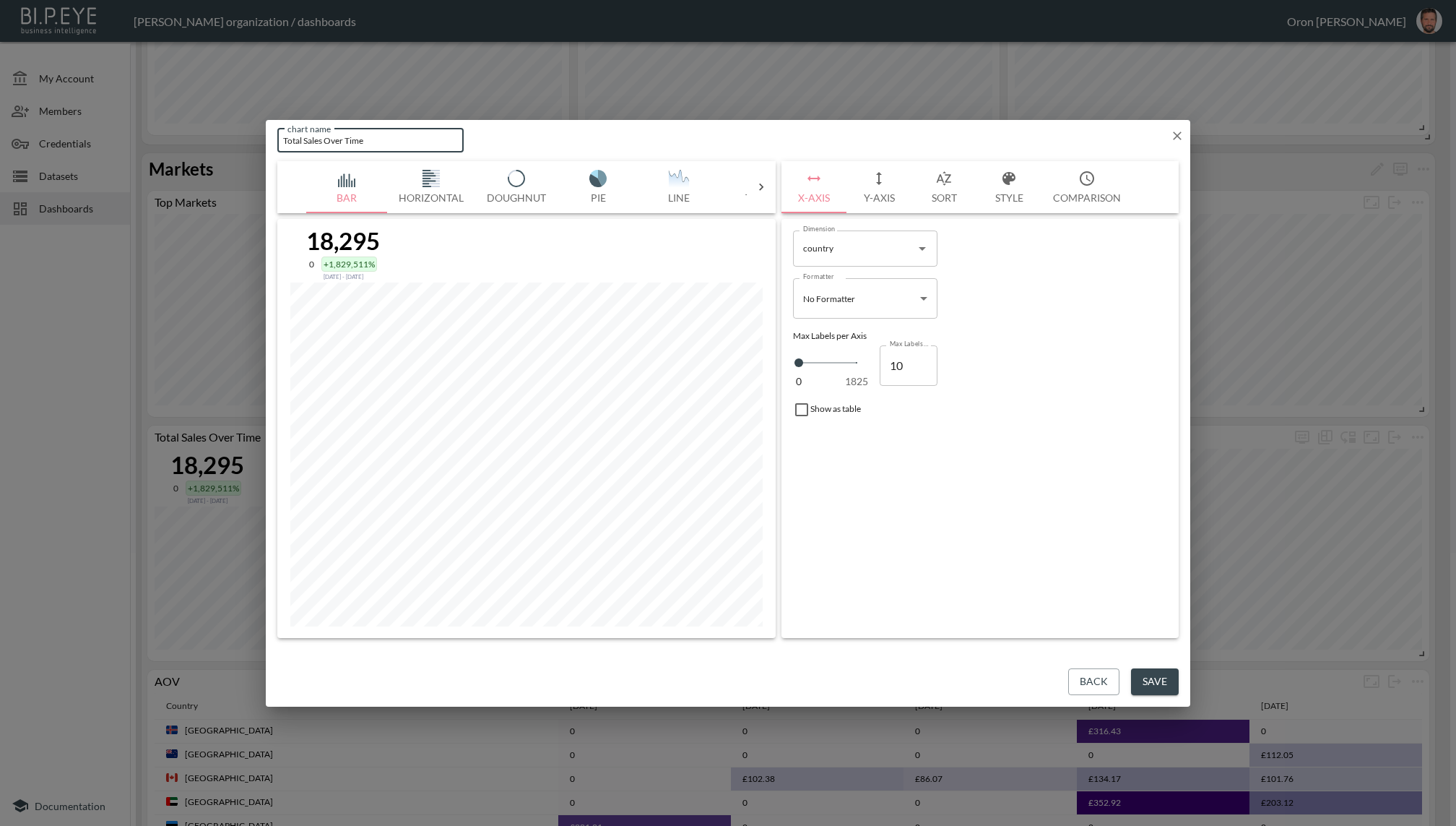
drag, startPoint x: 325, startPoint y: 137, endPoint x: 431, endPoint y: 142, distance: 106.1
click at [431, 142] on input "Total Sales Over Time" at bounding box center [370, 140] width 186 height 24
type input "Total Sales"
click at [1144, 677] on button "Save" at bounding box center [1155, 682] width 48 height 27
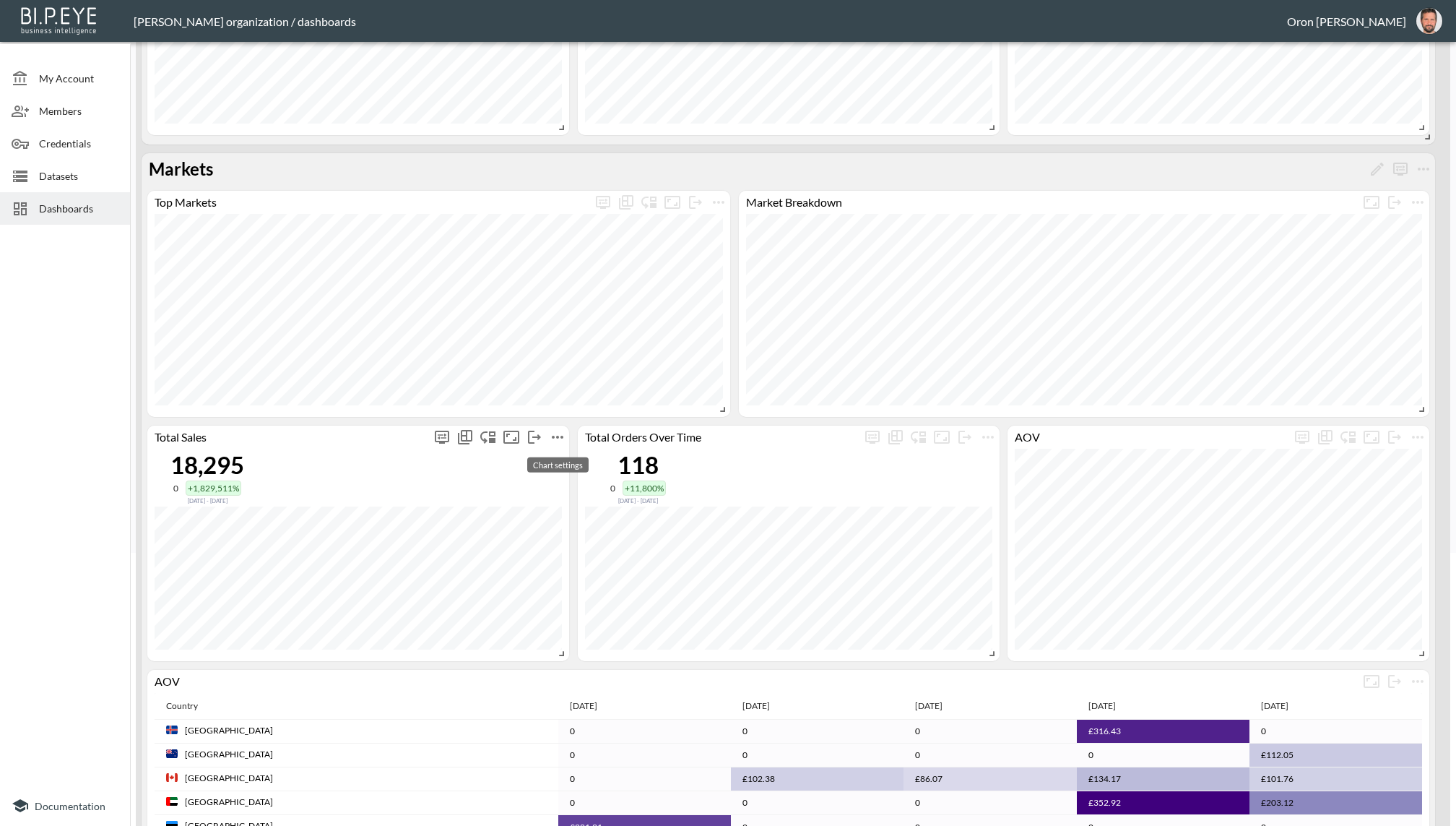
click at [553, 432] on icon "more" at bounding box center [557, 437] width 17 height 17
click at [554, 462] on li "Edit" at bounding box center [557, 463] width 112 height 26
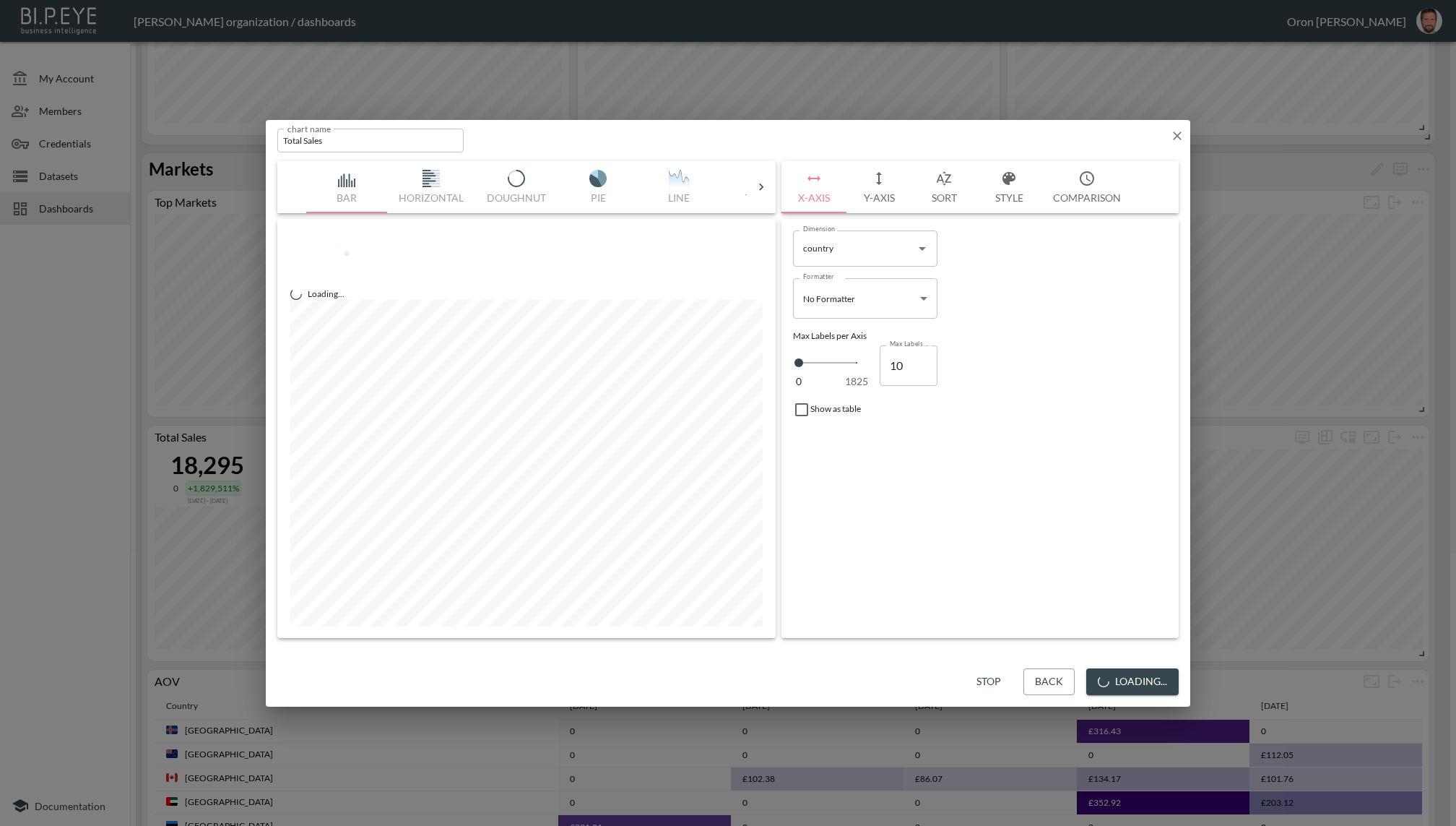
click at [413, 144] on input "Total Sales" at bounding box center [370, 140] width 186 height 24
click at [415, 144] on input "Total Sales" at bounding box center [370, 140] width 186 height 24
type input "Sales per Market"
click at [1158, 686] on button "Save" at bounding box center [1155, 682] width 48 height 27
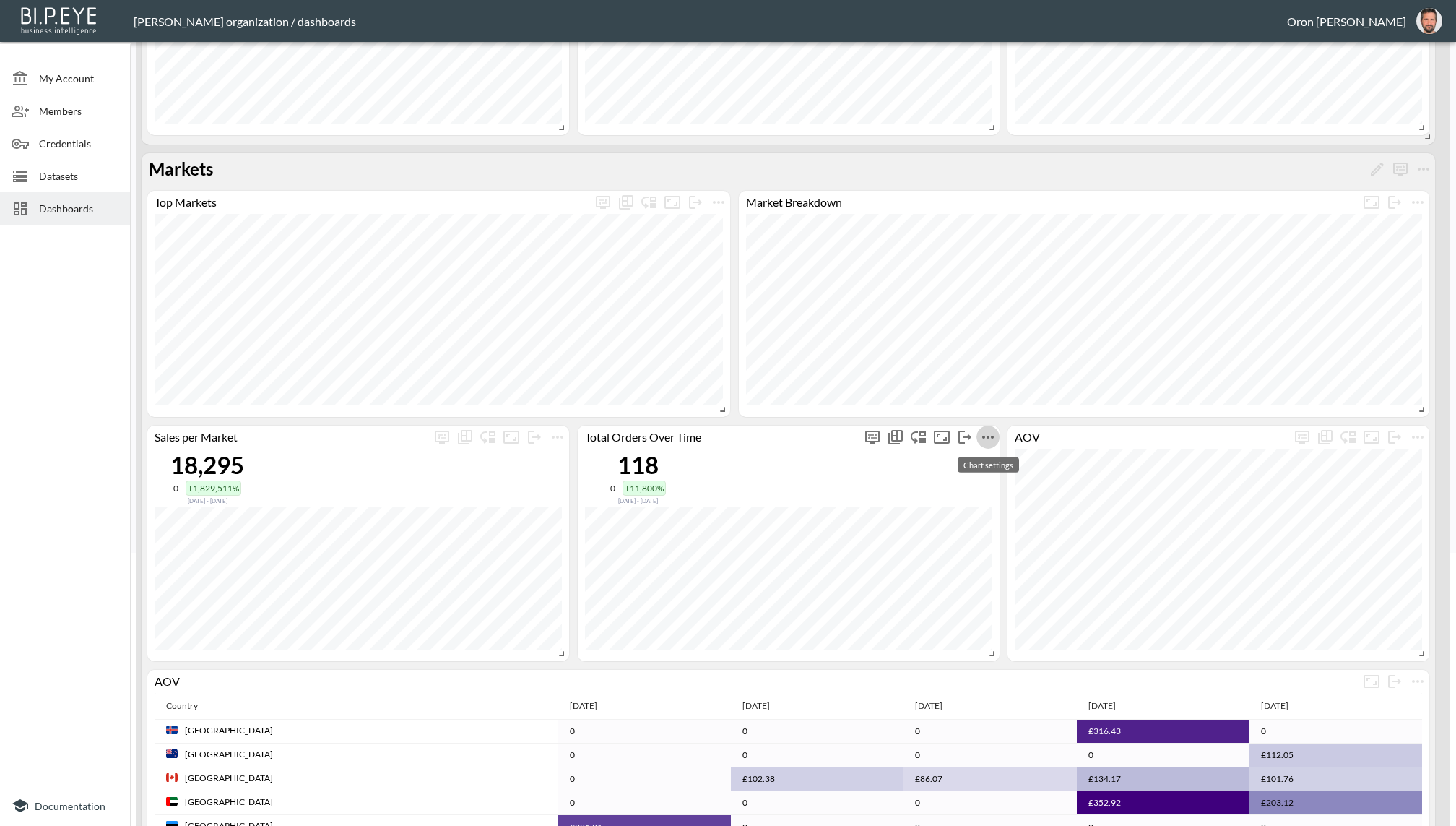
click at [990, 433] on icon "more" at bounding box center [988, 437] width 17 height 17
click at [986, 459] on li "Edit" at bounding box center [988, 463] width 112 height 26
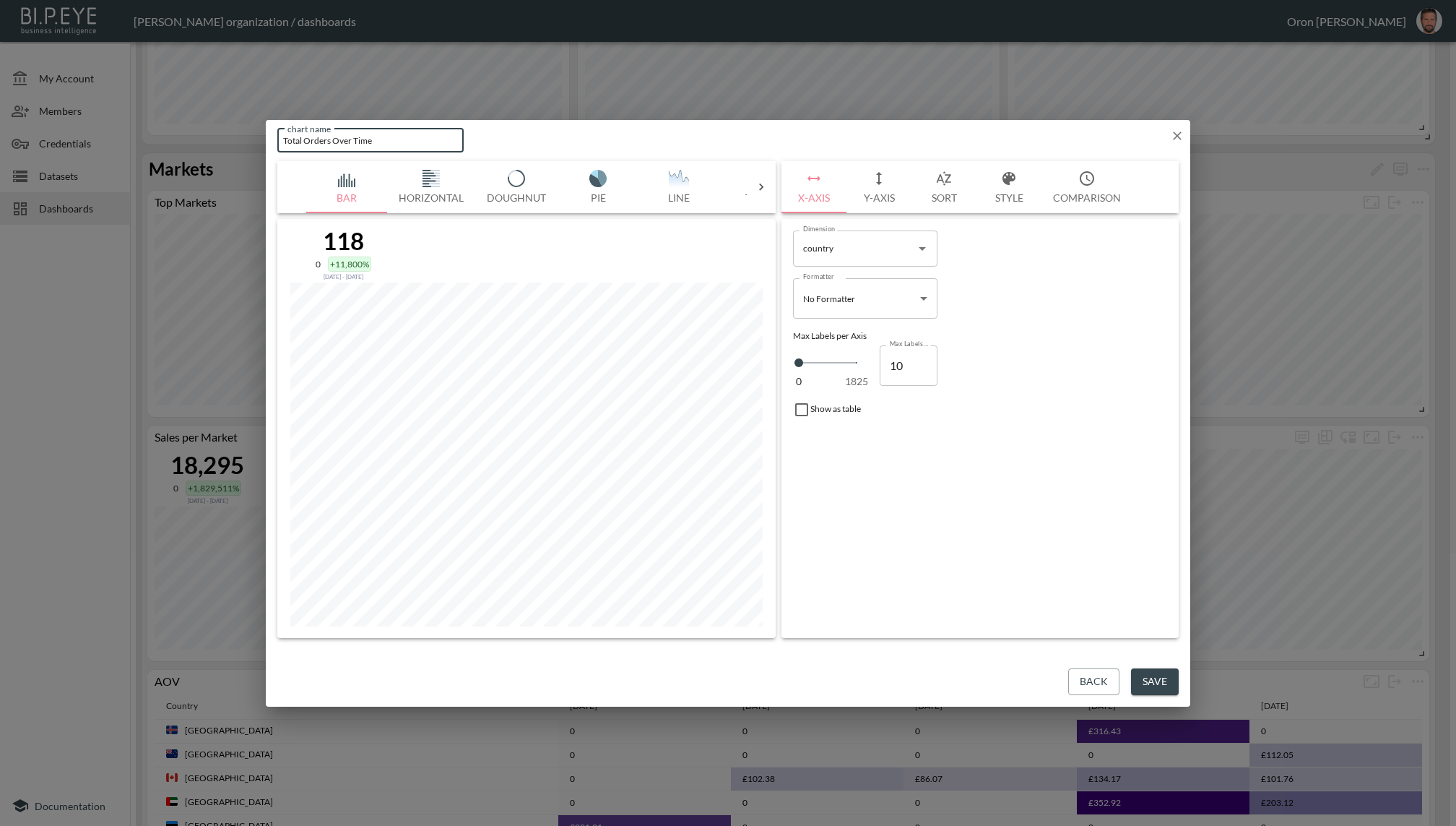
drag, startPoint x: 426, startPoint y: 141, endPoint x: 213, endPoint y: 137, distance: 213.0
click at [213, 136] on div "chart name Total Orders Over Time chart name Bar Horizontal Doughnut Pie Line T…" at bounding box center [728, 413] width 1456 height 826
type input "Top Orders per Market"
click at [1141, 679] on button "Save" at bounding box center [1155, 682] width 48 height 27
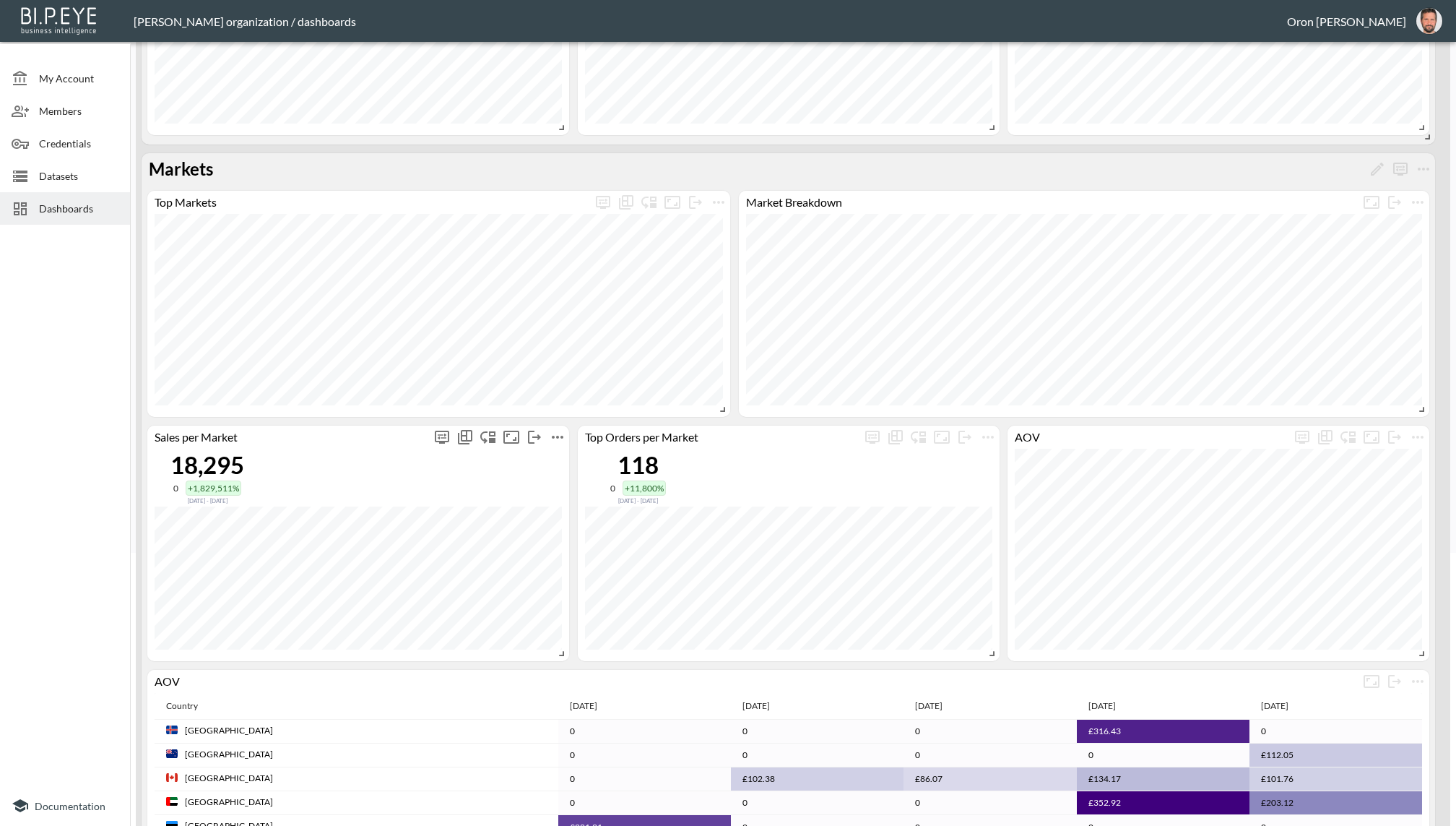
click at [561, 438] on icon "more" at bounding box center [557, 437] width 17 height 17
click at [553, 462] on li "Edit" at bounding box center [557, 463] width 112 height 26
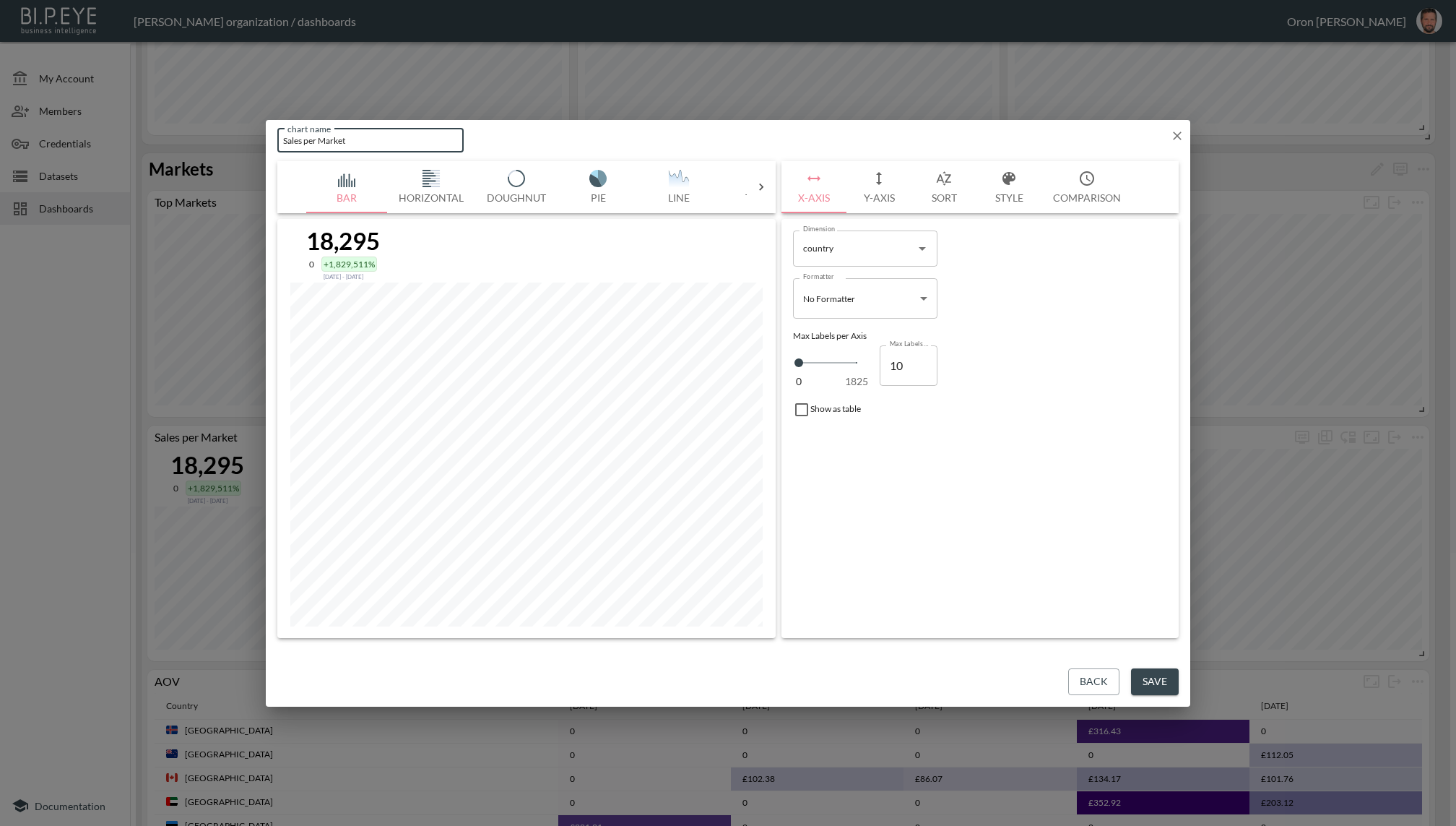
drag, startPoint x: 319, startPoint y: 145, endPoint x: 273, endPoint y: 146, distance: 46.0
click at [273, 146] on div "chart name Sales per Market chart name" at bounding box center [728, 137] width 925 height 36
type input "Top Sales per Market"
drag, startPoint x: 1164, startPoint y: 680, endPoint x: 1137, endPoint y: 670, distance: 28.8
click at [1158, 678] on button "Save" at bounding box center [1155, 682] width 48 height 27
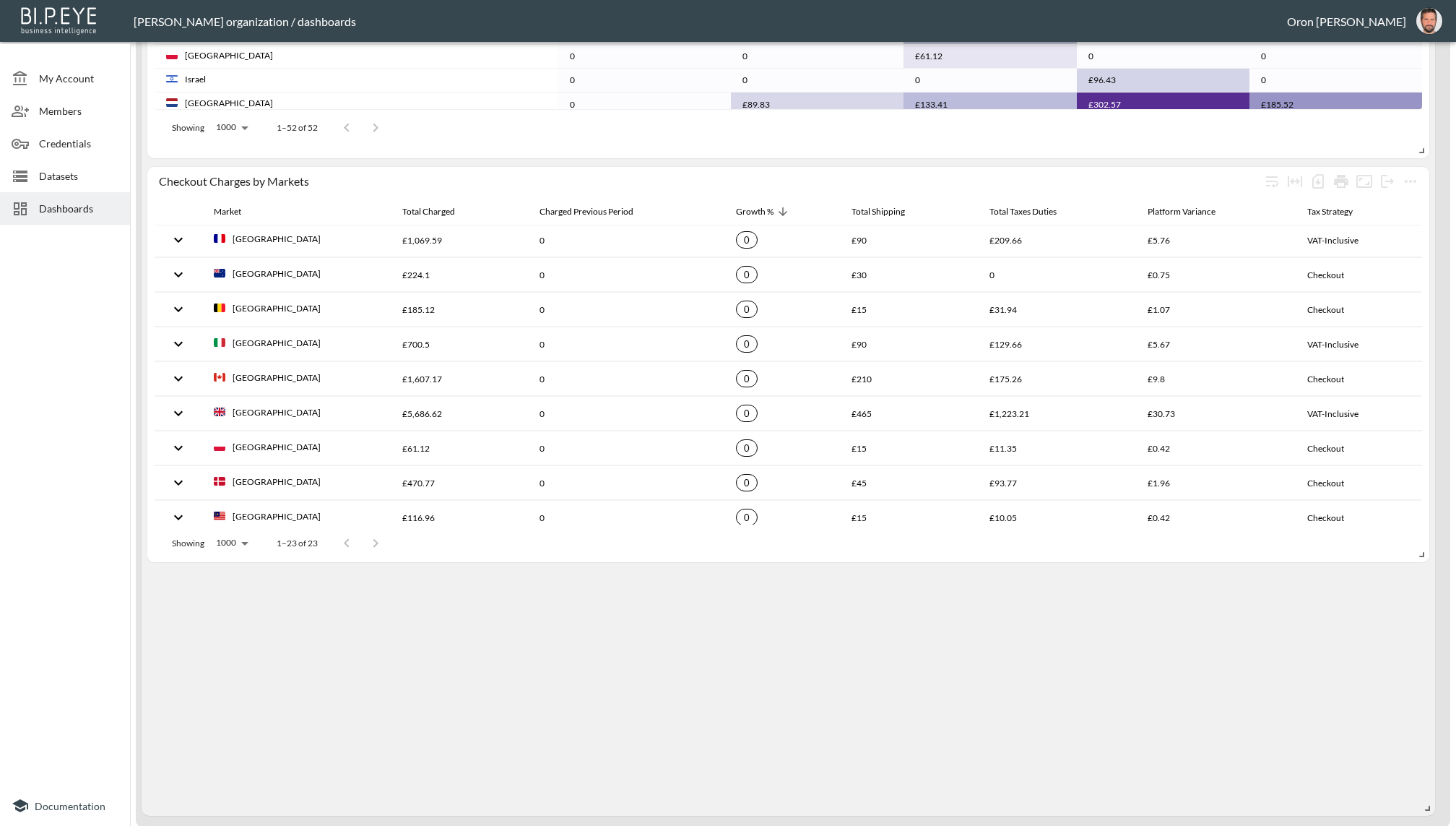
scroll to position [0, 0]
click at [743, 215] on div "Growth %" at bounding box center [755, 211] width 37 height 17
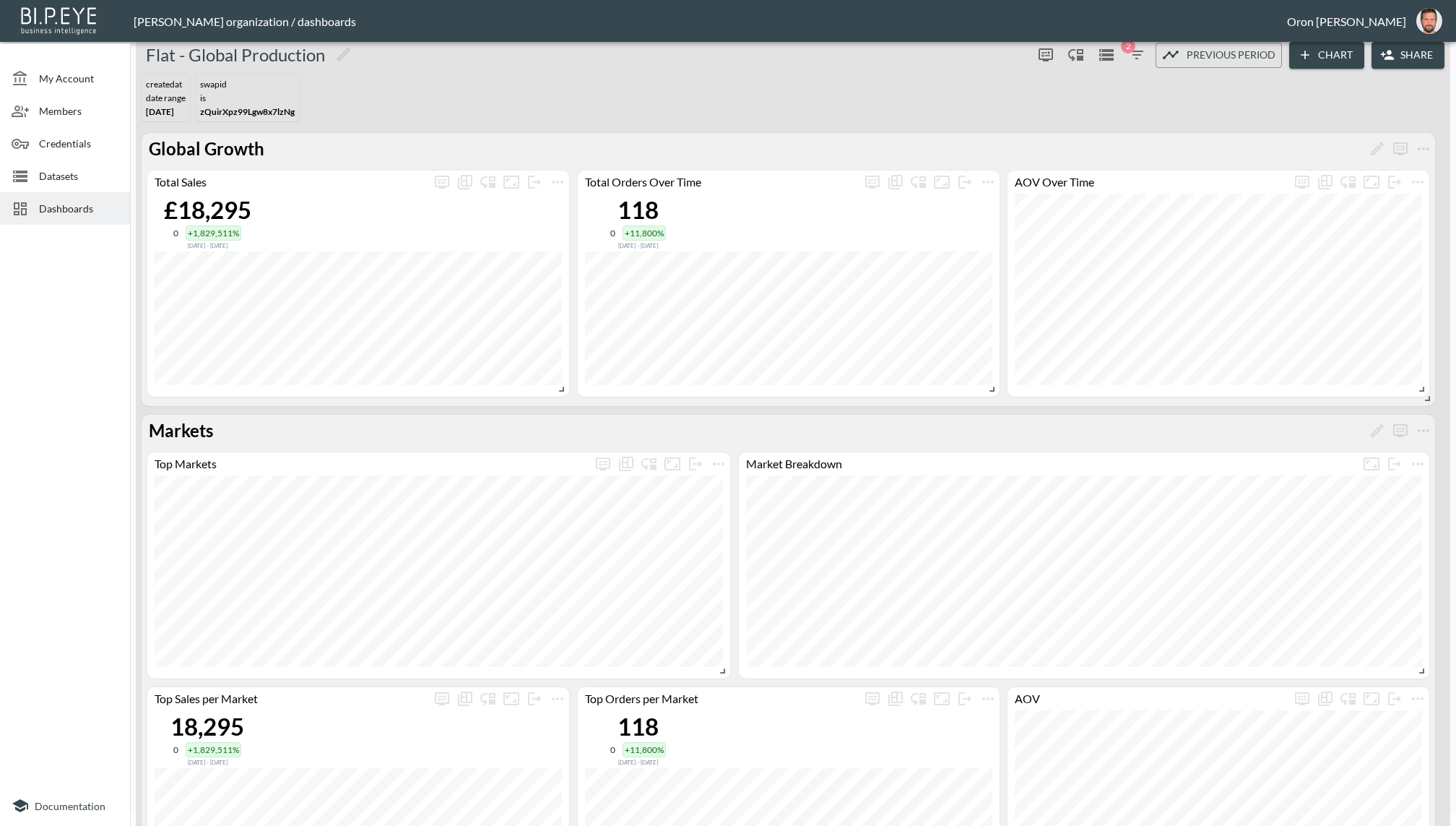
scroll to position [1283, 0]
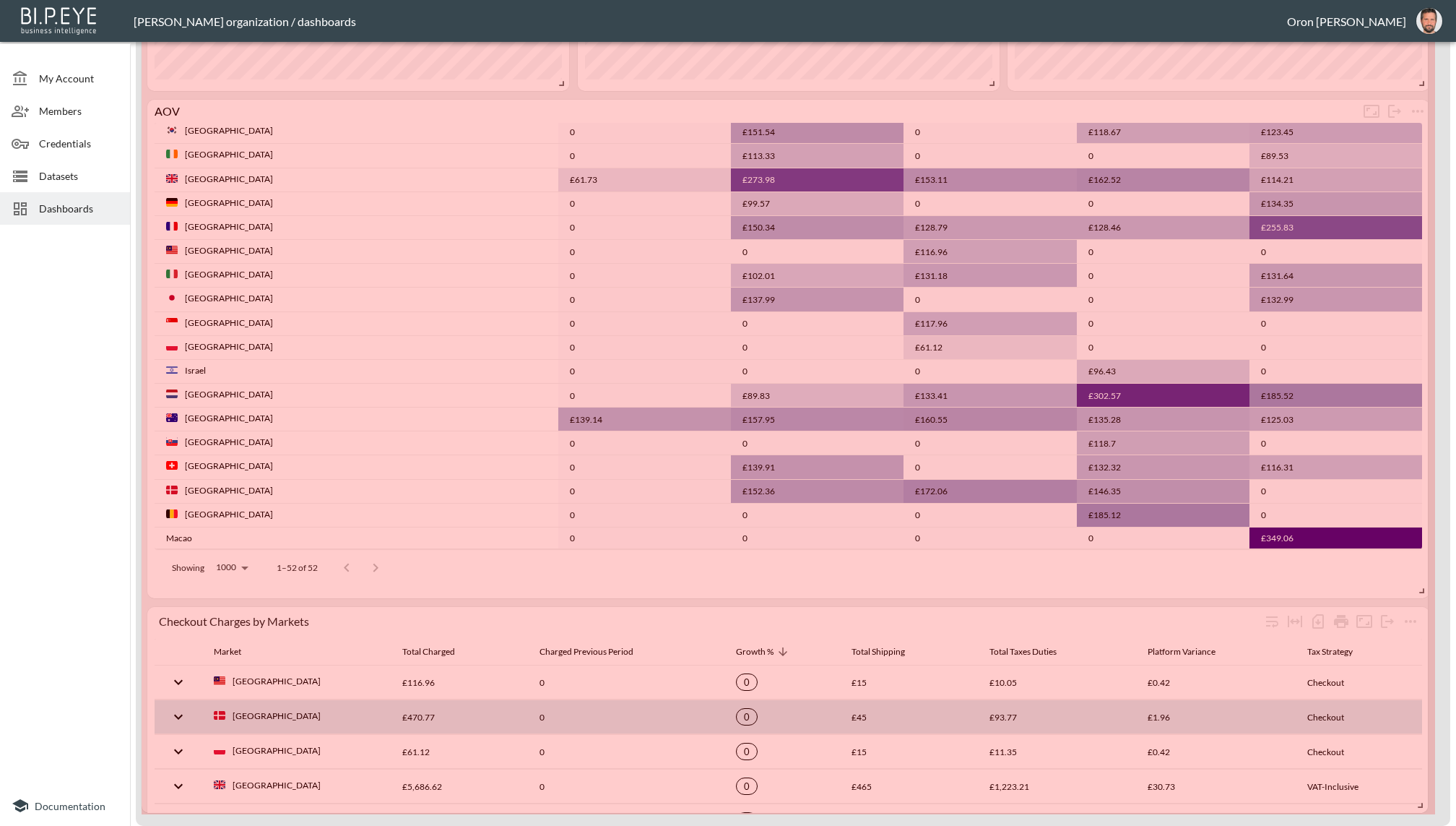
drag, startPoint x: 1427, startPoint y: 795, endPoint x: 1382, endPoint y: 622, distance: 178.8
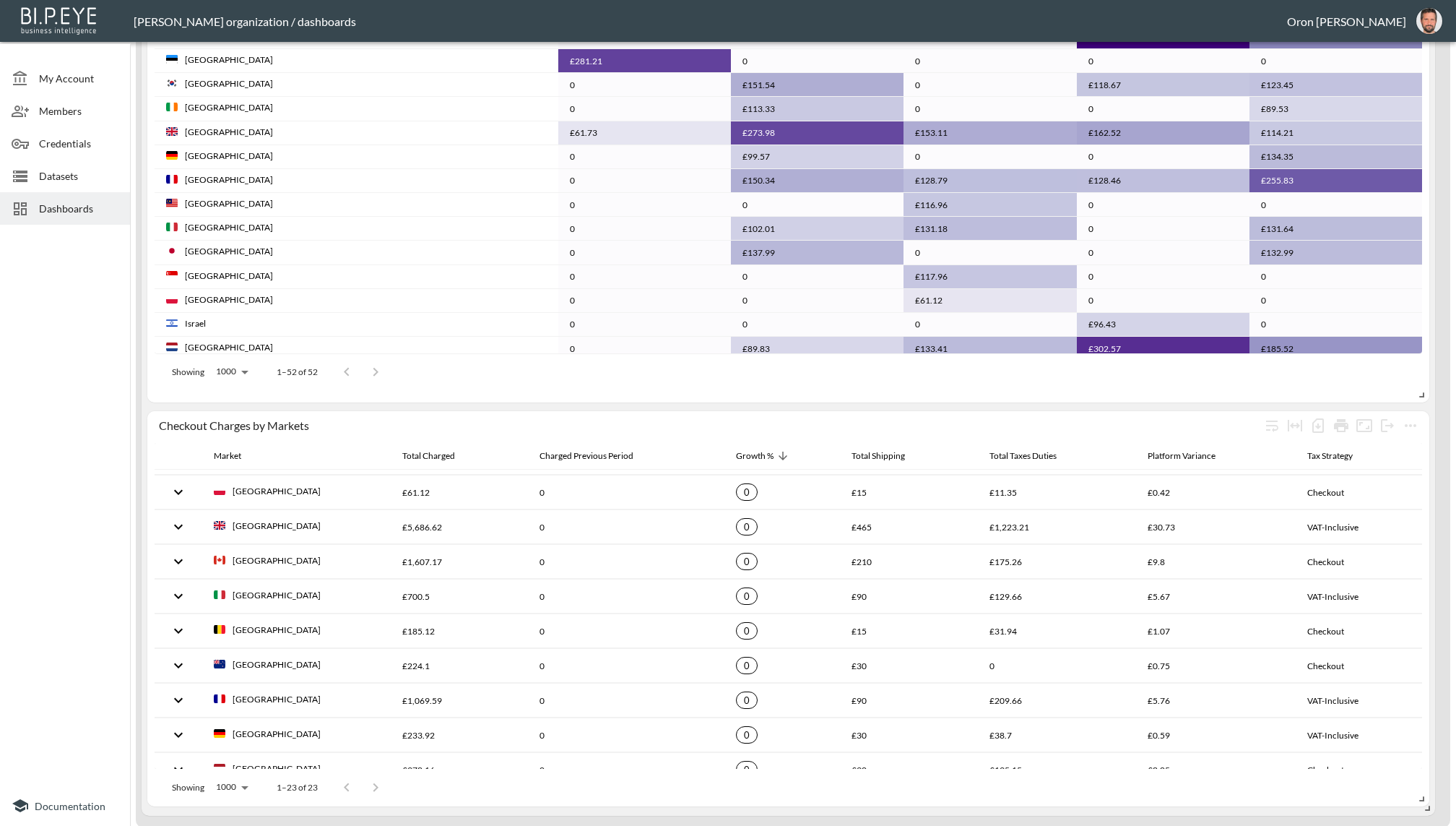
scroll to position [0, 0]
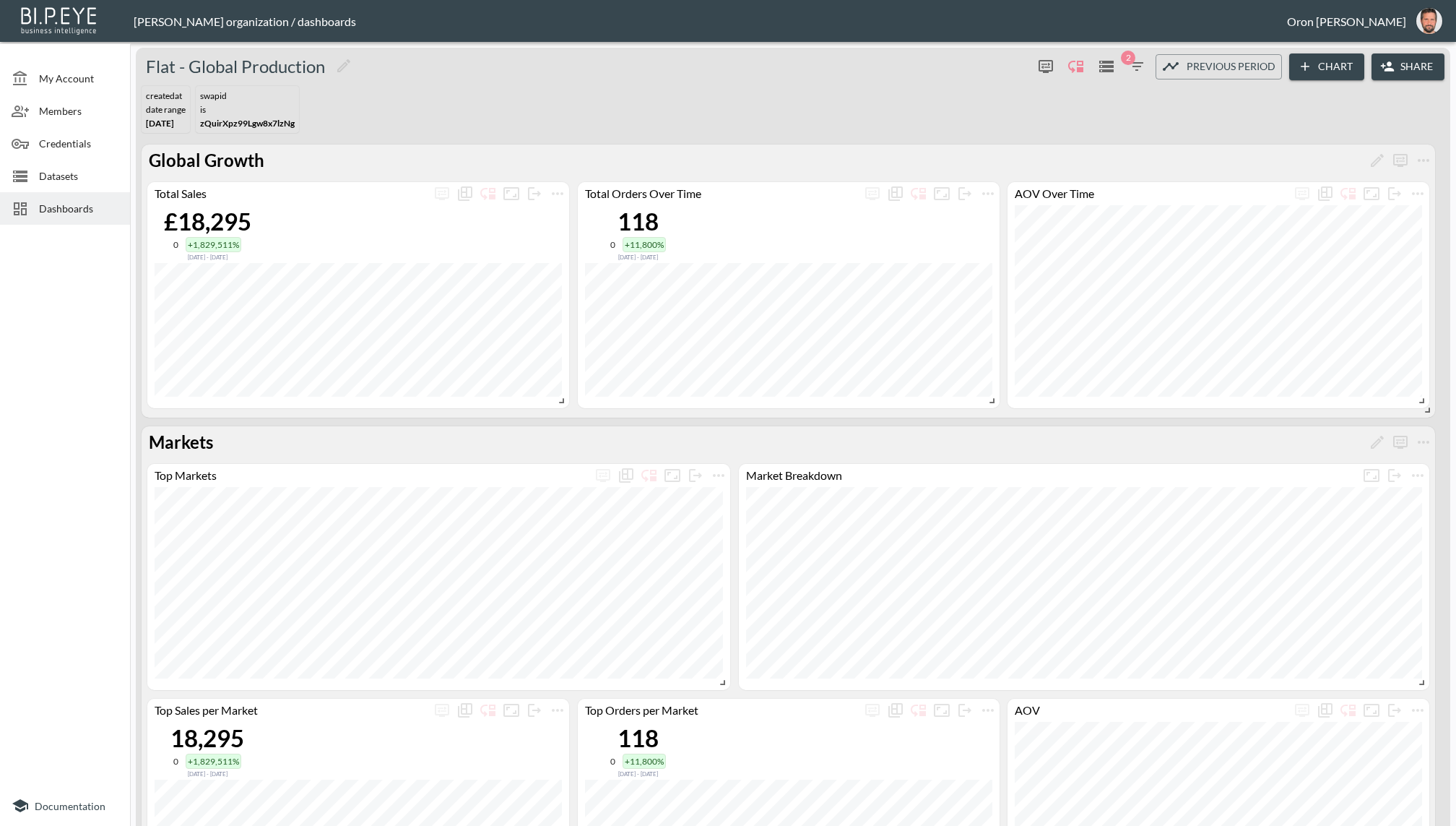
click at [1140, 61] on icon "button" at bounding box center [1137, 67] width 17 height 17
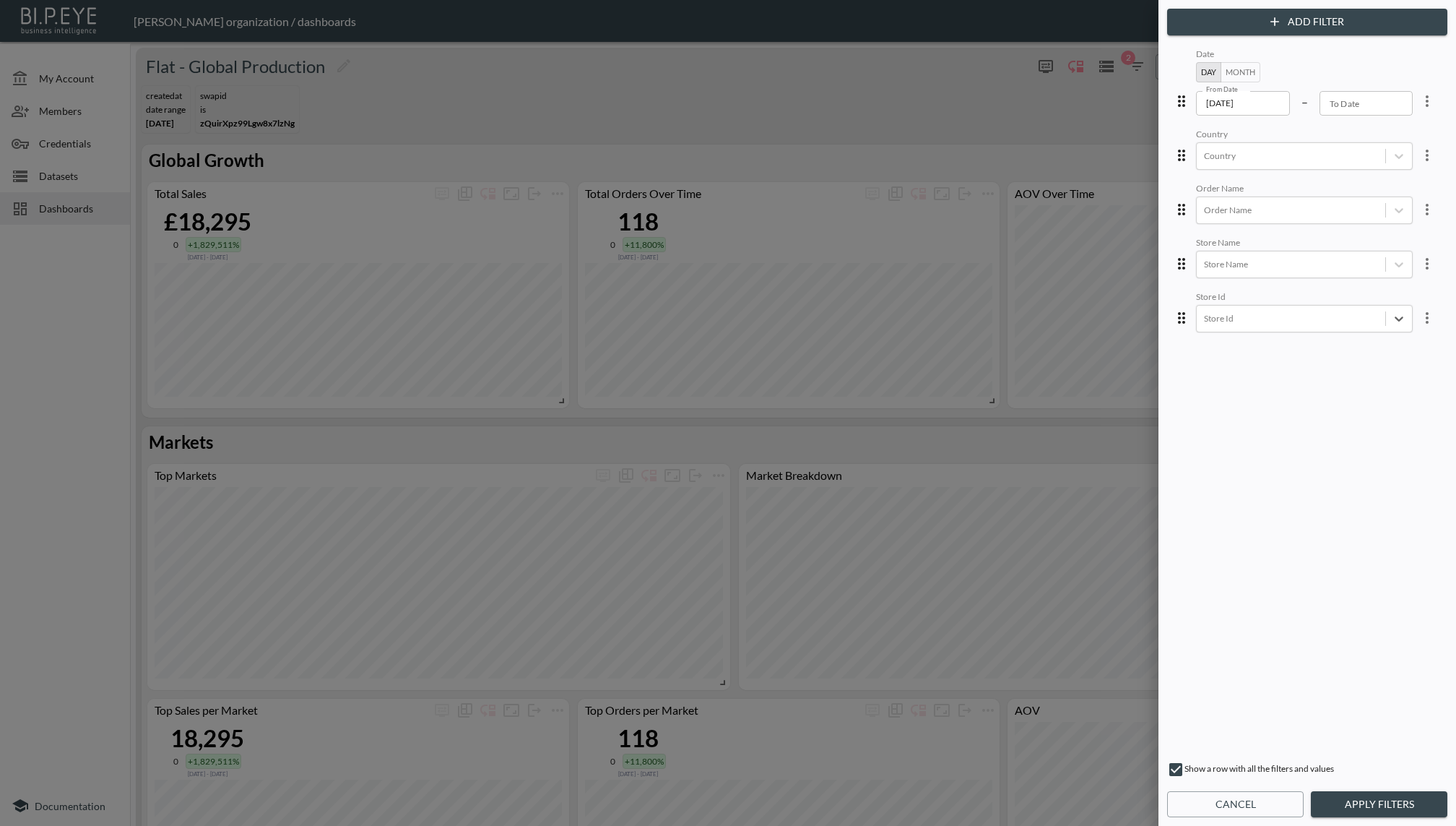
drag, startPoint x: 1374, startPoint y: 791, endPoint x: 1370, endPoint y: 766, distance: 25.3
click at [1374, 790] on div "Add Filter Date Day Month From Date [DATE] From Date – To Date To Date Country …" at bounding box center [1307, 413] width 298 height 826
drag, startPoint x: 1416, startPoint y: 808, endPoint x: 1070, endPoint y: 329, distance: 590.9
click at [1412, 803] on button "Apply Filters" at bounding box center [1379, 805] width 136 height 27
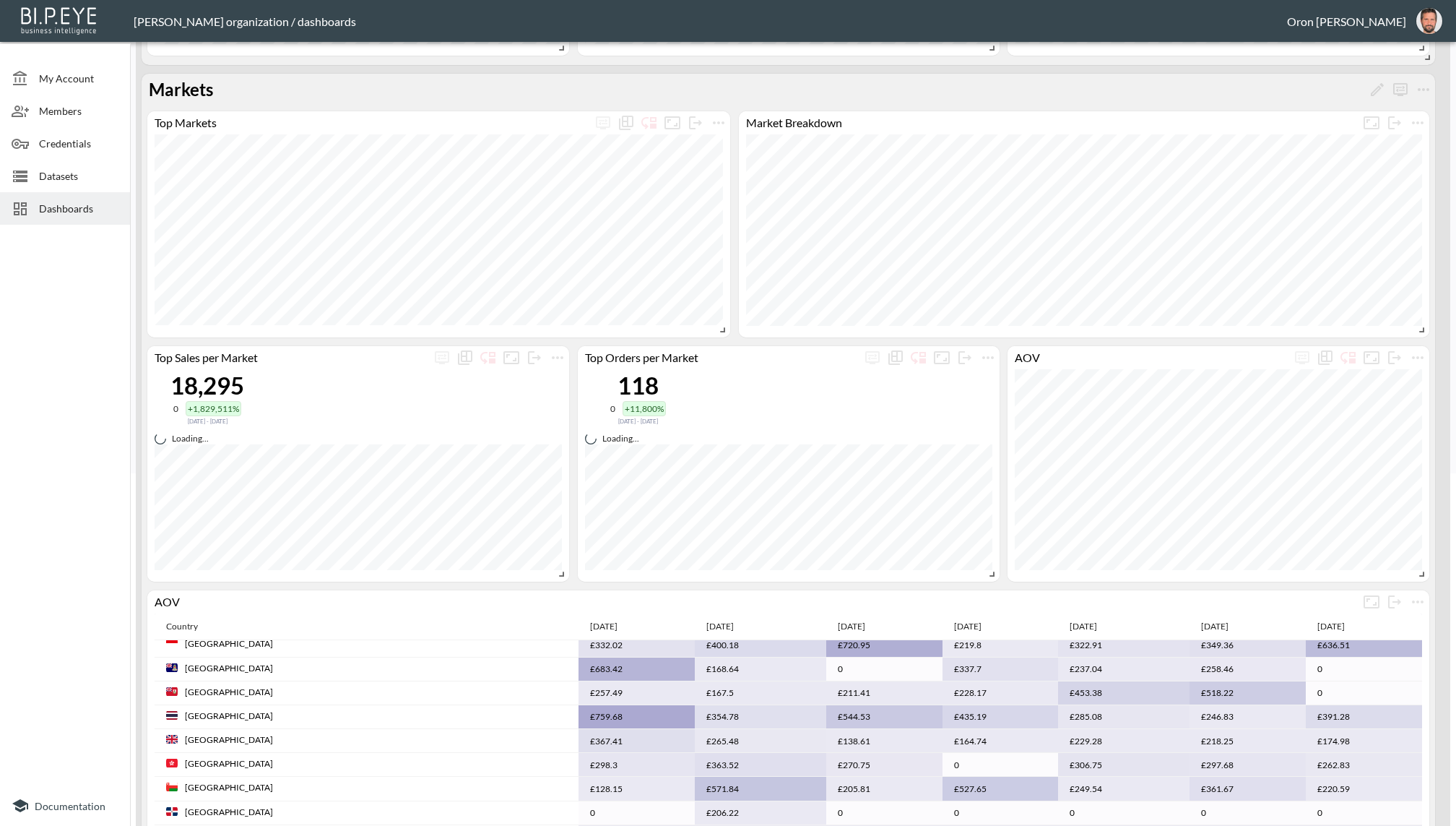
scroll to position [144, 0]
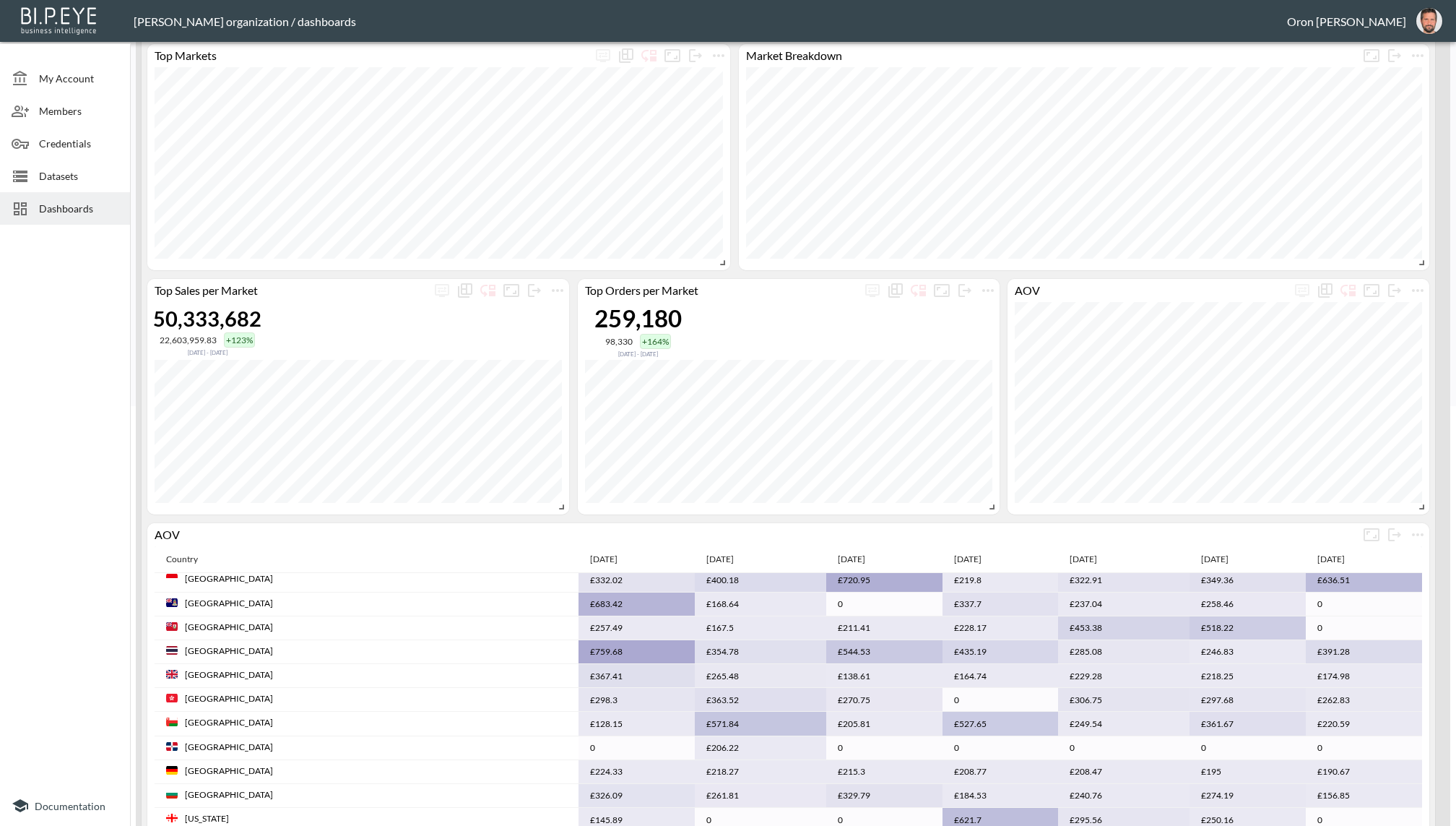
click at [1442, 472] on div "Markets Market Breakdown Top Markets Checkout Charges by Markets Market Total C…" at bounding box center [793, 580] width 1314 height 1722
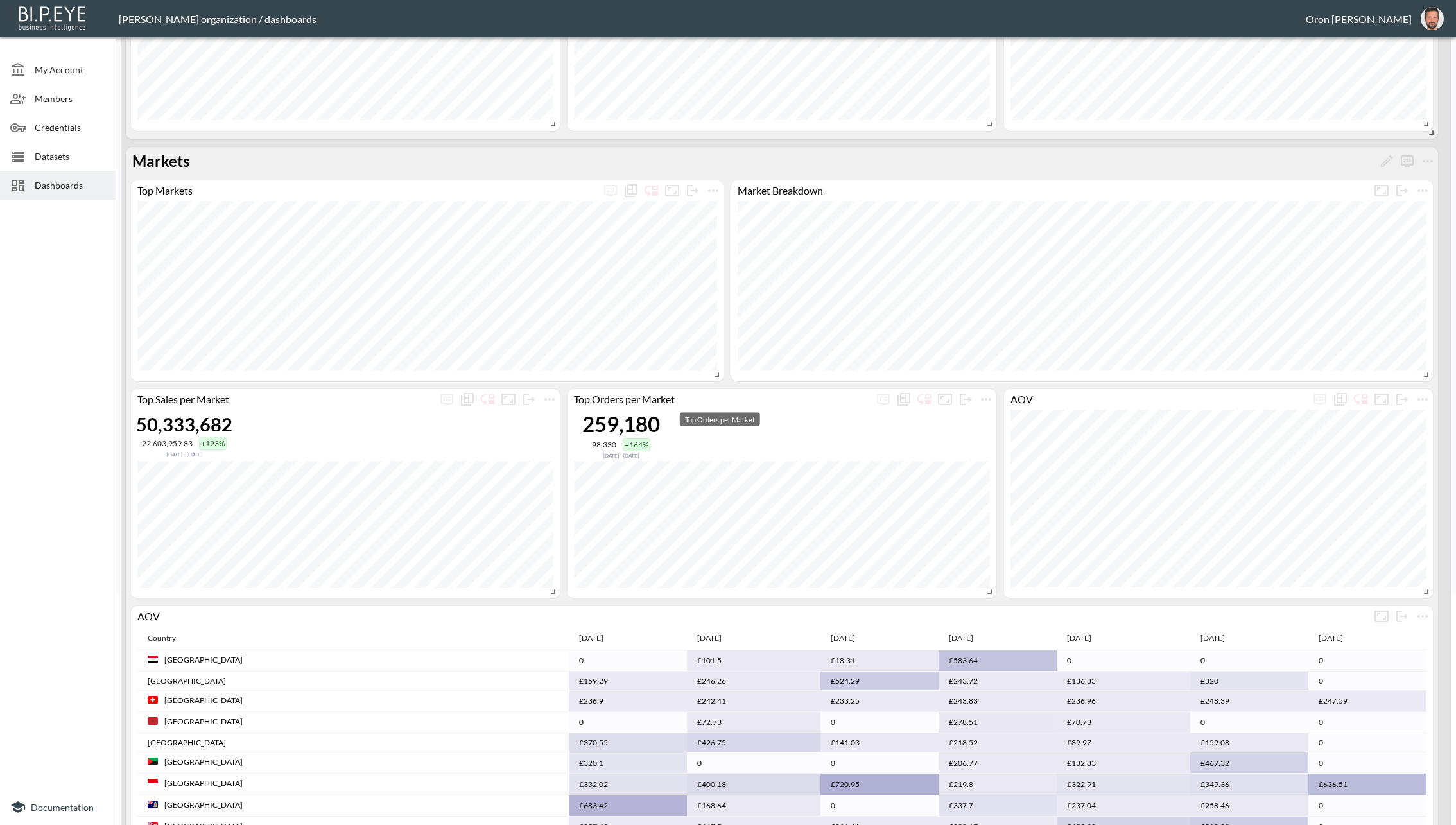
scroll to position [231, 0]
click at [713, 194] on icon "more" at bounding box center [714, 191] width 15 height 15
click at [708, 206] on li "Edit" at bounding box center [712, 214] width 100 height 23
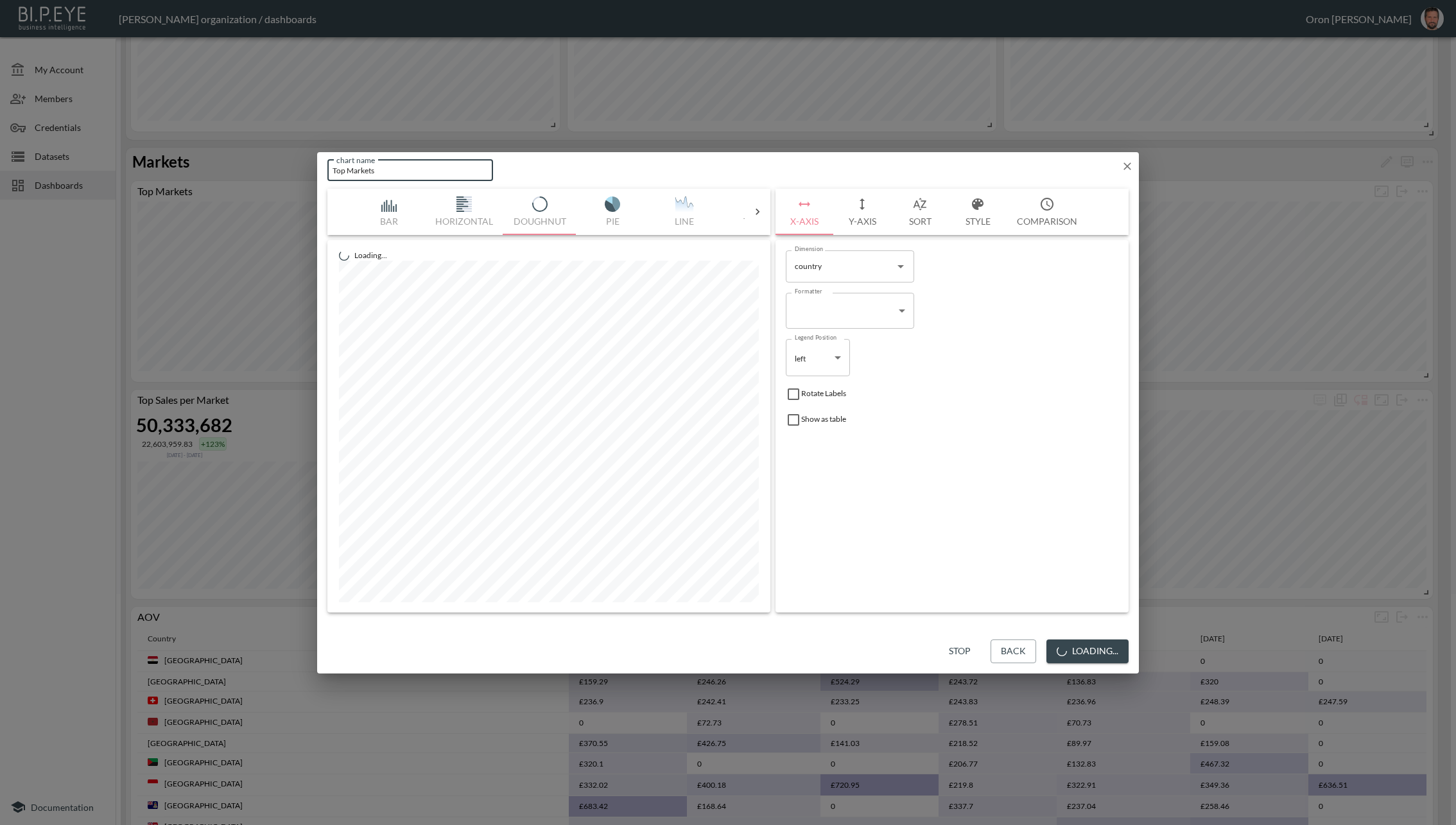
drag, startPoint x: 350, startPoint y: 168, endPoint x: 365, endPoint y: 180, distance: 19.2
click at [355, 171] on input "Top Markets" at bounding box center [410, 170] width 165 height 21
type input "Top Sales by Markets"
click at [1101, 643] on button "Save" at bounding box center [1107, 652] width 42 height 24
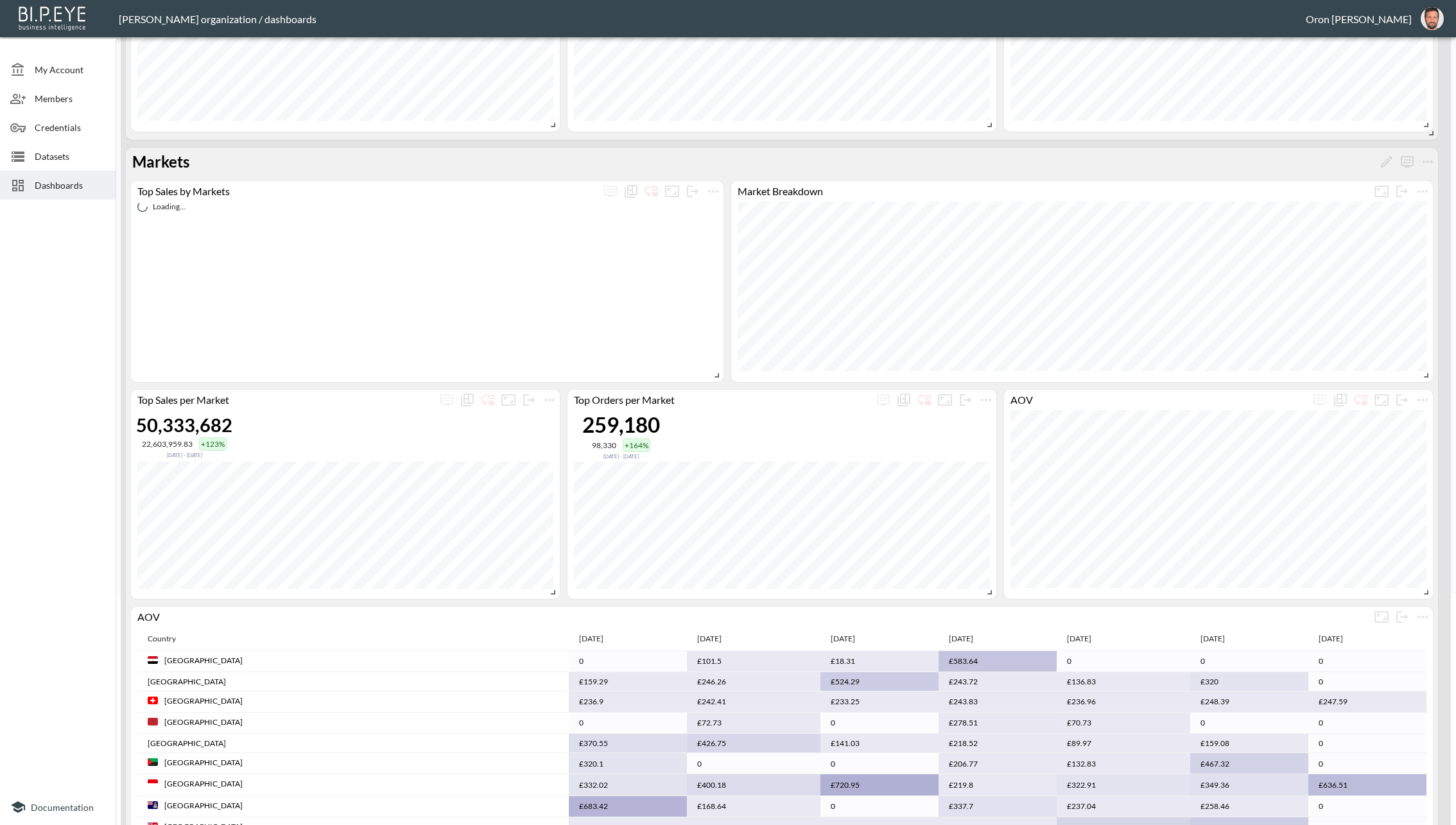
scroll to position [233, 0]
click at [1293, 188] on icon "more" at bounding box center [1422, 189] width 11 height 3
click at [1293, 217] on li "Edit" at bounding box center [1392, 213] width 100 height 23
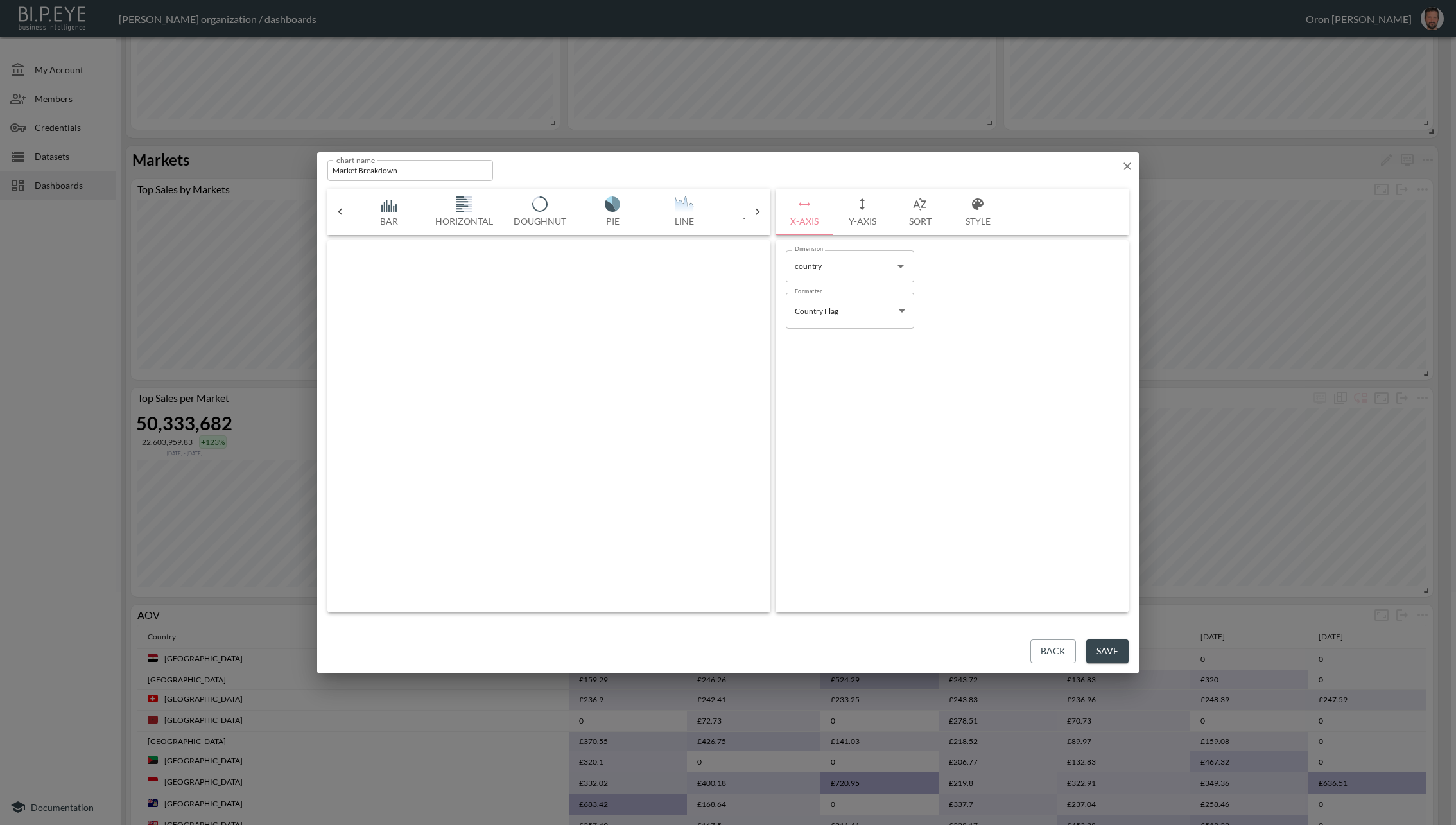
scroll to position [0, 139]
click at [391, 178] on input "Market Breakdown" at bounding box center [410, 170] width 165 height 21
type input "Sales by Market"
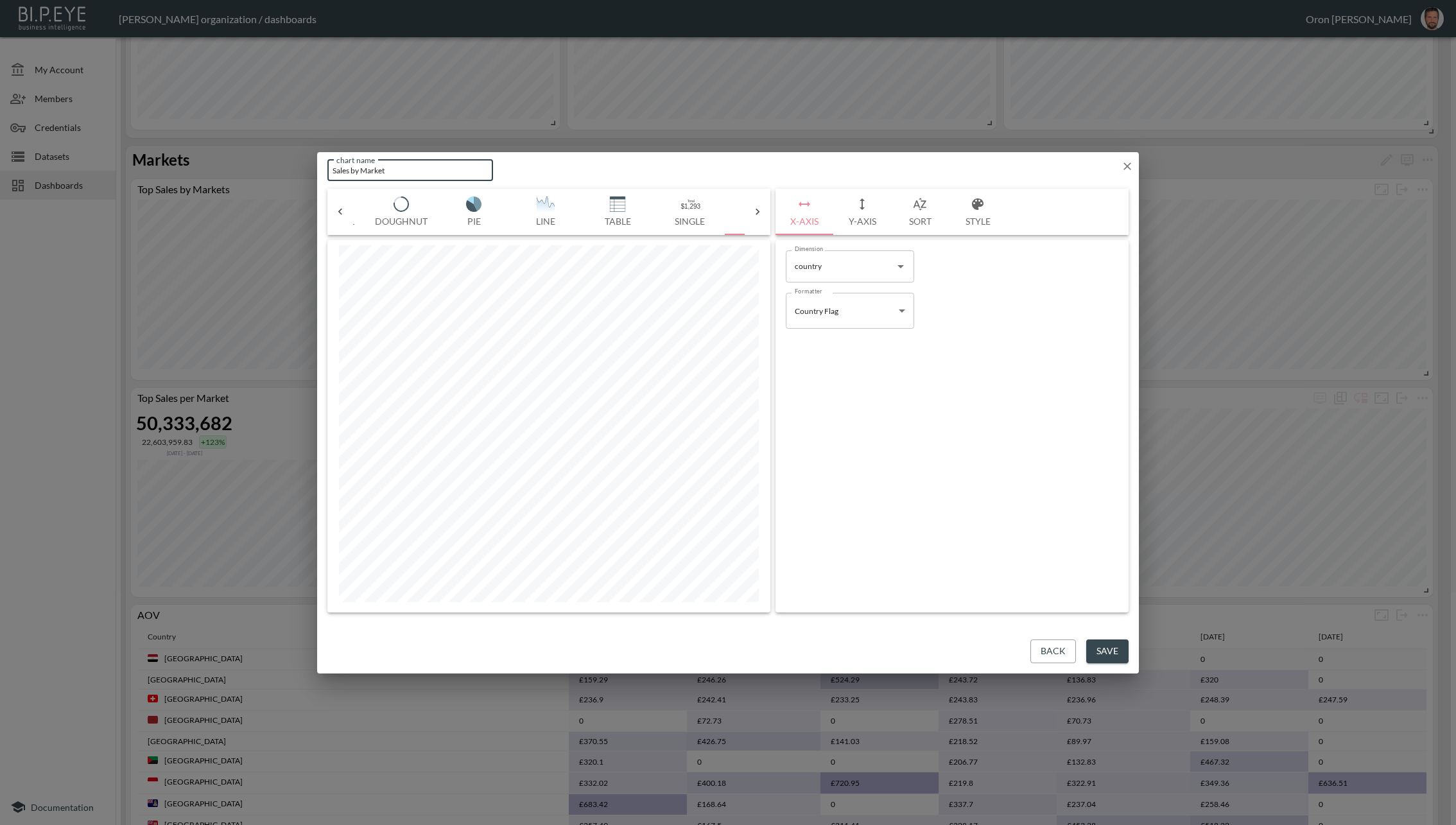
click at [1107, 647] on button "Save" at bounding box center [1107, 652] width 42 height 24
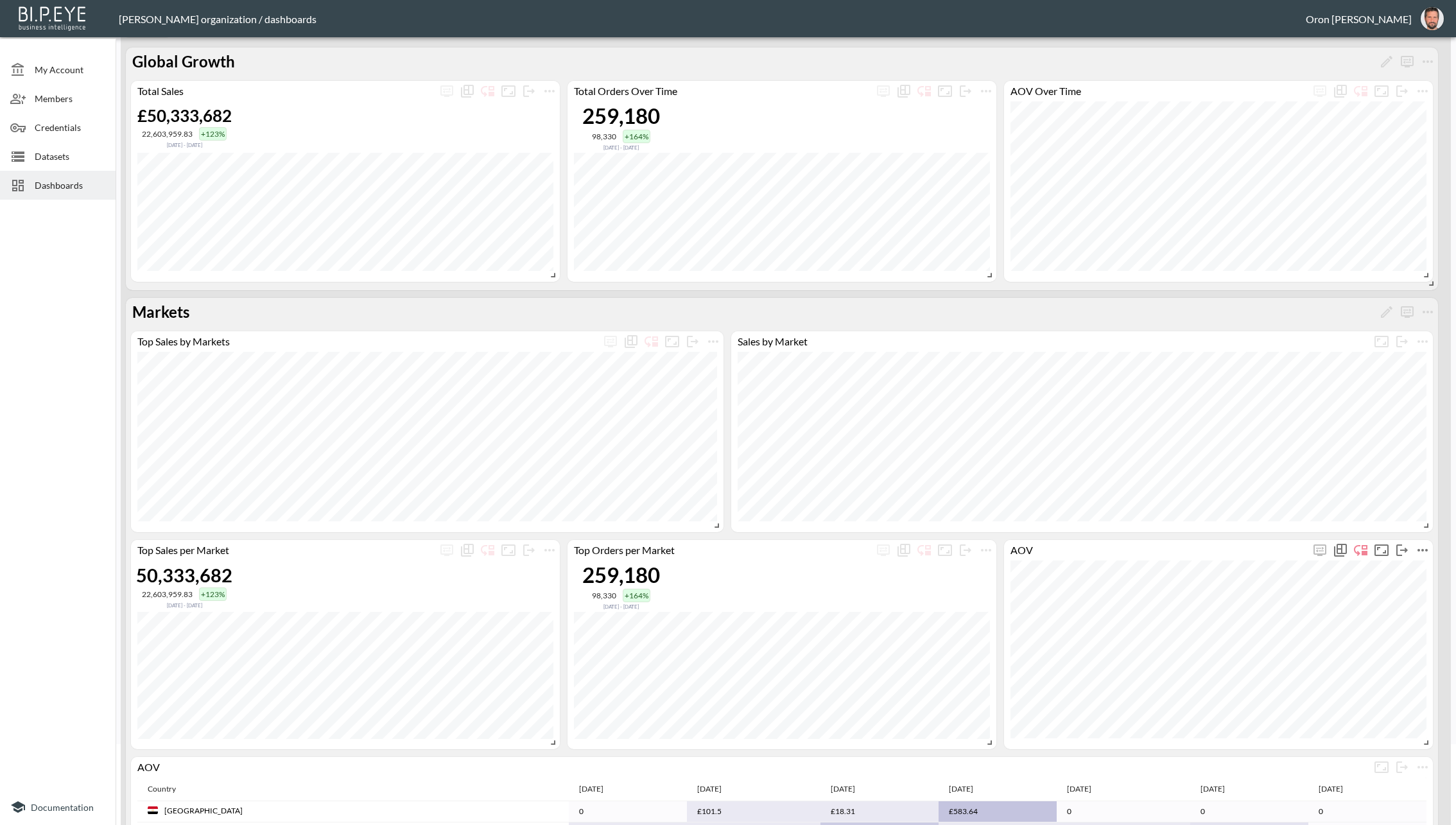
scroll to position [79, 0]
click at [545, 551] on icon "more" at bounding box center [550, 553] width 11 height 3
click at [546, 569] on li "Edit" at bounding box center [549, 575] width 100 height 23
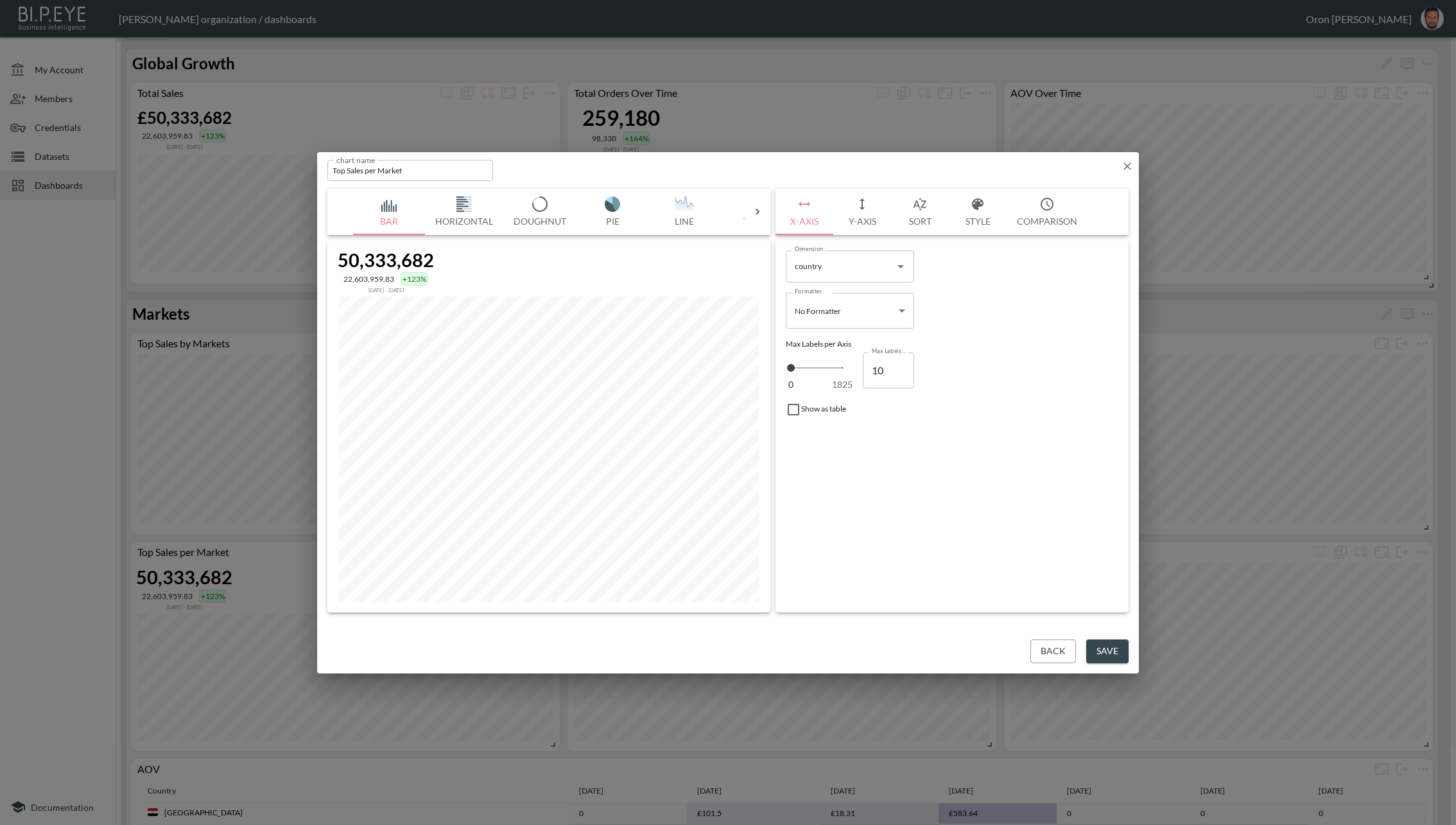
click at [684, 203] on img "button" at bounding box center [684, 204] width 51 height 15
click at [1129, 164] on icon "button" at bounding box center [1127, 166] width 13 height 13
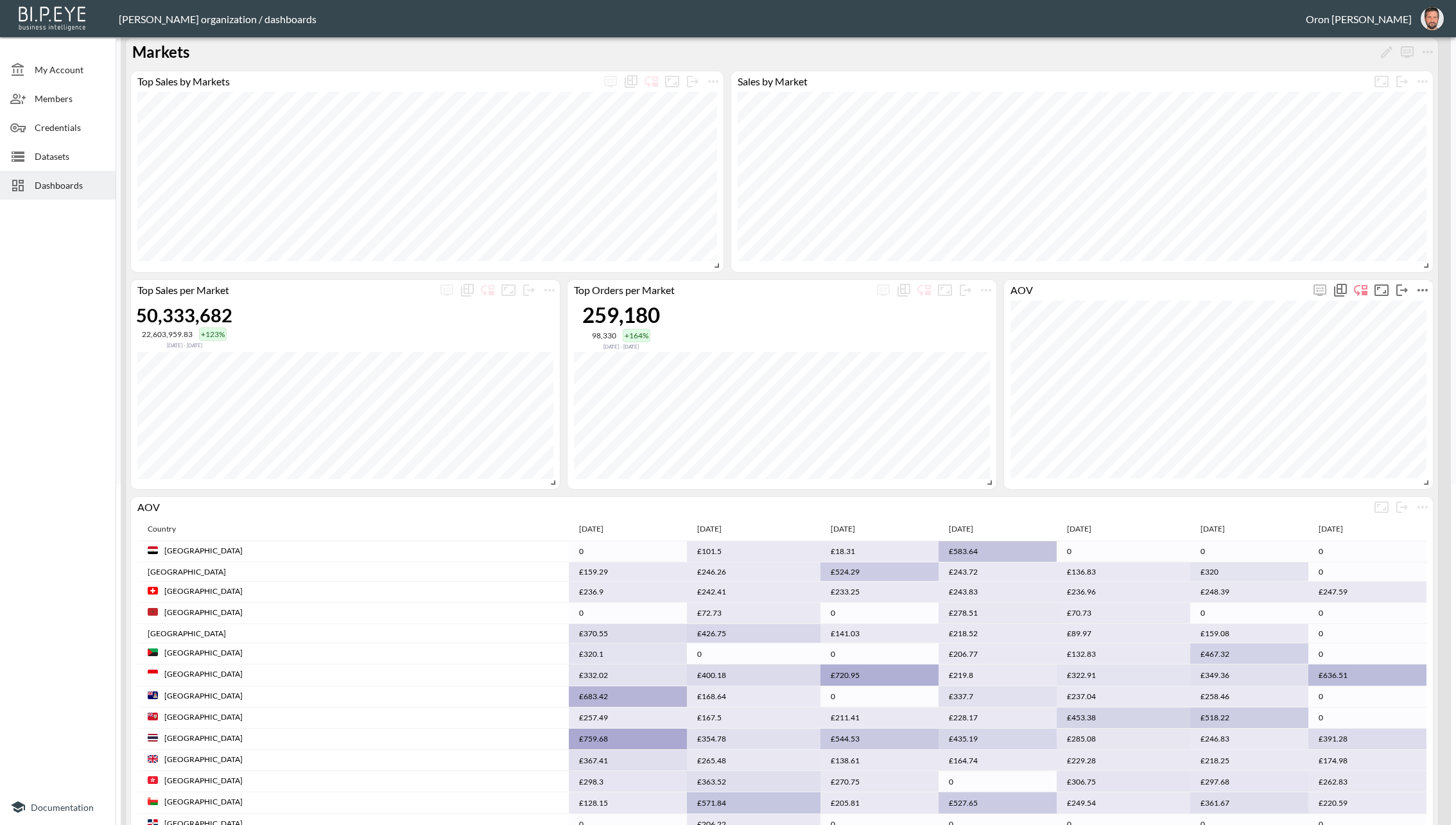
scroll to position [340, 0]
click at [632, 77] on icon "Show chart as table" at bounding box center [632, 82] width 11 height 11
click at [626, 84] on icon "Show chart as table" at bounding box center [626, 84] width 11 height 11
